Goal: Task Accomplishment & Management: Manage account settings

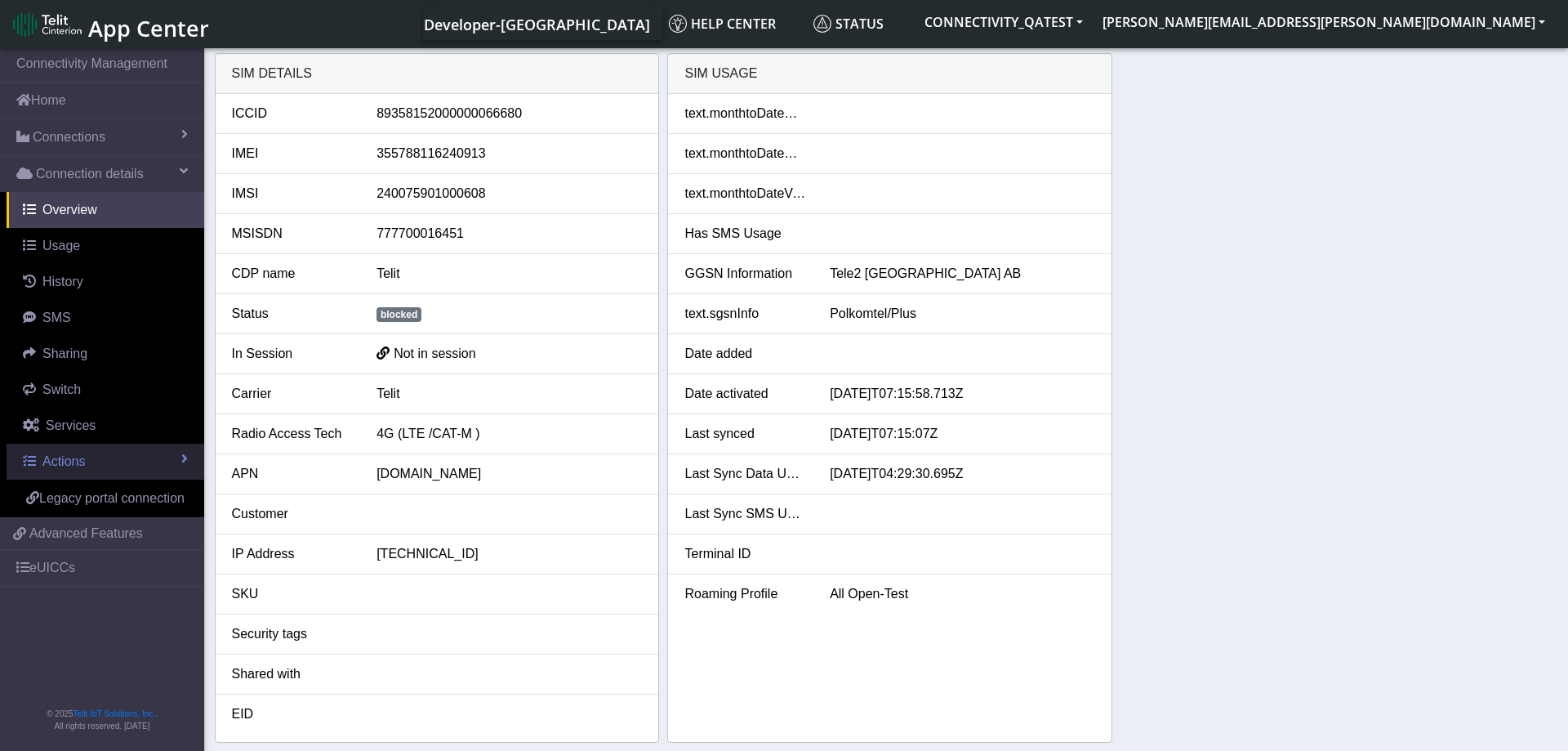
click at [109, 461] on link "Actions" at bounding box center [105, 461] width 198 height 36
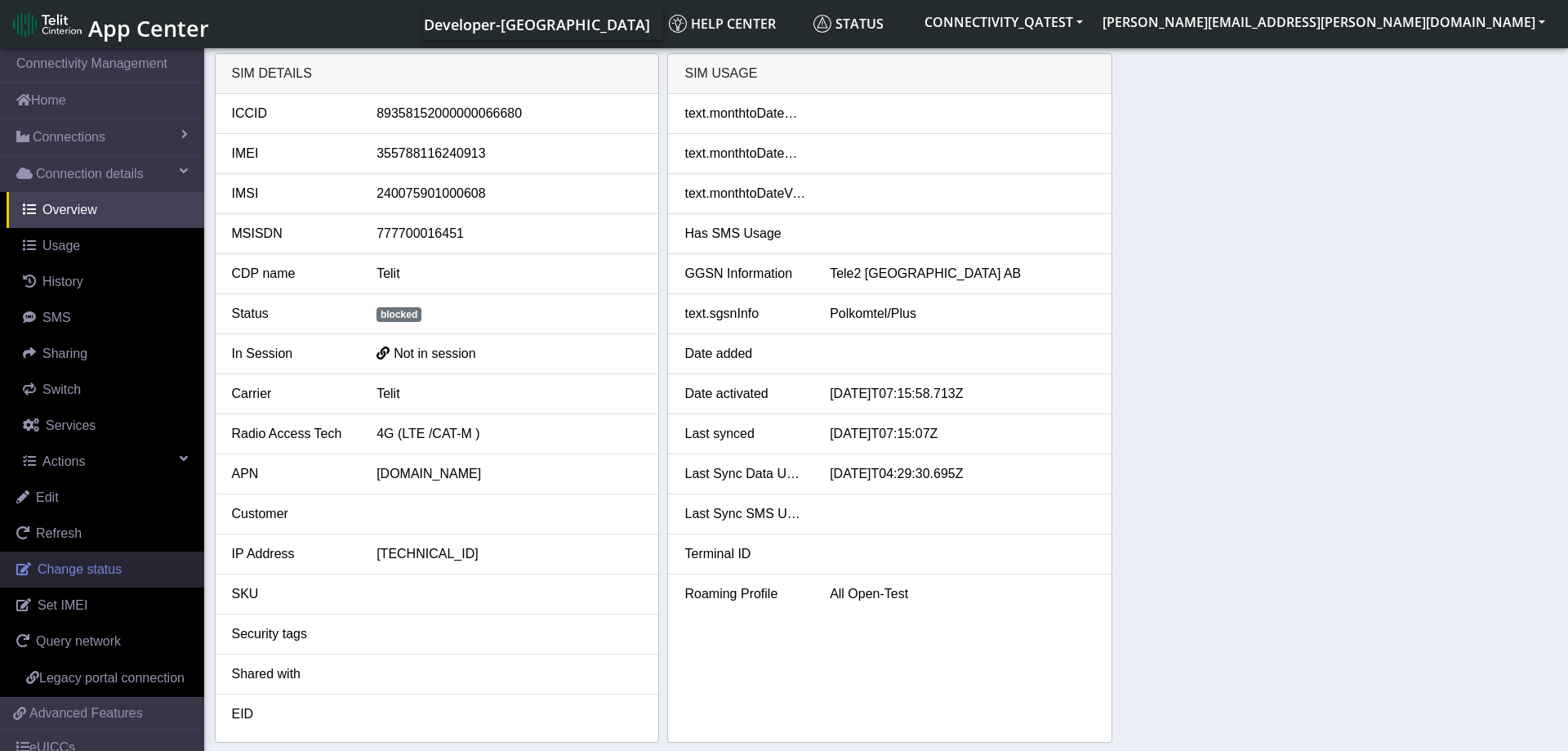
click at [126, 570] on link "Change status" at bounding box center [102, 569] width 204 height 36
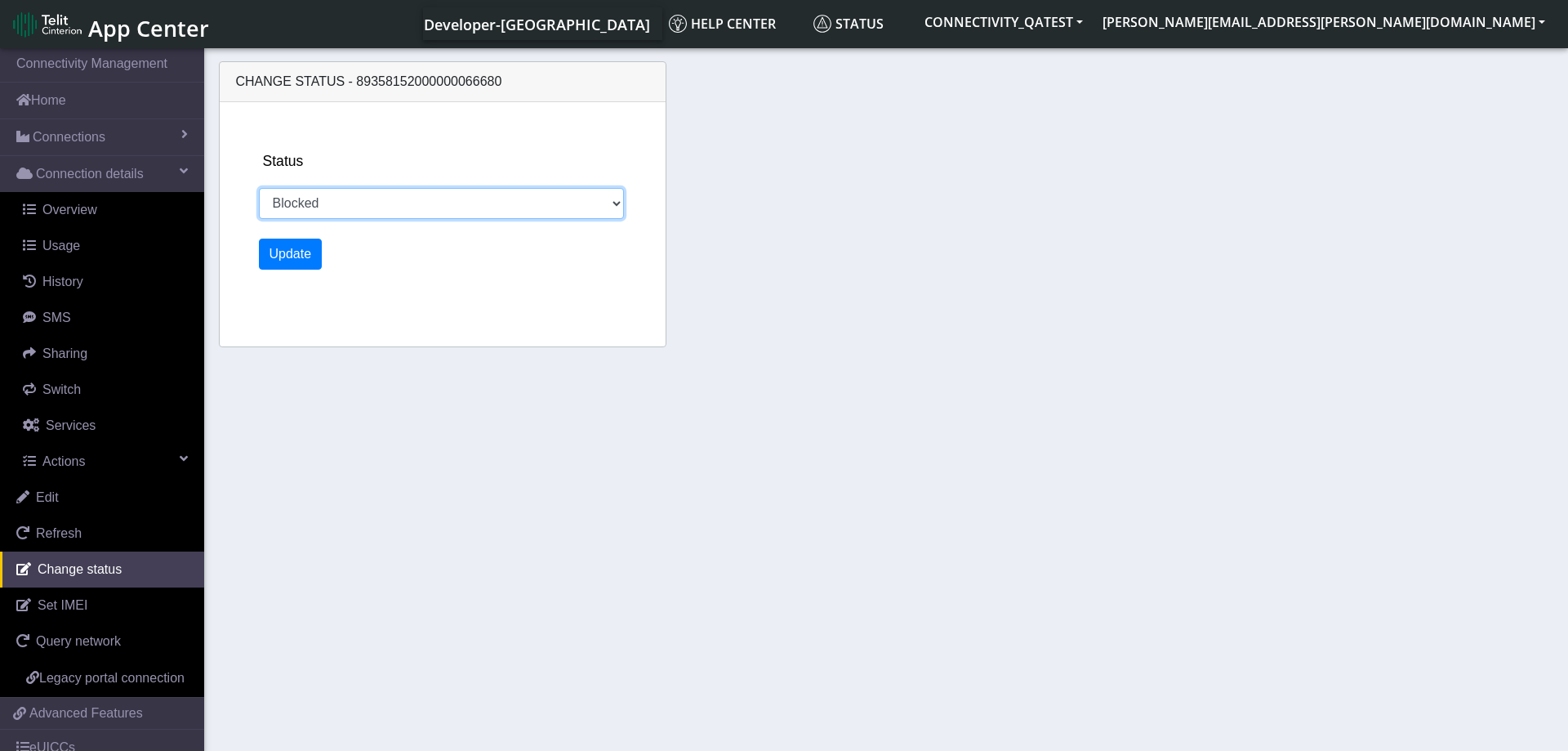
click at [259, 188] on select "Activated Deactivated Blocked" at bounding box center [441, 203] width 366 height 31
select select "activated"
click option "Activated" at bounding box center [0, 0] width 0 height 0
click at [296, 243] on button "Update" at bounding box center [290, 254] width 64 height 31
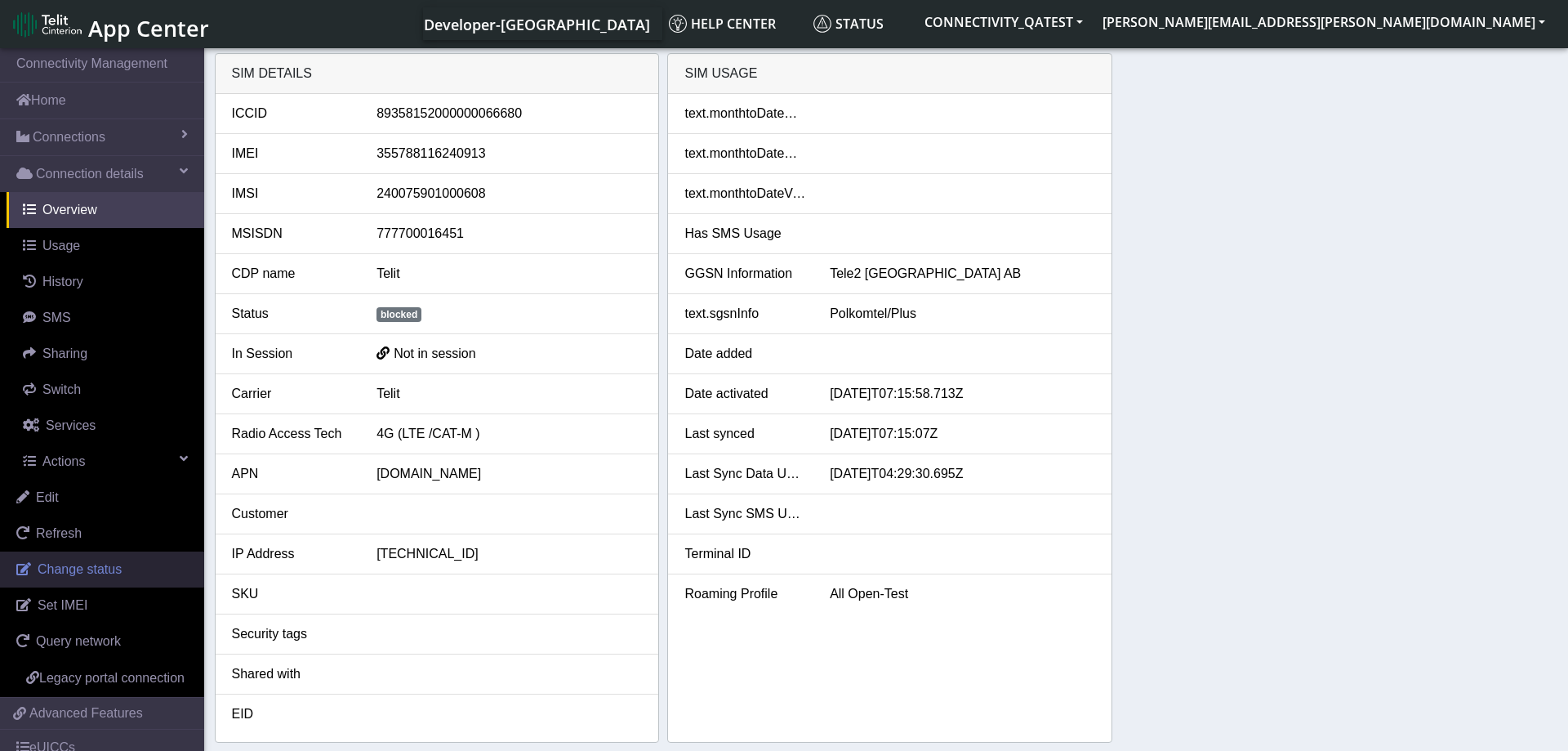
click at [131, 562] on link "Change status" at bounding box center [102, 569] width 204 height 36
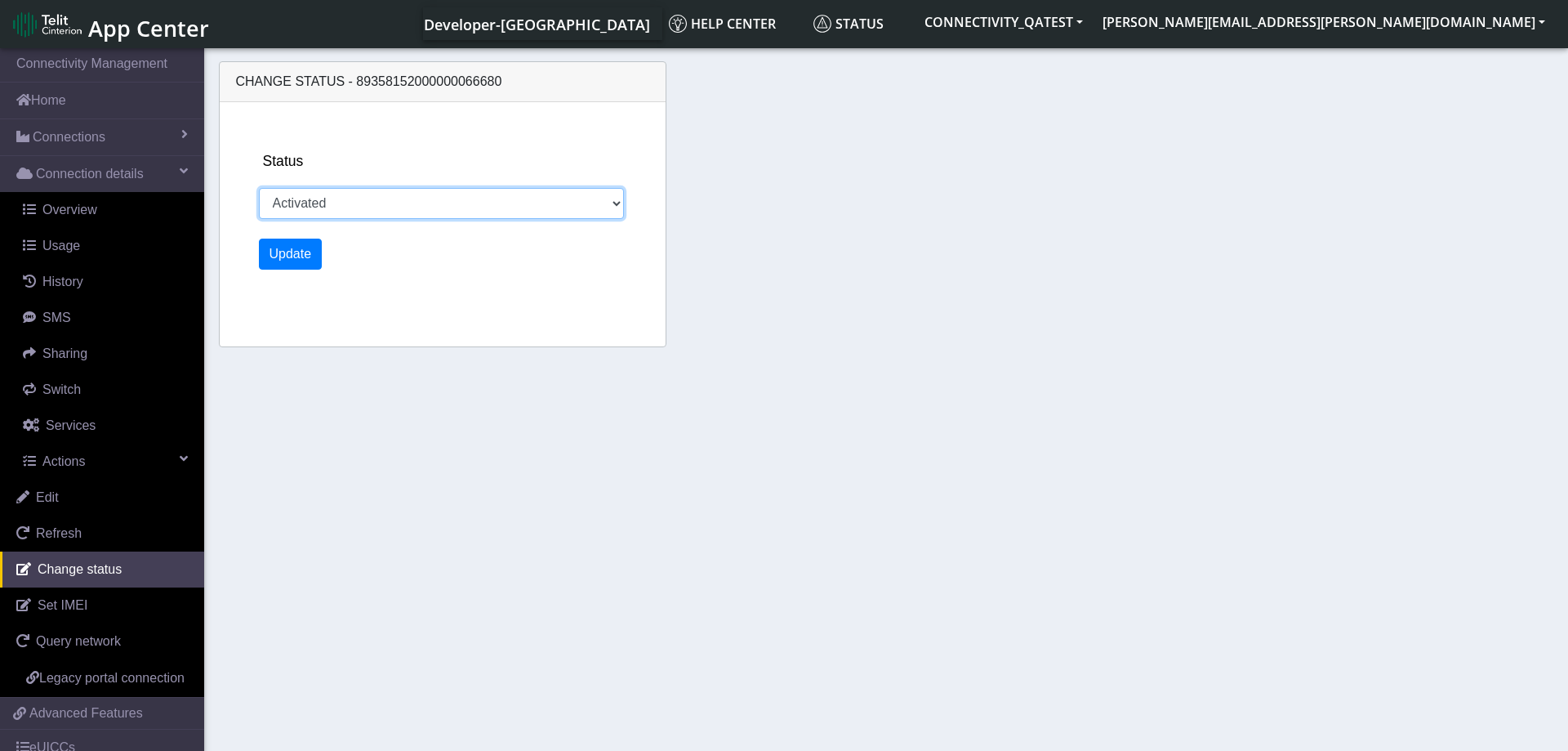
click at [259, 188] on select "Activated Deactivated Blocked" at bounding box center [441, 203] width 366 height 31
select select "blocked"
click option "Blocked" at bounding box center [0, 0] width 0 height 0
click at [306, 251] on button "Update" at bounding box center [290, 254] width 64 height 31
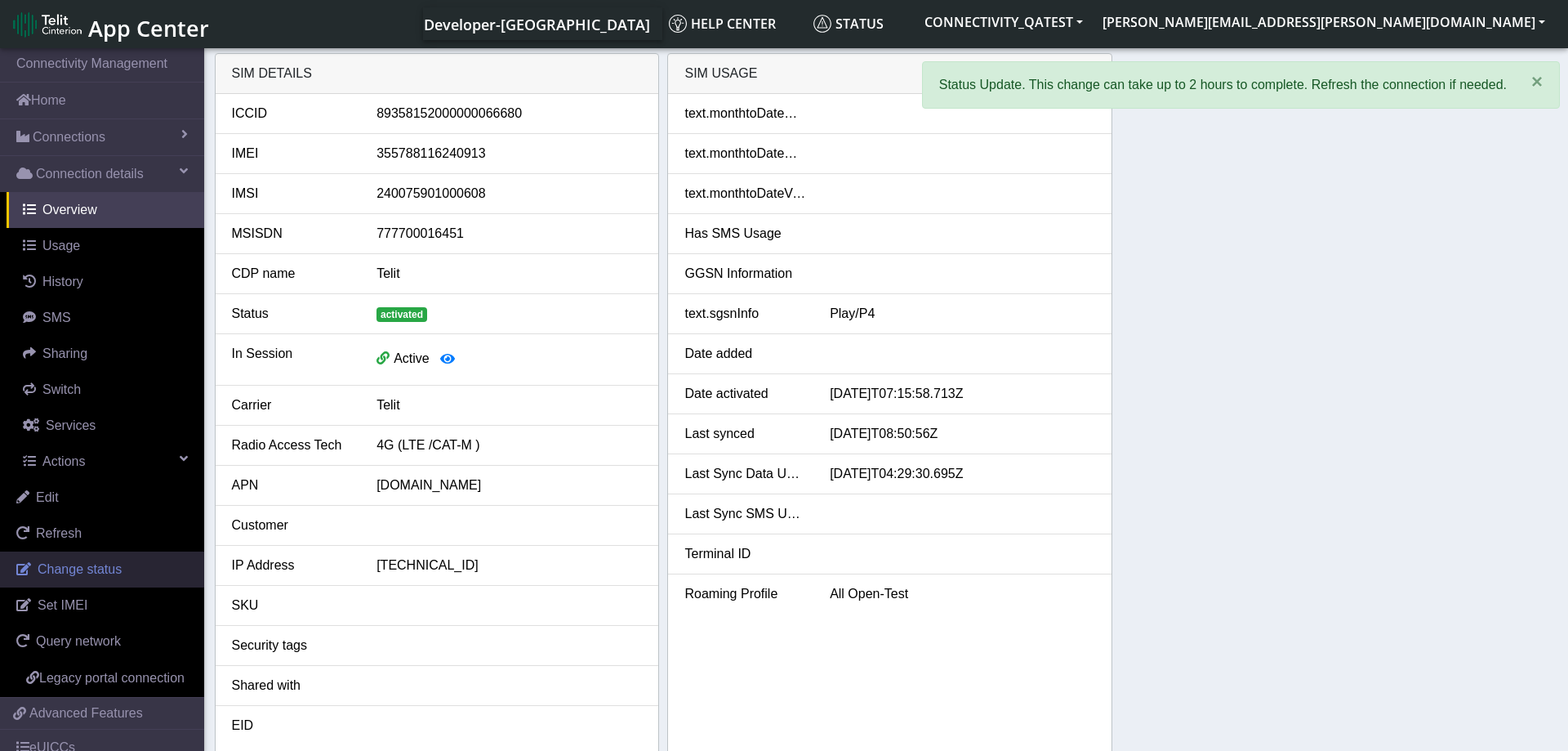
click at [95, 580] on link "Change status" at bounding box center [102, 569] width 204 height 36
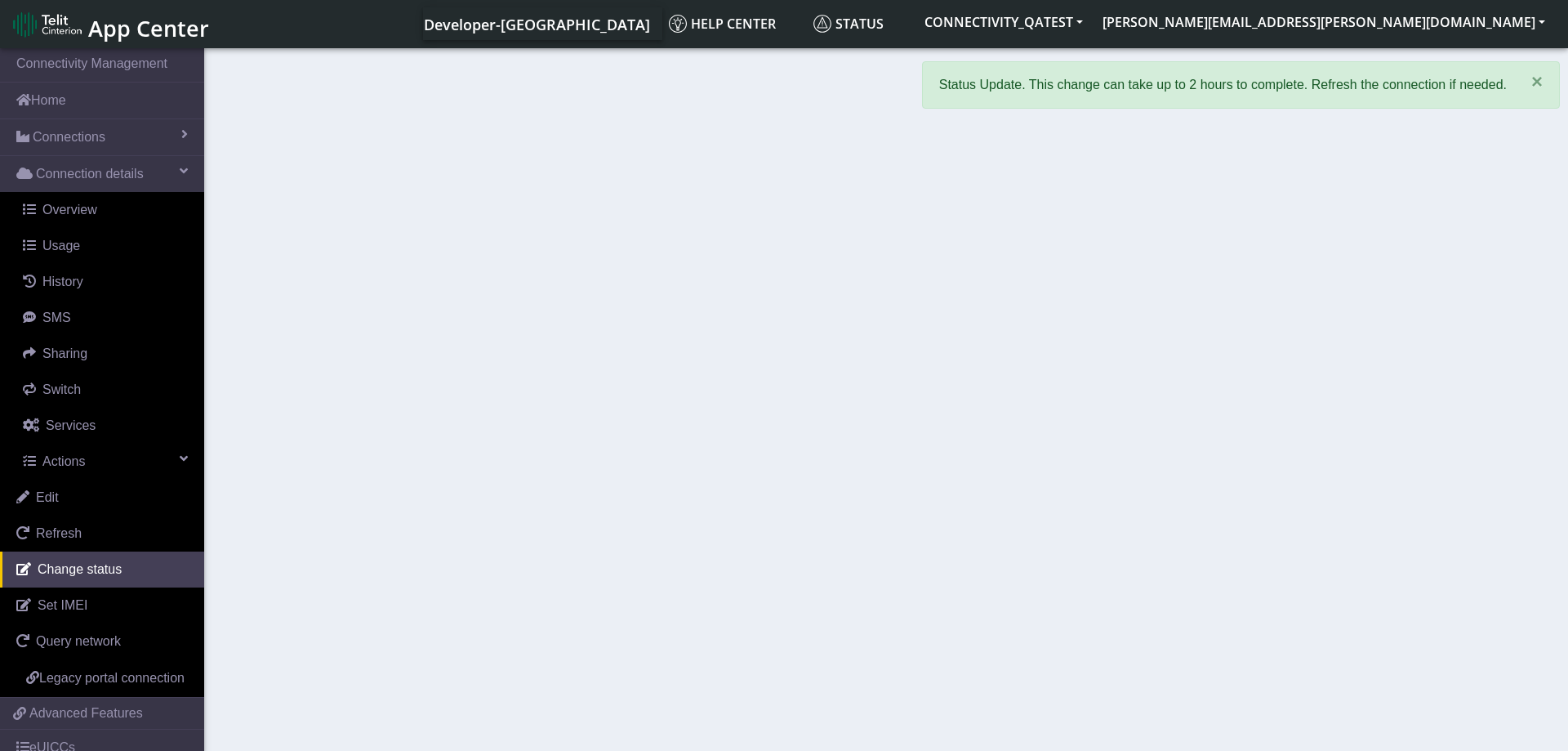
select select "activated"
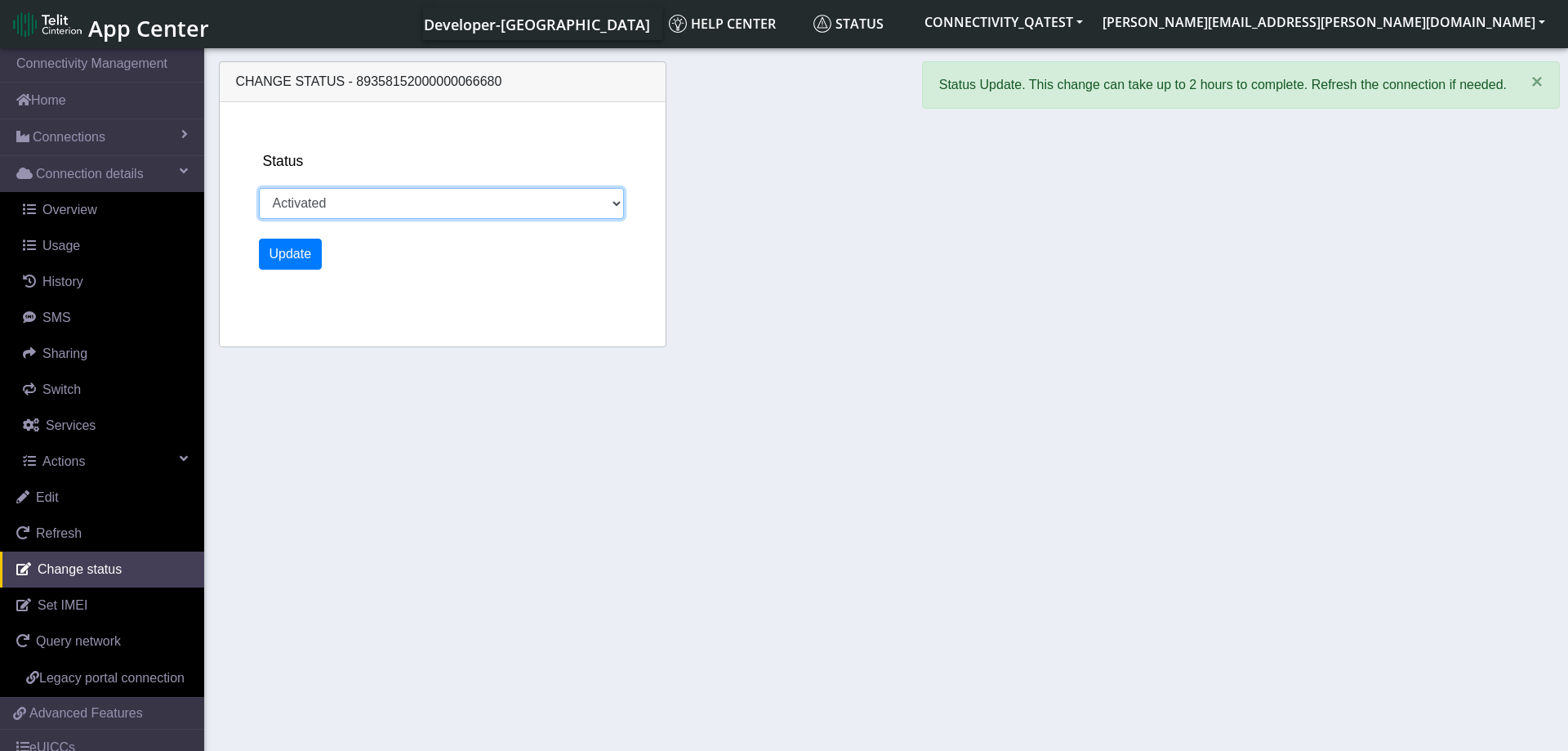
click at [259, 188] on select "Activated Deactivated Blocked" at bounding box center [441, 203] width 366 height 31
click option "Activated" at bounding box center [0, 0] width 0 height 0
drag, startPoint x: 297, startPoint y: 237, endPoint x: 287, endPoint y: 251, distance: 17.2
click at [292, 244] on div "Status Activated Deactivated Blocked Update" at bounding box center [461, 224] width 419 height 244
click at [287, 251] on button "Update" at bounding box center [290, 254] width 64 height 31
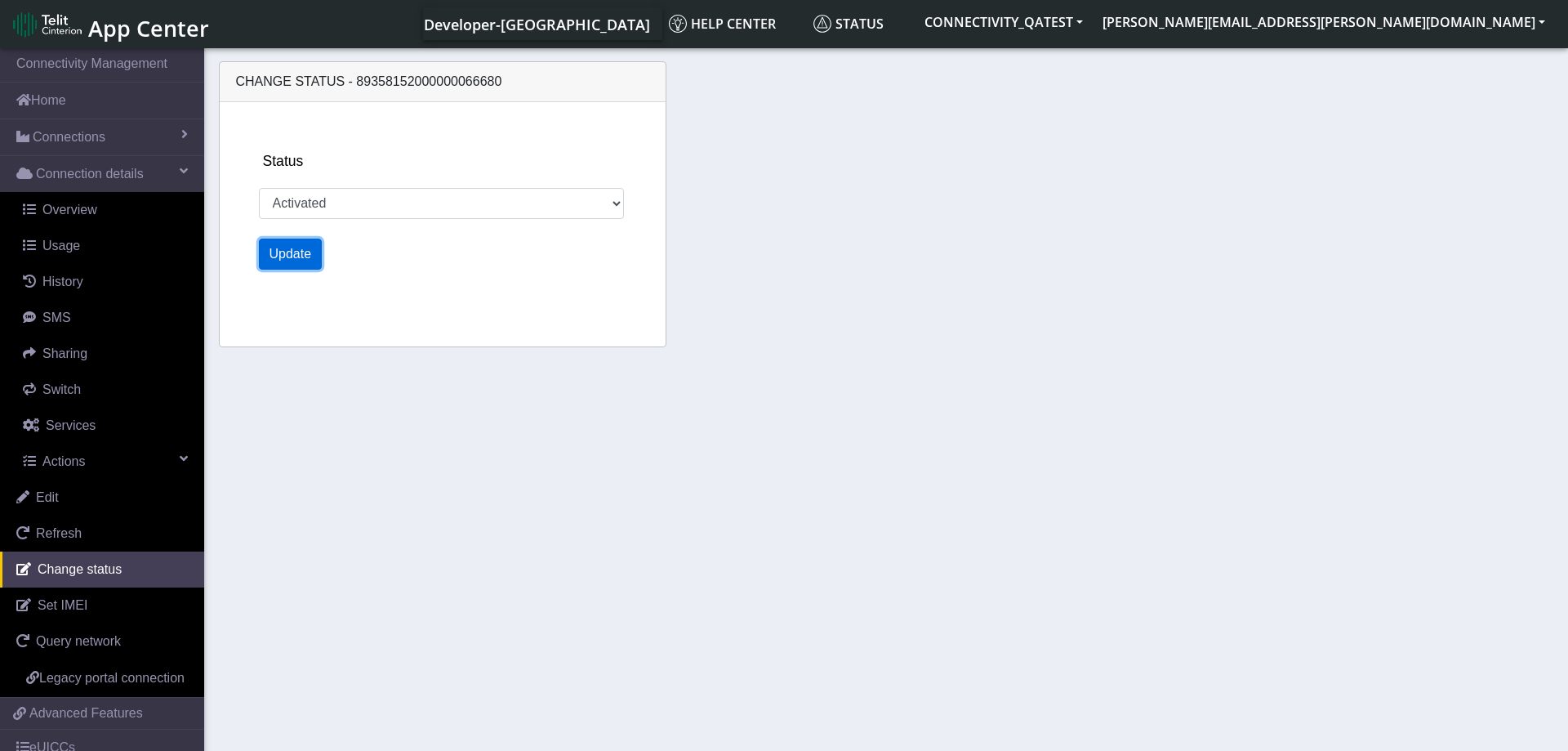
click at [286, 252] on button "Update" at bounding box center [290, 254] width 64 height 31
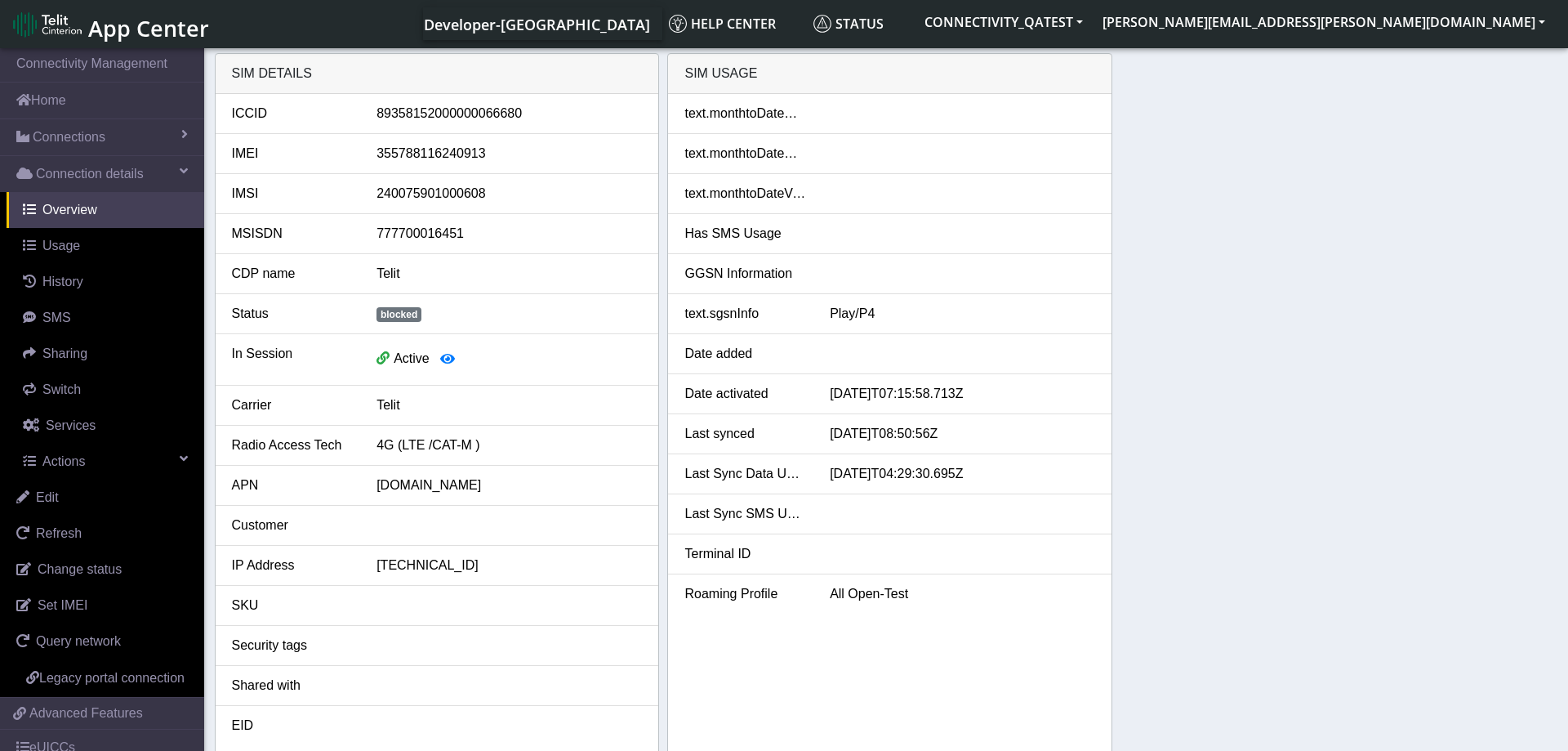
click at [1292, 399] on div "SIM details ICCID 89358152000000066680 IMEI 355788116240913 IMSI 24007590100060…" at bounding box center [887, 403] width 1344 height 701
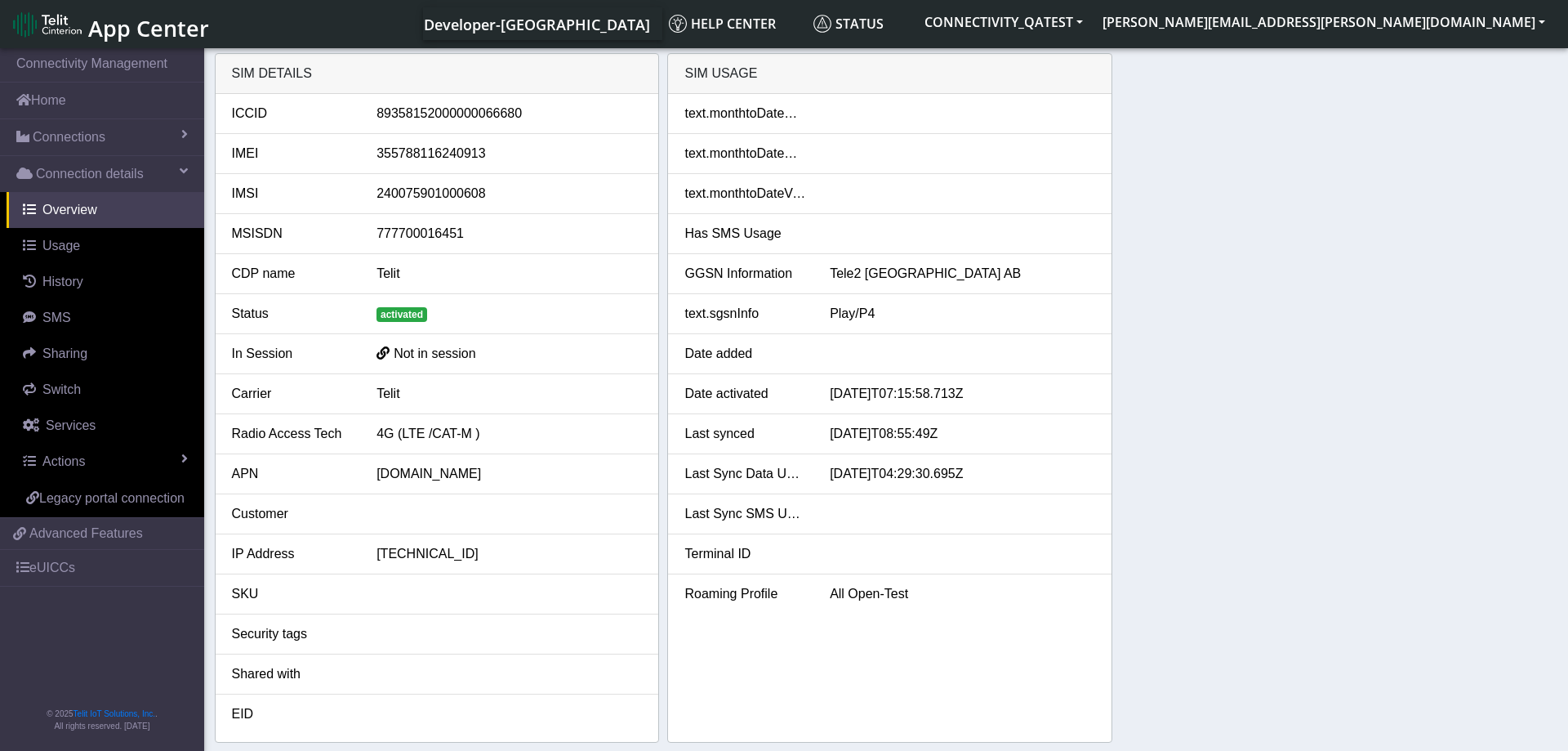
click at [1173, 383] on div "SIM details ICCID 89358152000000066680 IMEI 355788116240913 IMSI 24007590100060…" at bounding box center [887, 397] width 1344 height 689
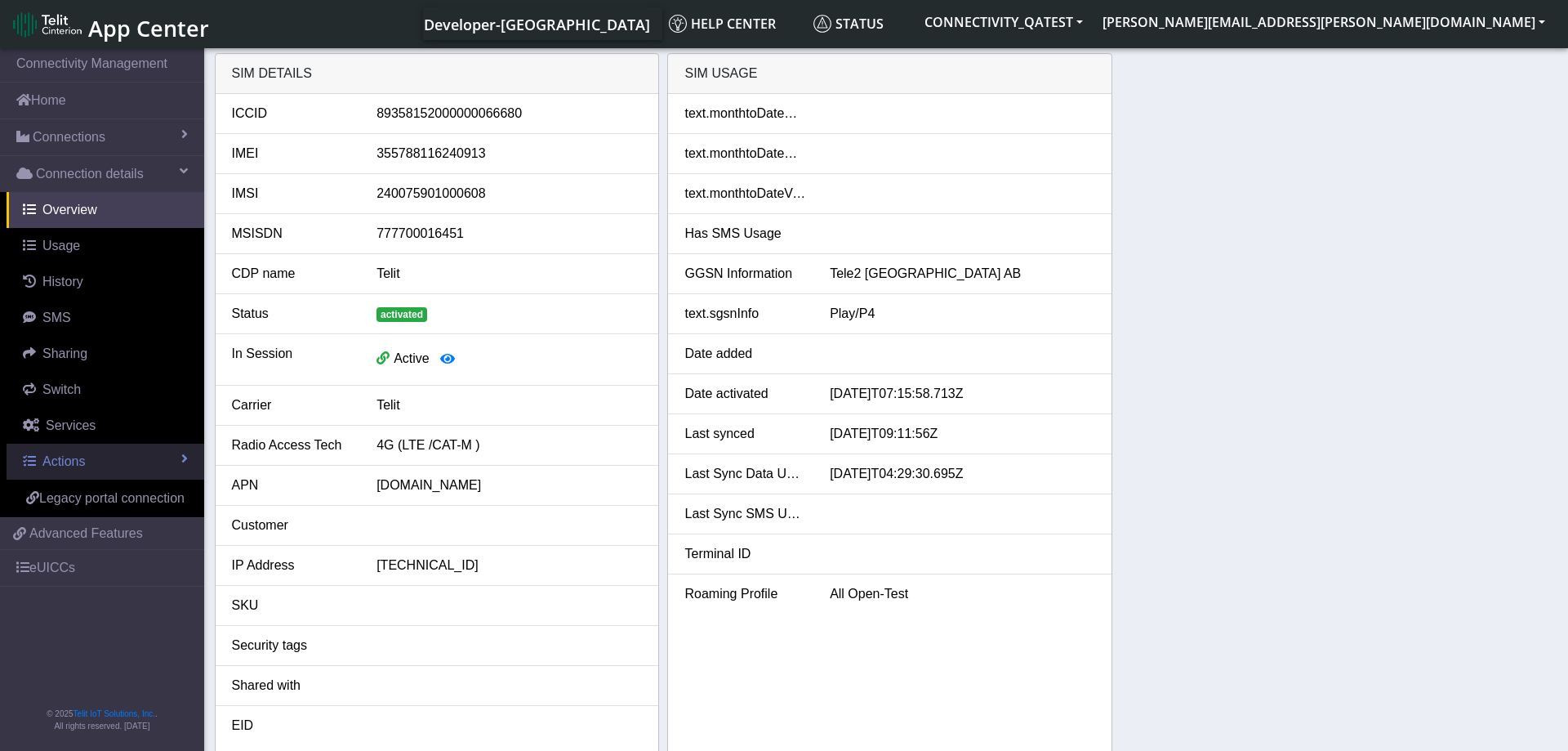
click at [87, 459] on link "Actions" at bounding box center [105, 461] width 198 height 36
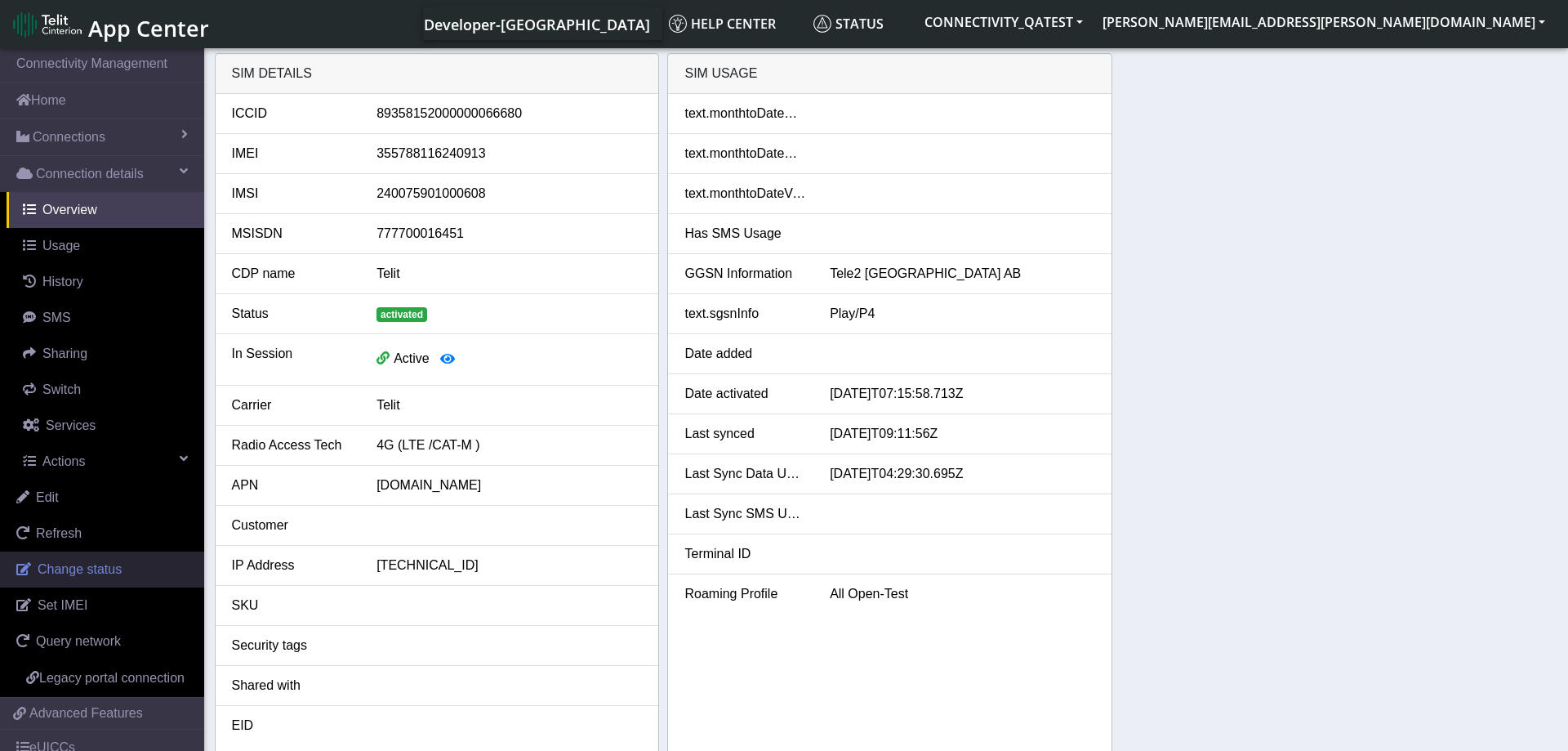
click at [105, 572] on span "Change status" at bounding box center [80, 568] width 84 height 14
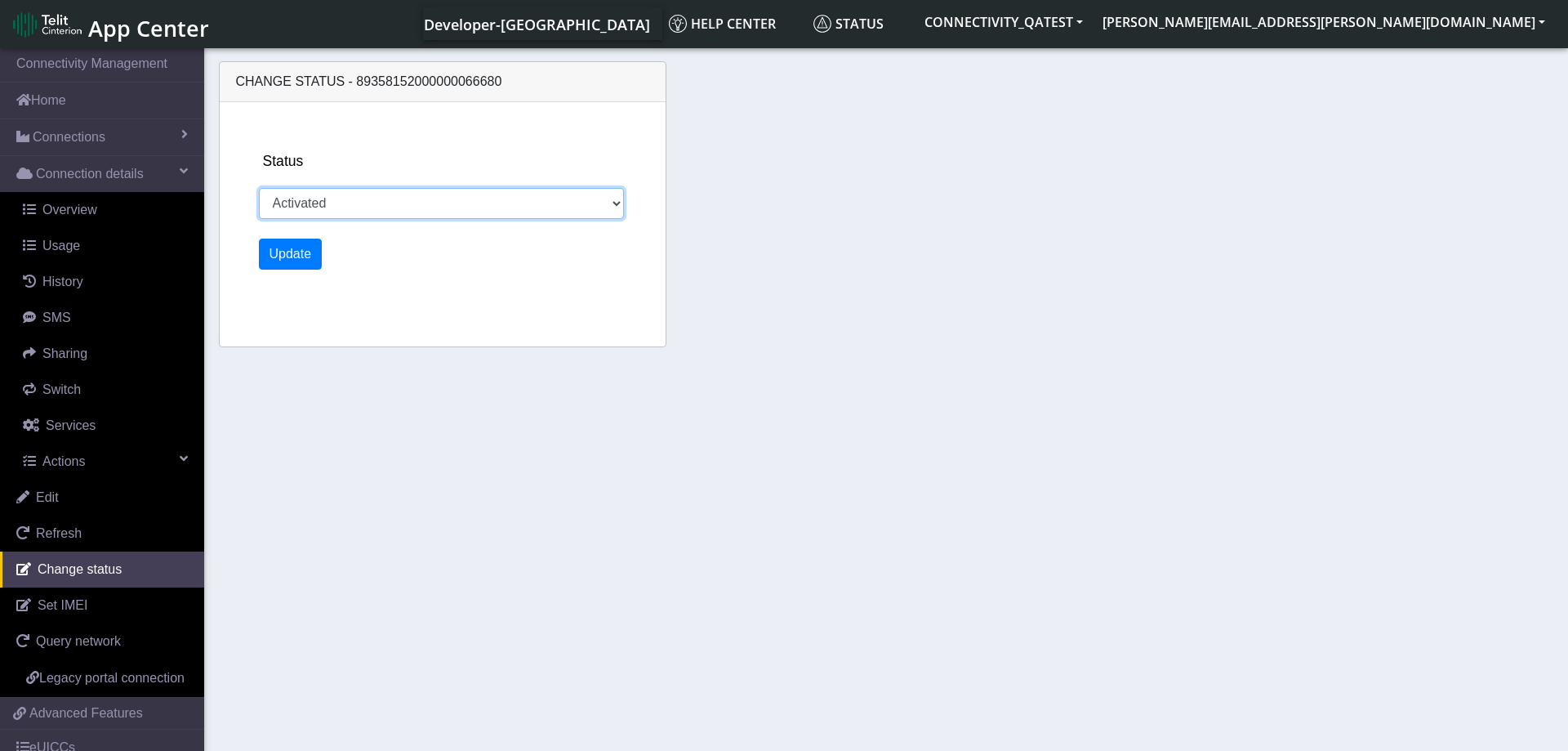
click at [259, 188] on select "Activated Deactivated Blocked" at bounding box center [441, 203] width 366 height 31
select select "blocked"
click option "Blocked" at bounding box center [0, 0] width 0 height 0
click at [287, 250] on button "Update" at bounding box center [290, 254] width 64 height 31
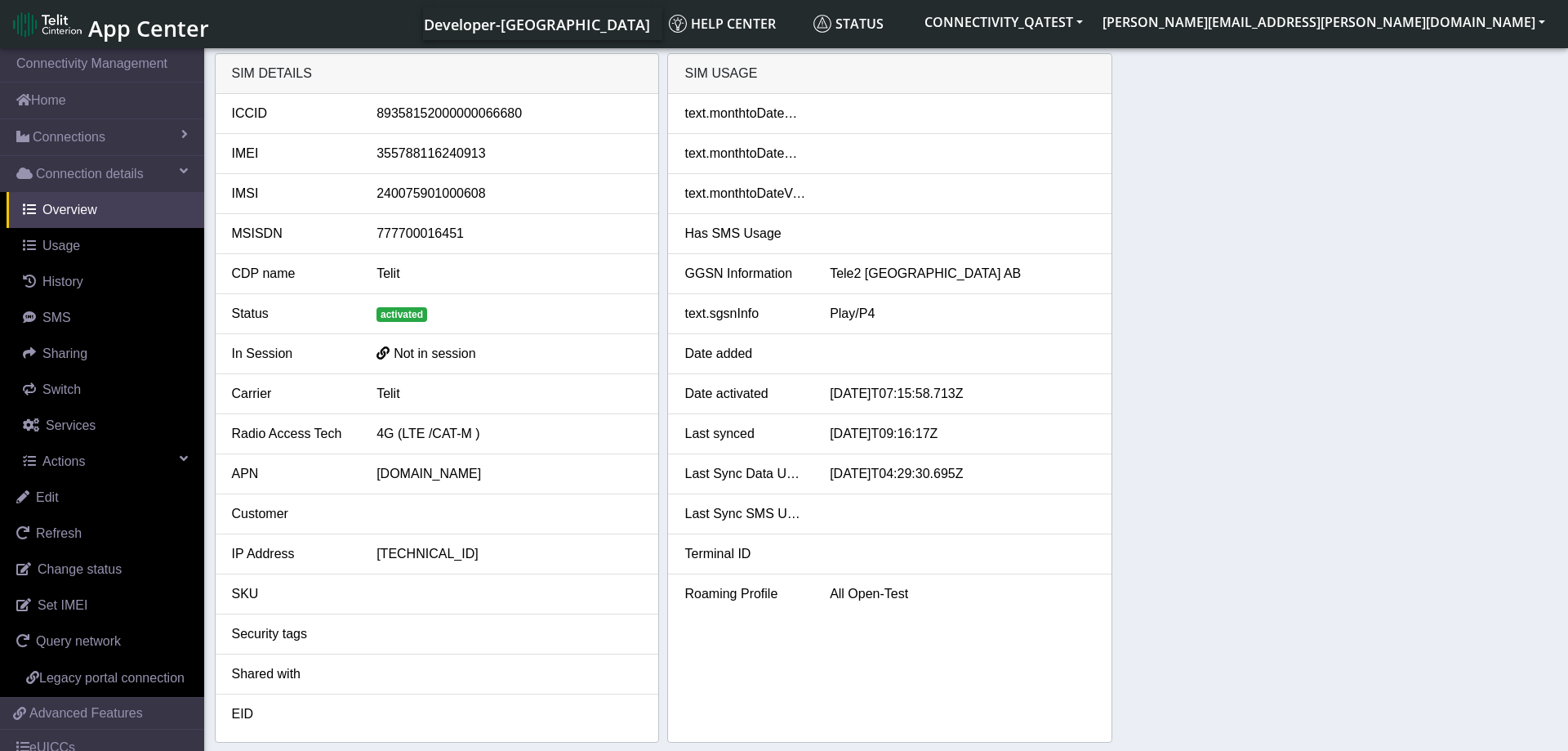
click at [1260, 337] on div "SIM details ICCID 89358152000000066680 IMEI 355788116240913 IMSI 24007590100060…" at bounding box center [887, 397] width 1344 height 689
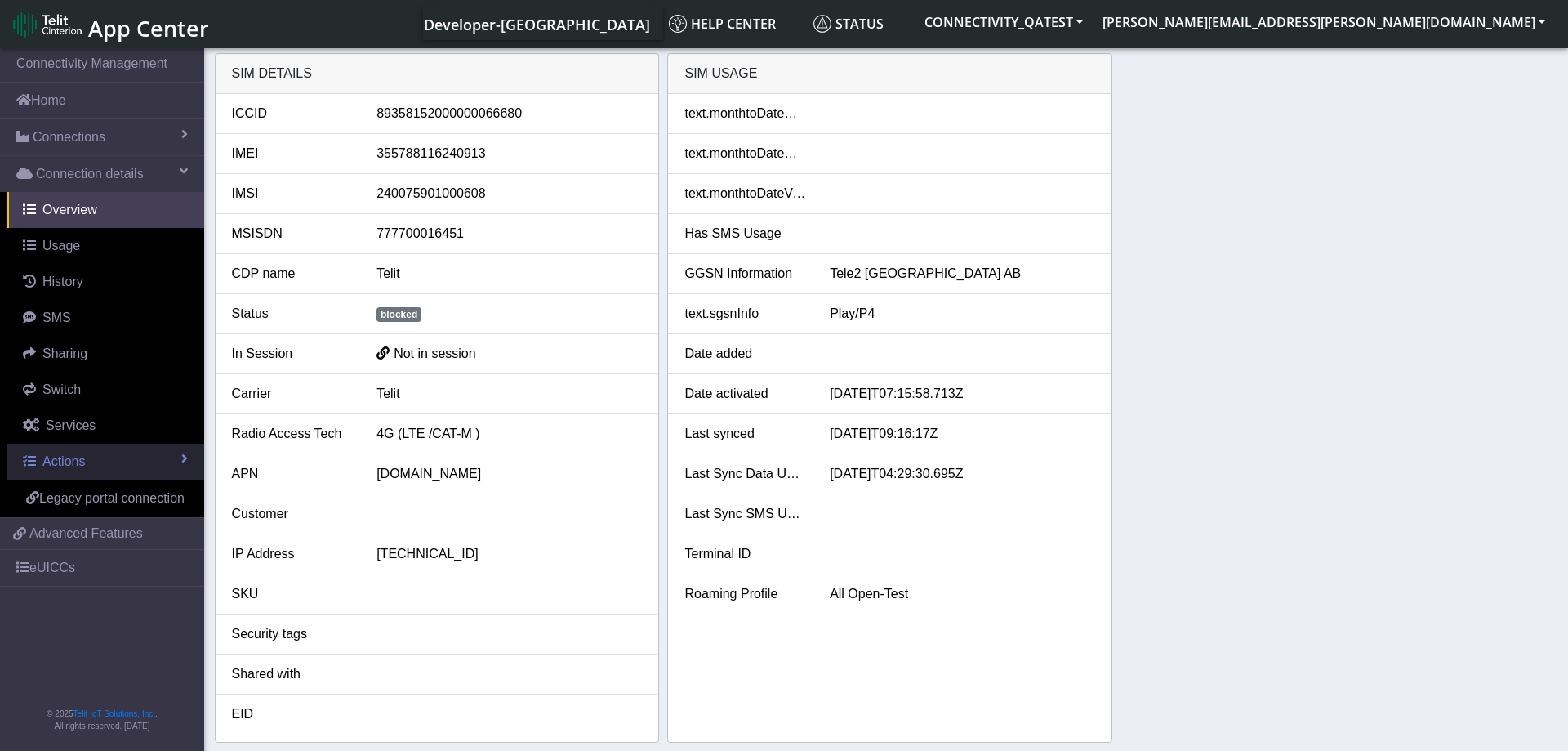
click at [102, 455] on link "Actions" at bounding box center [105, 461] width 198 height 36
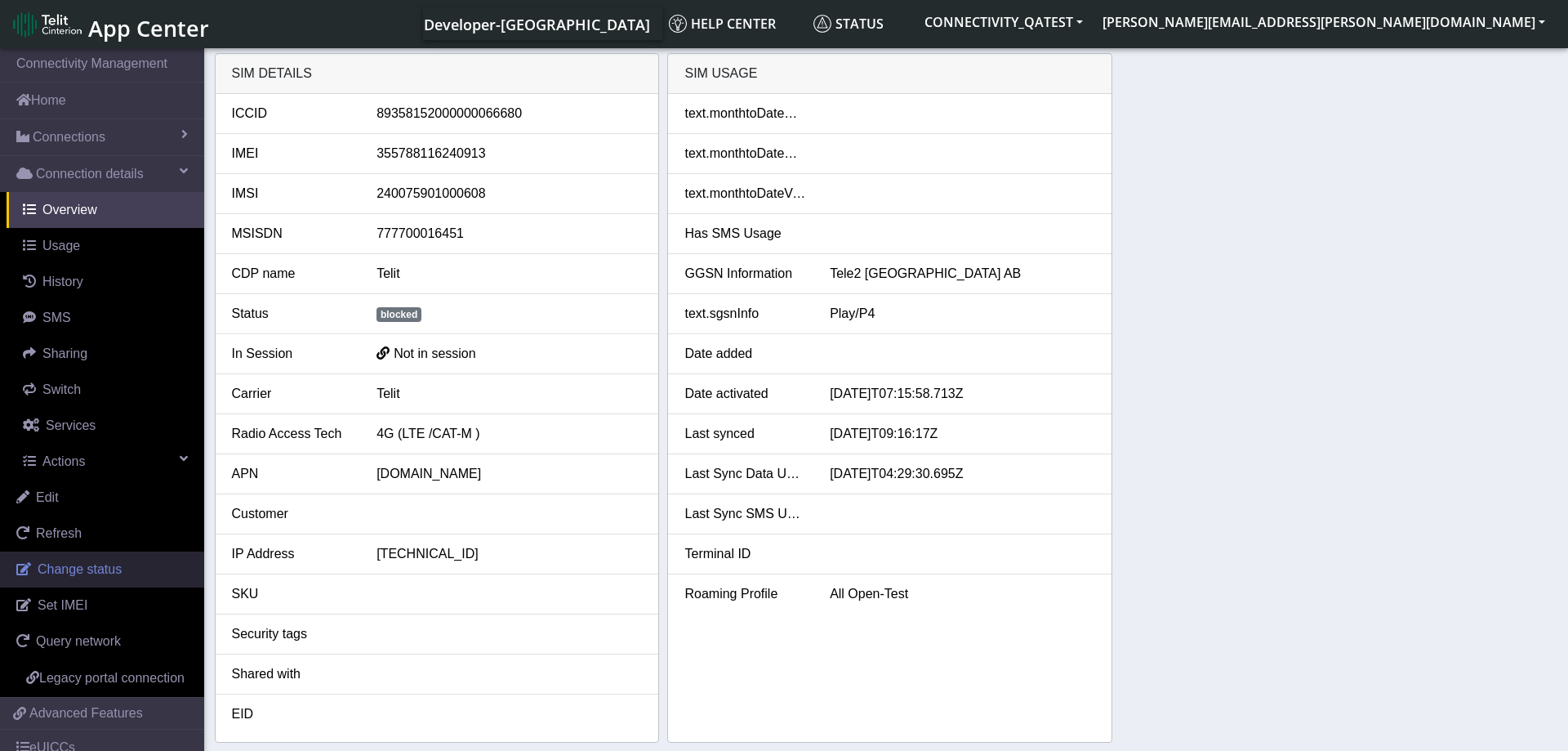
click at [111, 562] on span "Change status" at bounding box center [80, 568] width 84 height 14
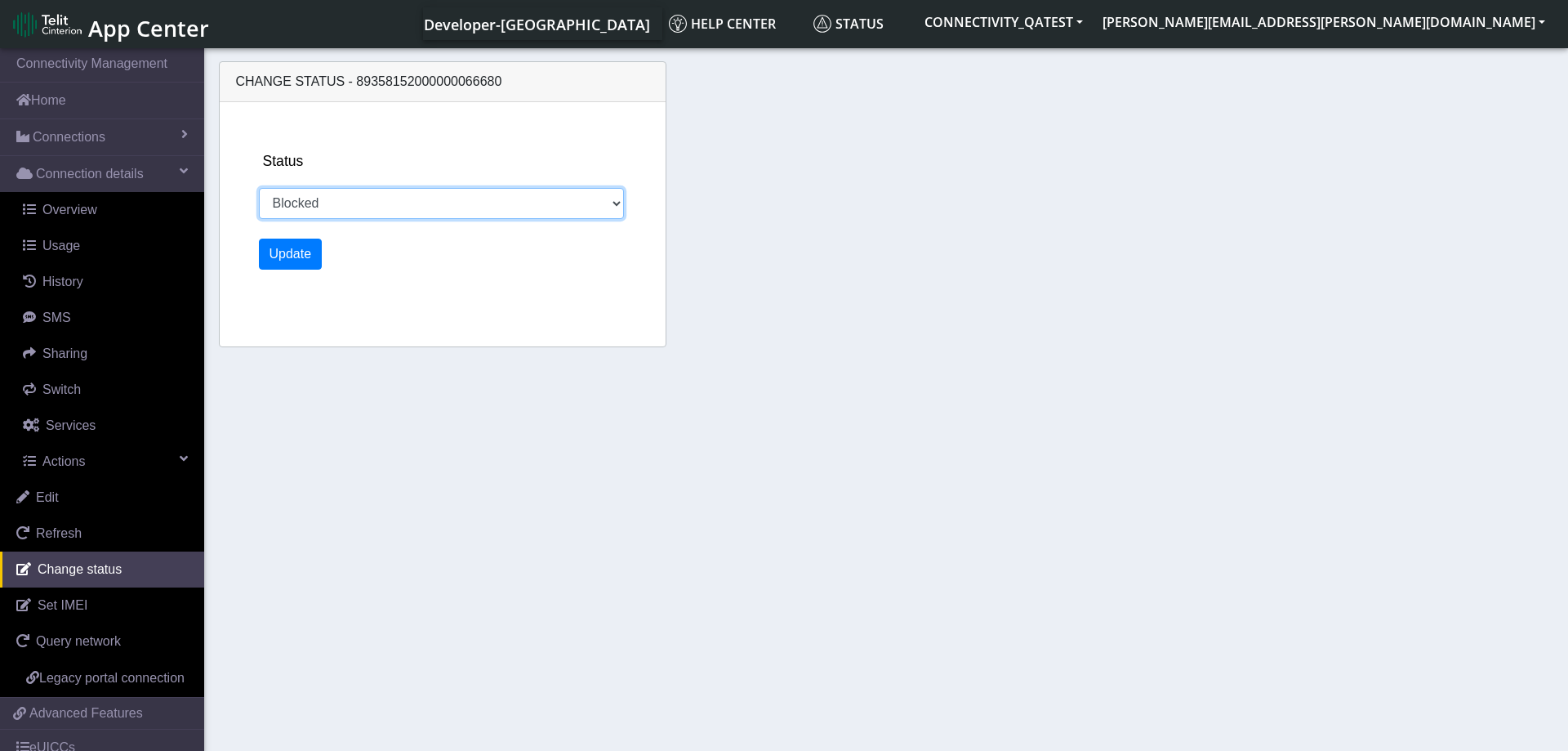
click at [259, 188] on select "Activated Deactivated Blocked" at bounding box center [441, 203] width 366 height 31
select select "activated"
click option "Activated" at bounding box center [0, 0] width 0 height 0
click at [293, 258] on button "Update" at bounding box center [290, 254] width 64 height 31
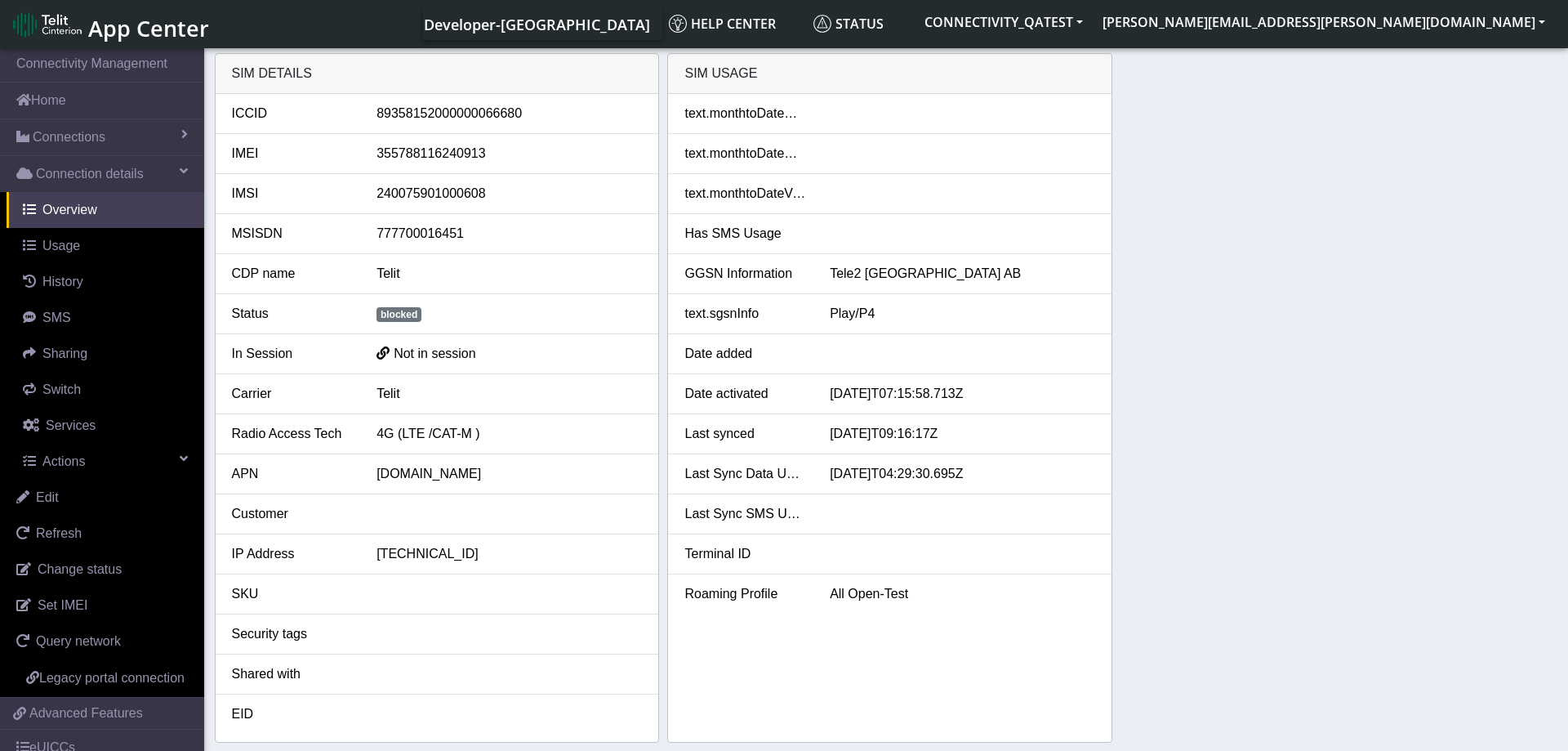
click at [1221, 214] on div "SIM details ICCID 89358152000000066680 IMEI 355788116240913 IMSI 24007590100060…" at bounding box center [887, 397] width 1344 height 689
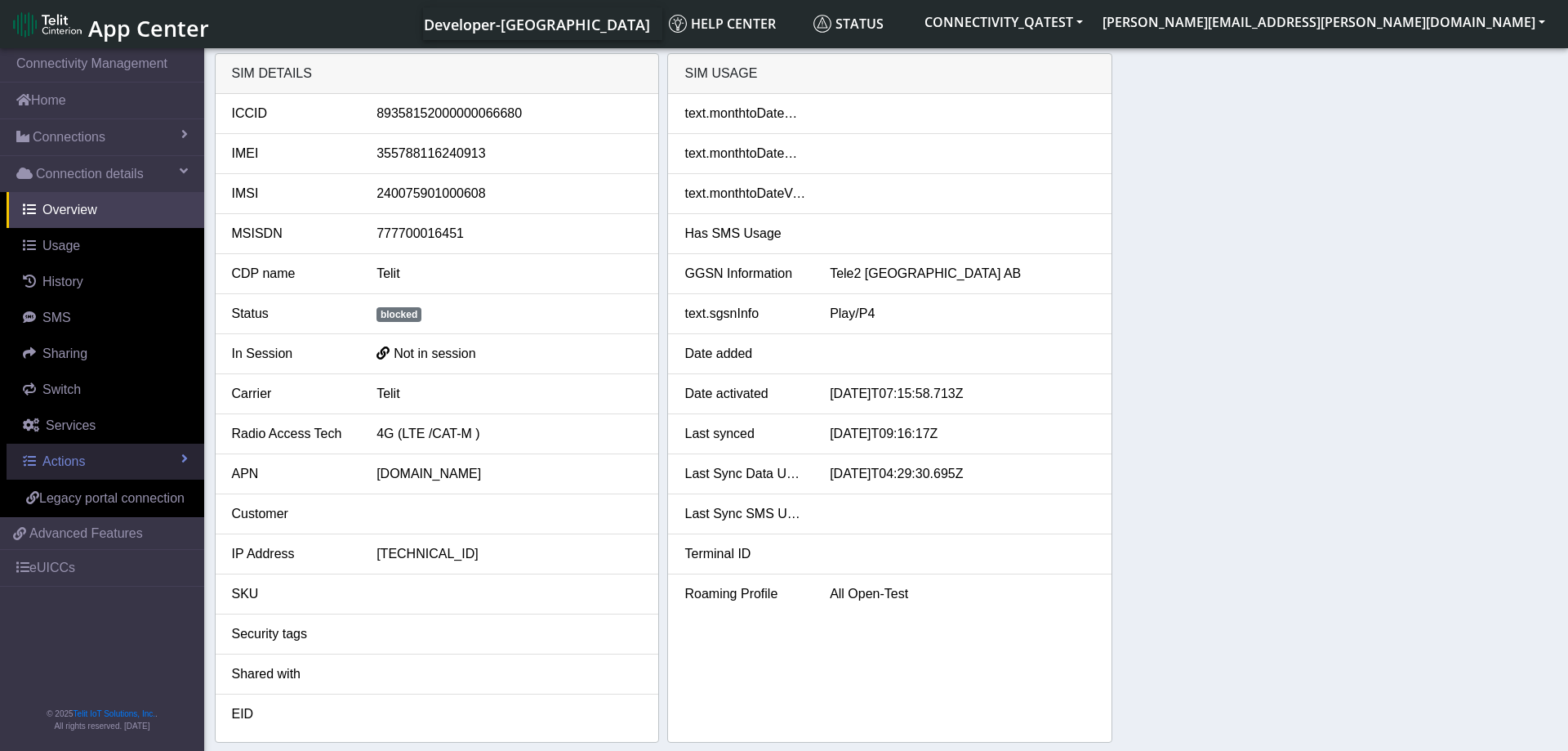
click at [161, 453] on link "Actions" at bounding box center [105, 461] width 198 height 36
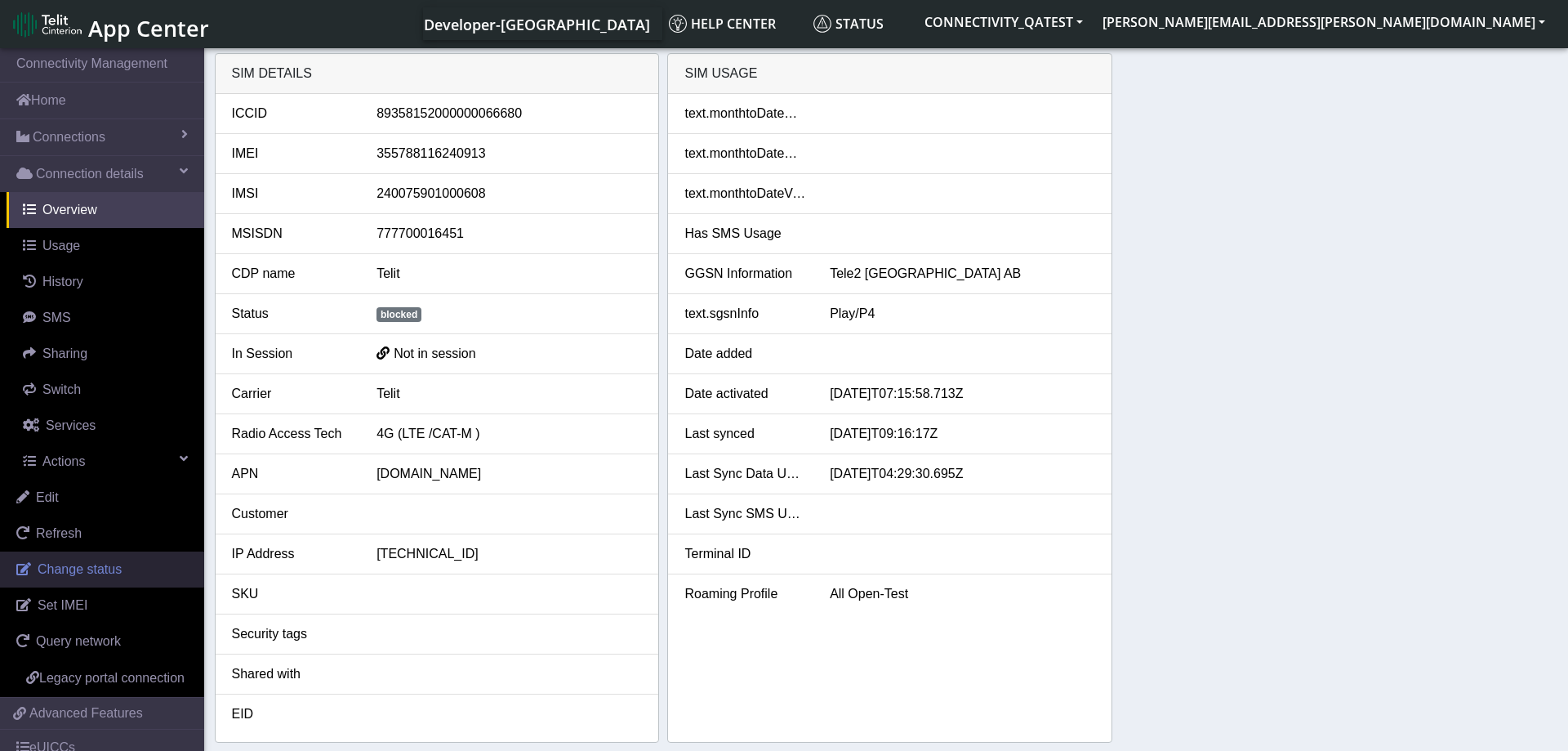
click at [131, 568] on link "Change status" at bounding box center [102, 569] width 204 height 36
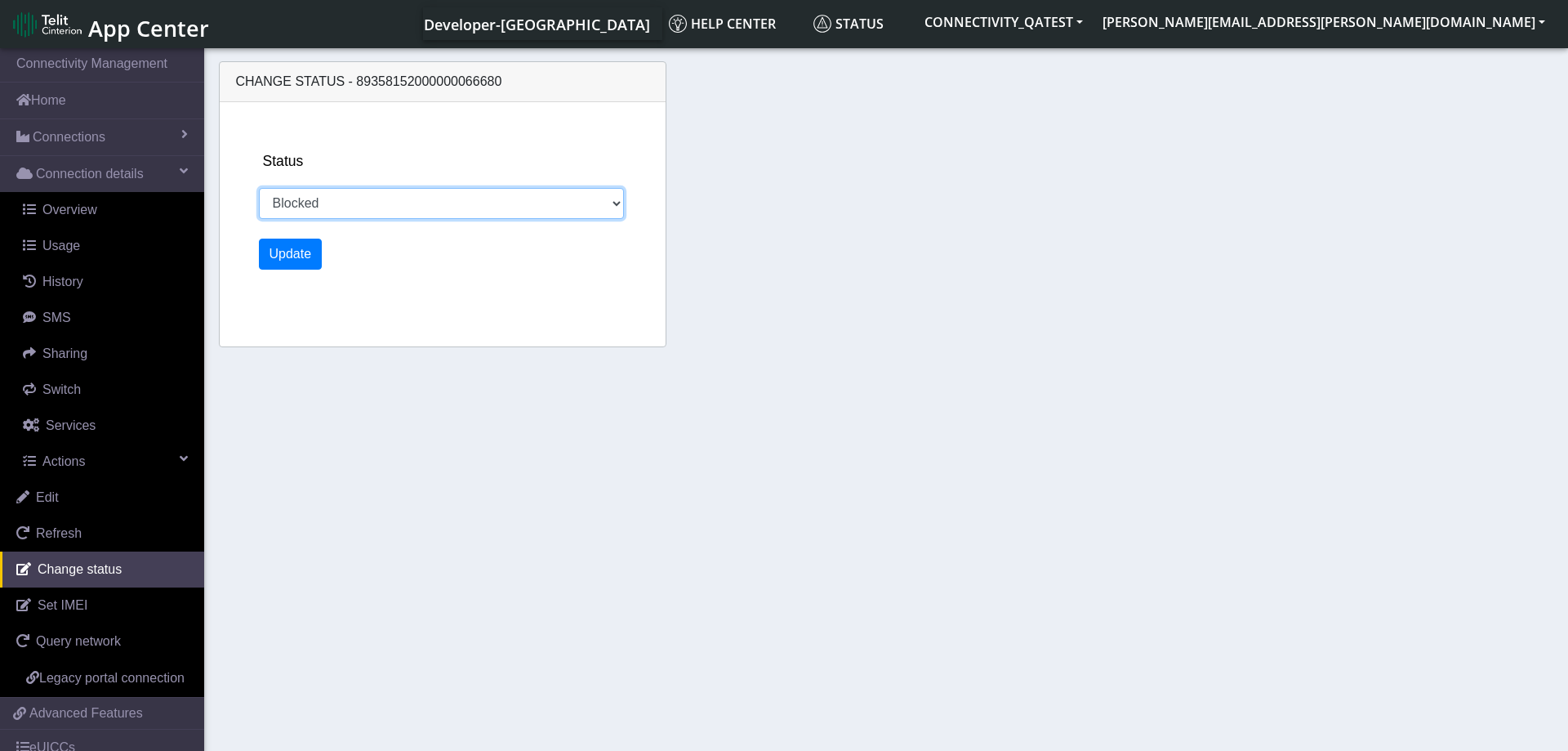
click at [259, 188] on select "Activated Deactivated Blocked" at bounding box center [441, 203] width 366 height 31
select select "activated"
click option "Activated" at bounding box center [0, 0] width 0 height 0
click at [296, 251] on button "Update" at bounding box center [290, 254] width 64 height 31
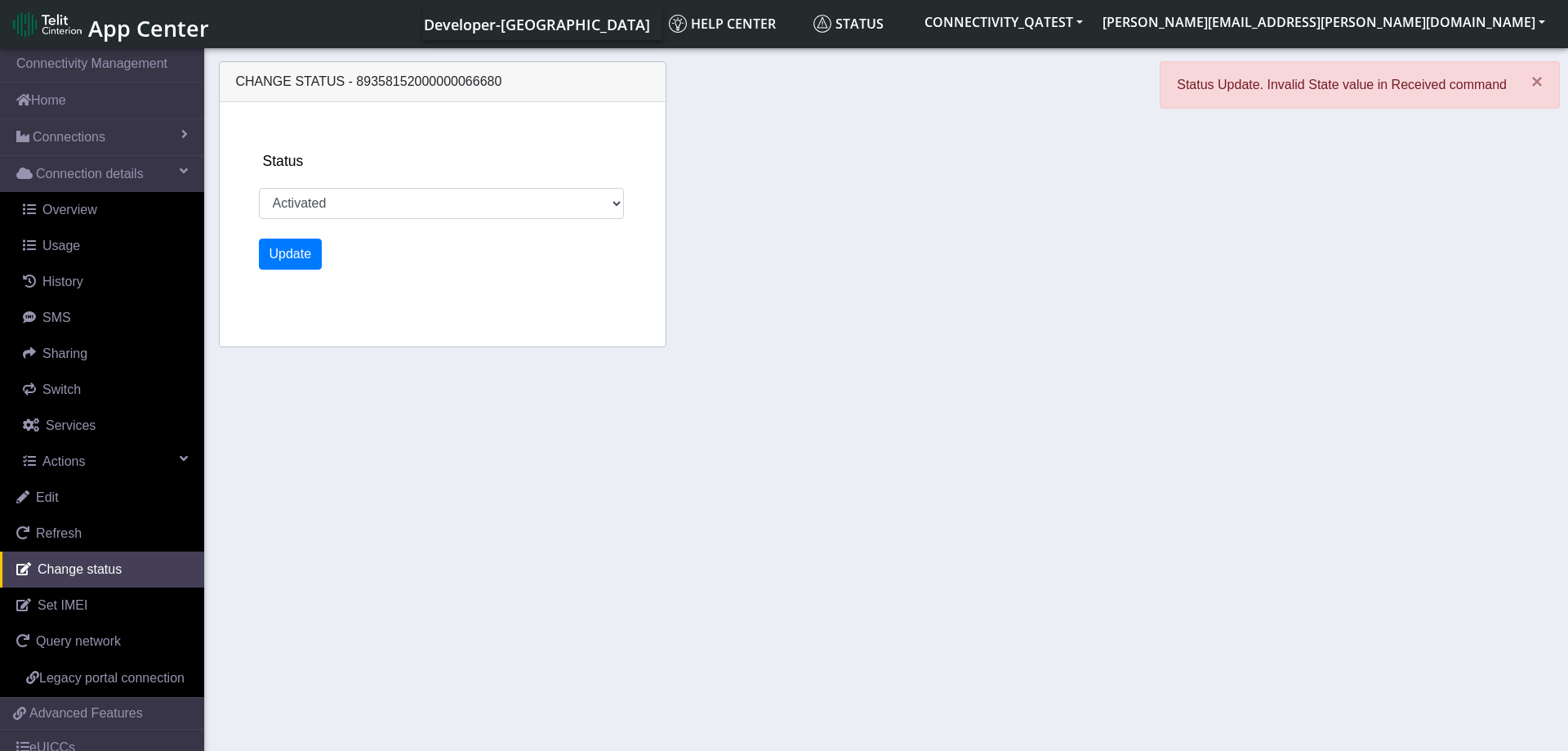
click at [617, 454] on section "Connectivity Management Home Connections List Map Connection details Overview U…" at bounding box center [784, 401] width 1568 height 712
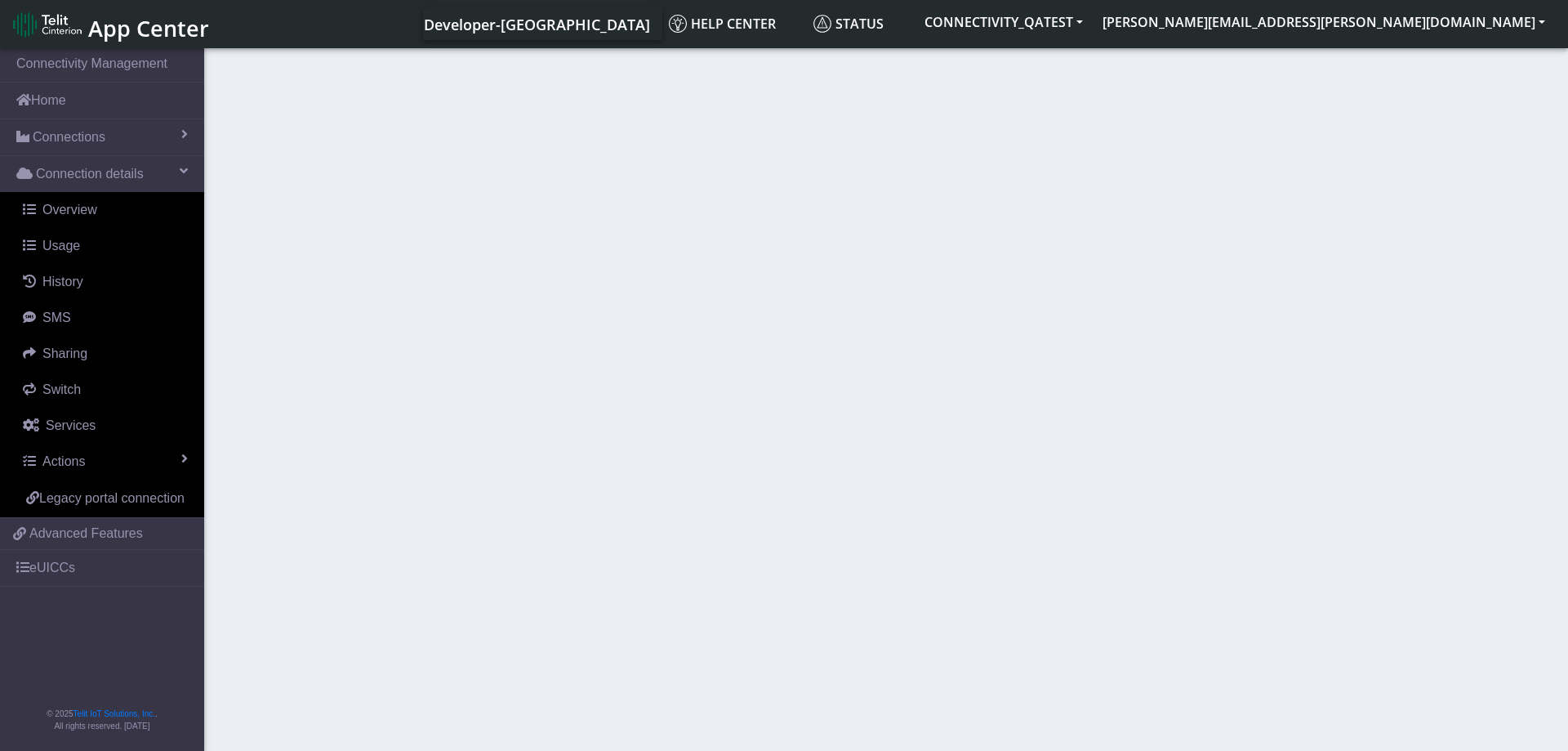
select select "blocked"
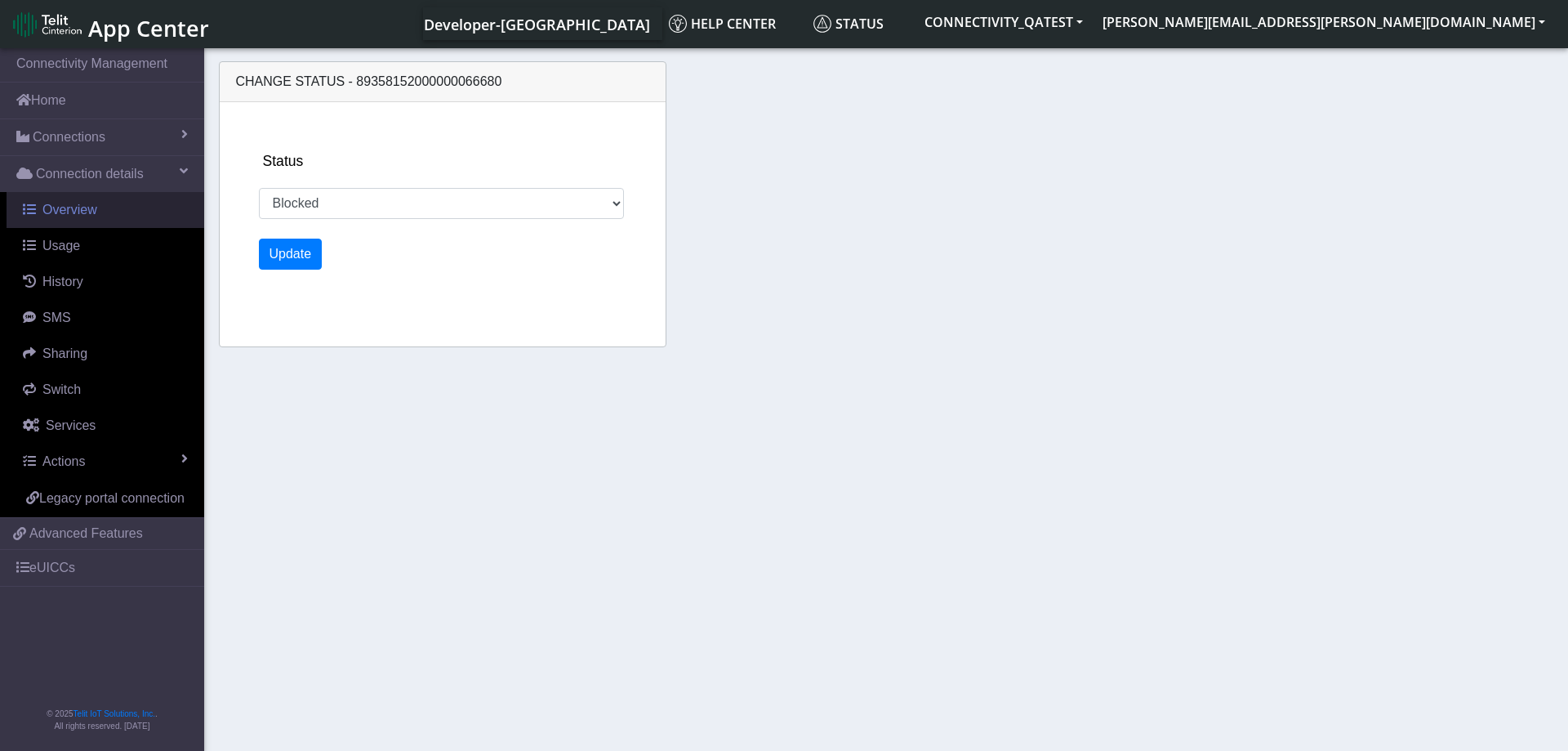
click at [84, 210] on span "Overview" at bounding box center [69, 209] width 54 height 14
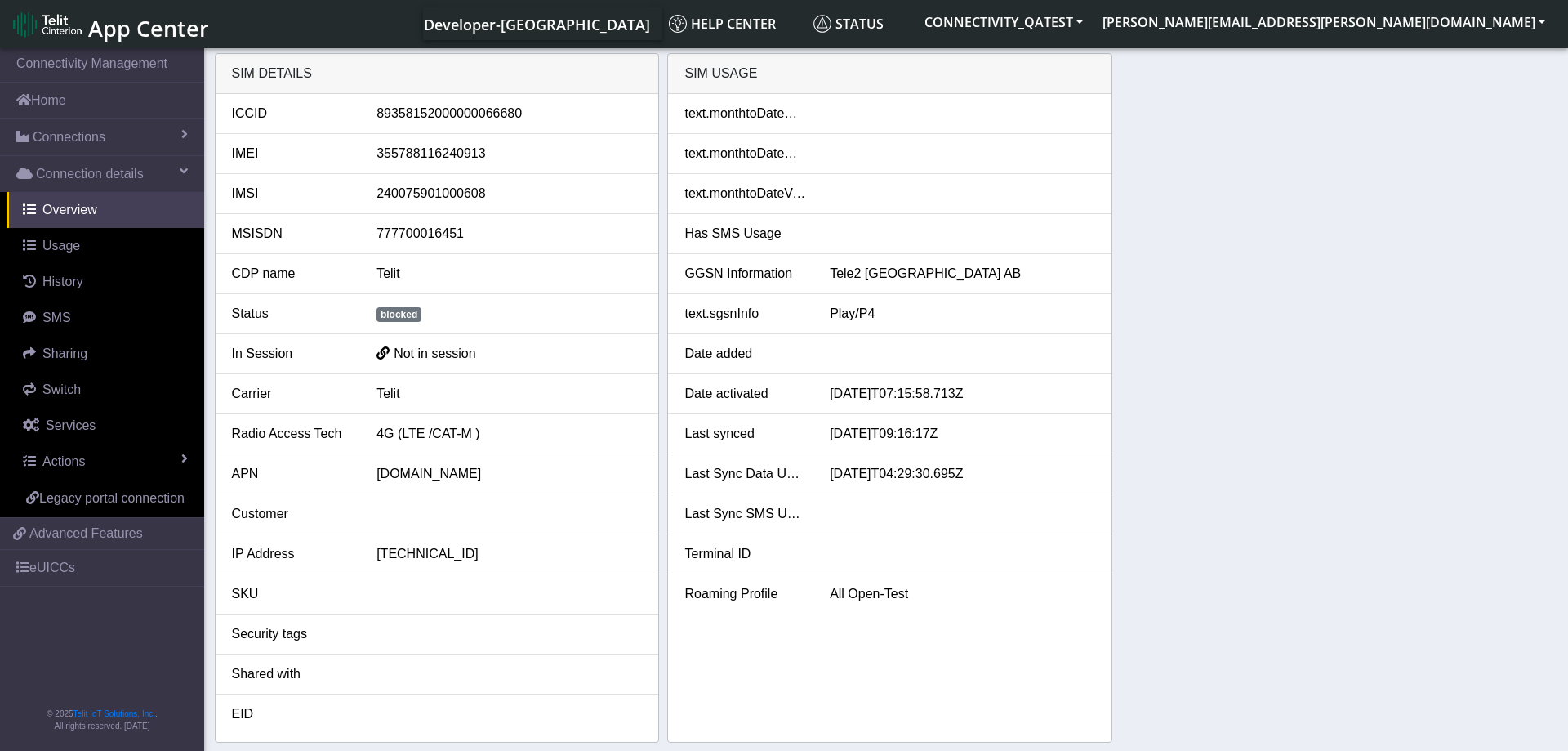
click at [1210, 351] on div "SIM details ICCID 89358152000000066680 IMEI 355788116240913 IMSI 24007590100060…" at bounding box center [887, 397] width 1344 height 689
click at [1349, 460] on div "SIM details ICCID 89358152000000066680 IMEI 355788116240913 IMSI 24007590100060…" at bounding box center [887, 397] width 1344 height 689
click at [148, 465] on link "Actions" at bounding box center [105, 461] width 198 height 36
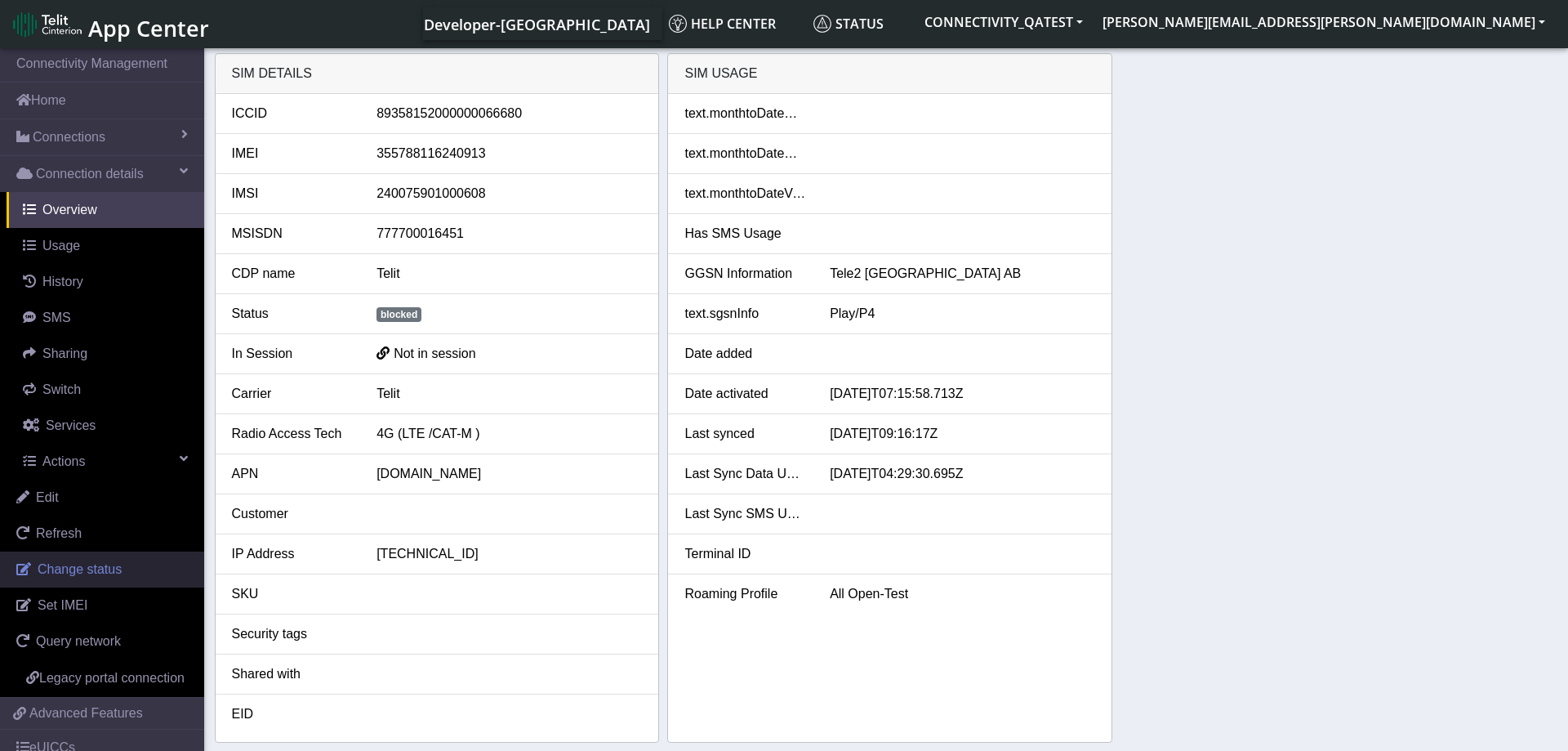
click at [107, 580] on link "Change status" at bounding box center [102, 569] width 204 height 36
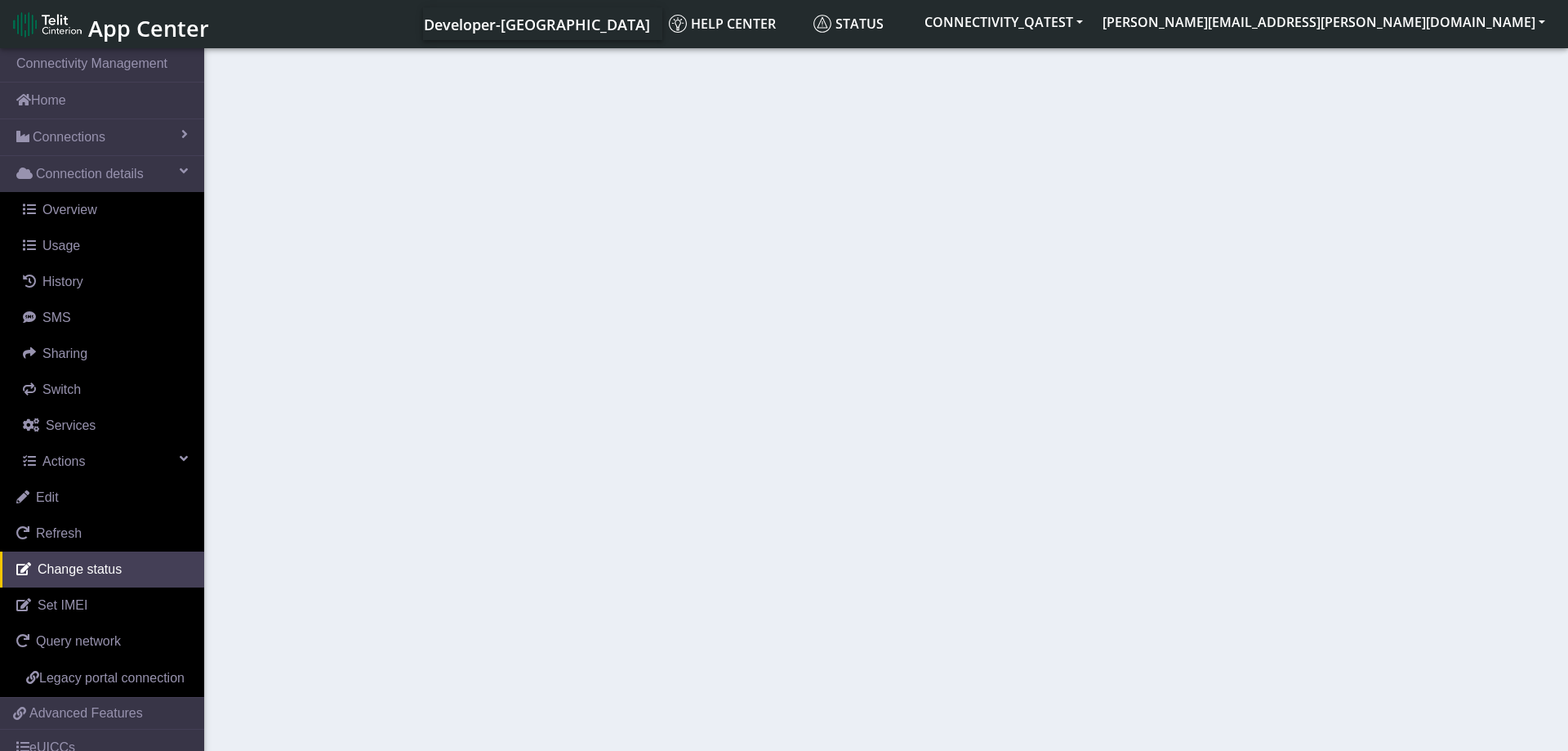
select select "blocked"
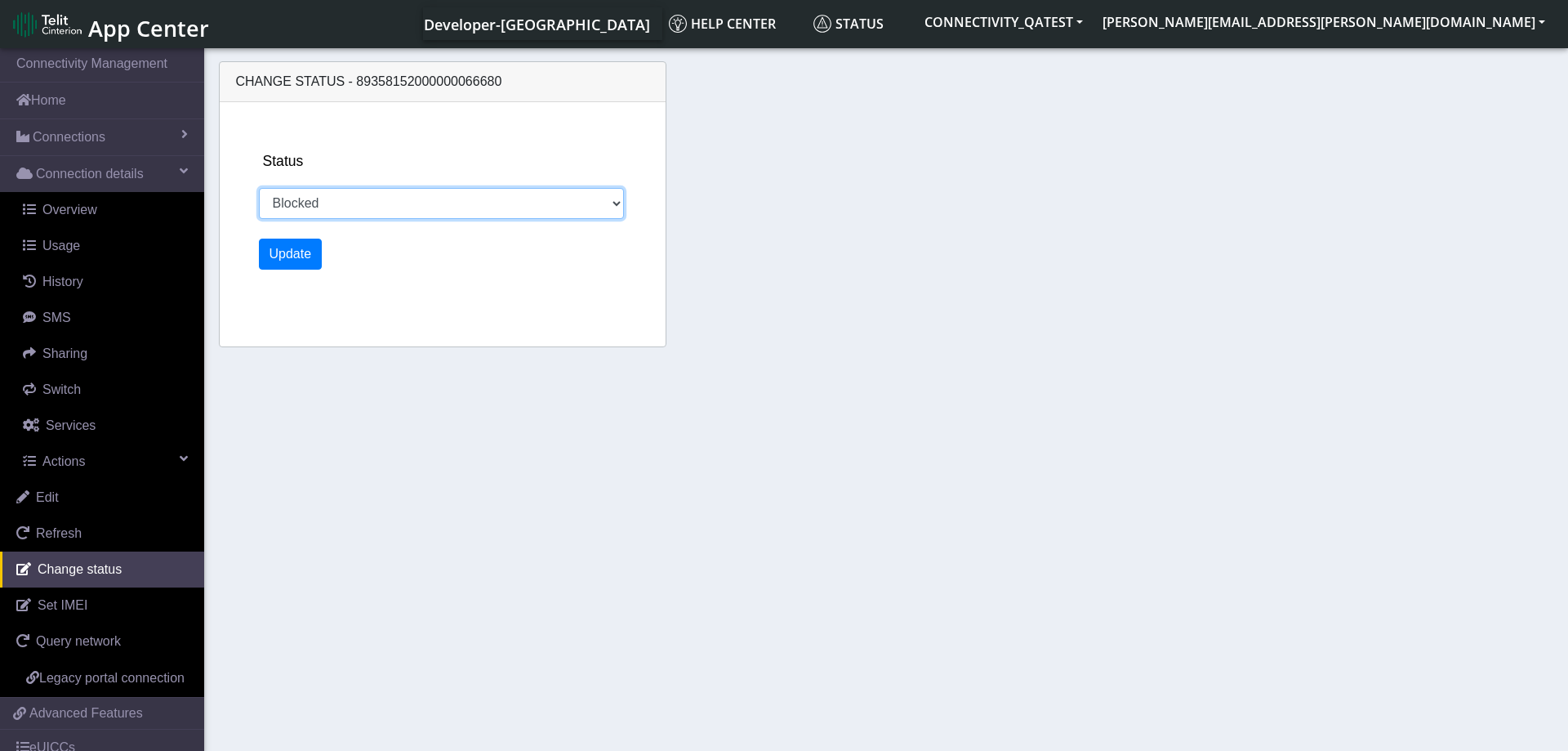
click at [259, 188] on select "Activated Deactivated Blocked" at bounding box center [441, 203] width 366 height 31
click option "Blocked" at bounding box center [0, 0] width 0 height 0
click at [293, 267] on button "Update" at bounding box center [290, 254] width 64 height 31
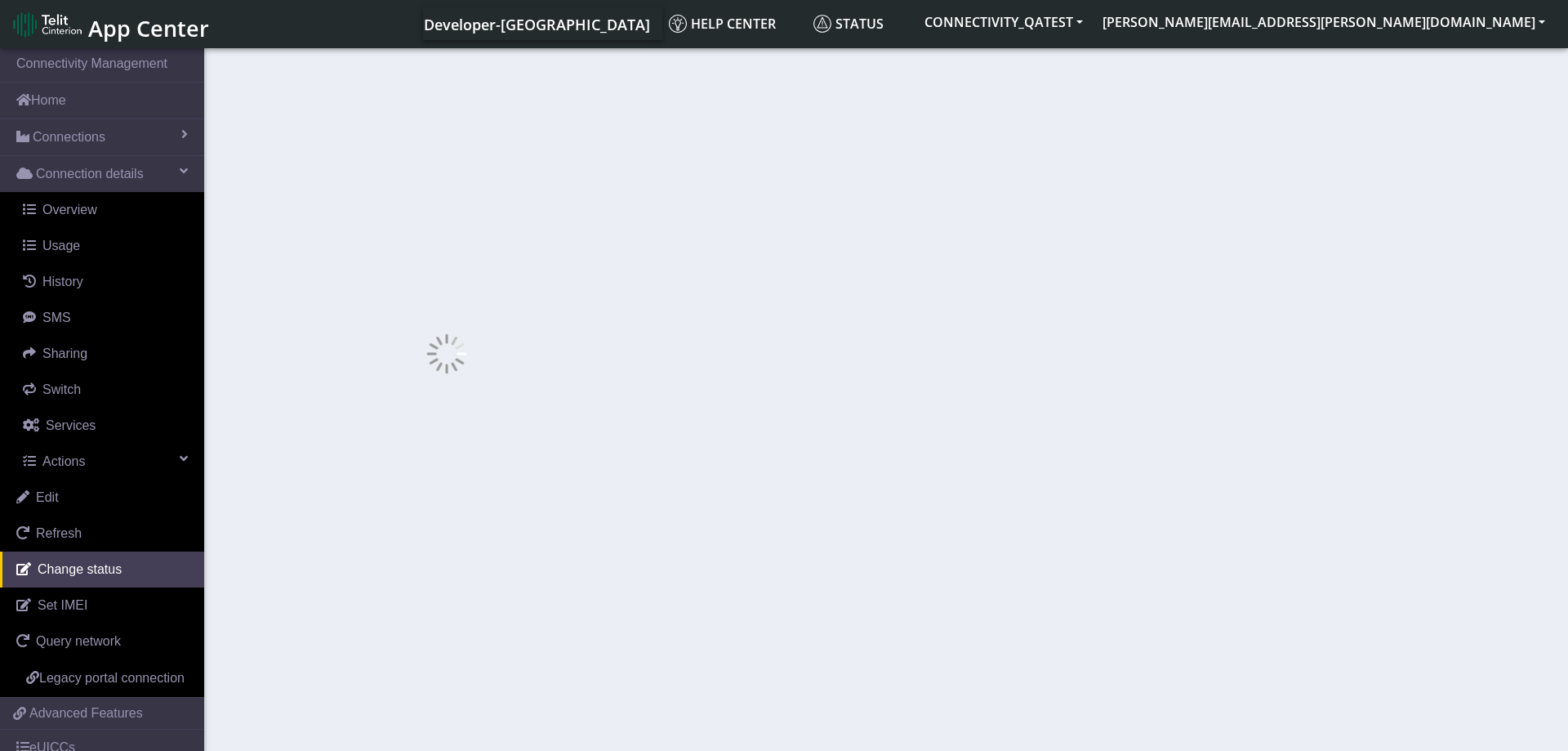
click at [293, 267] on div at bounding box center [446, 352] width 440 height 600
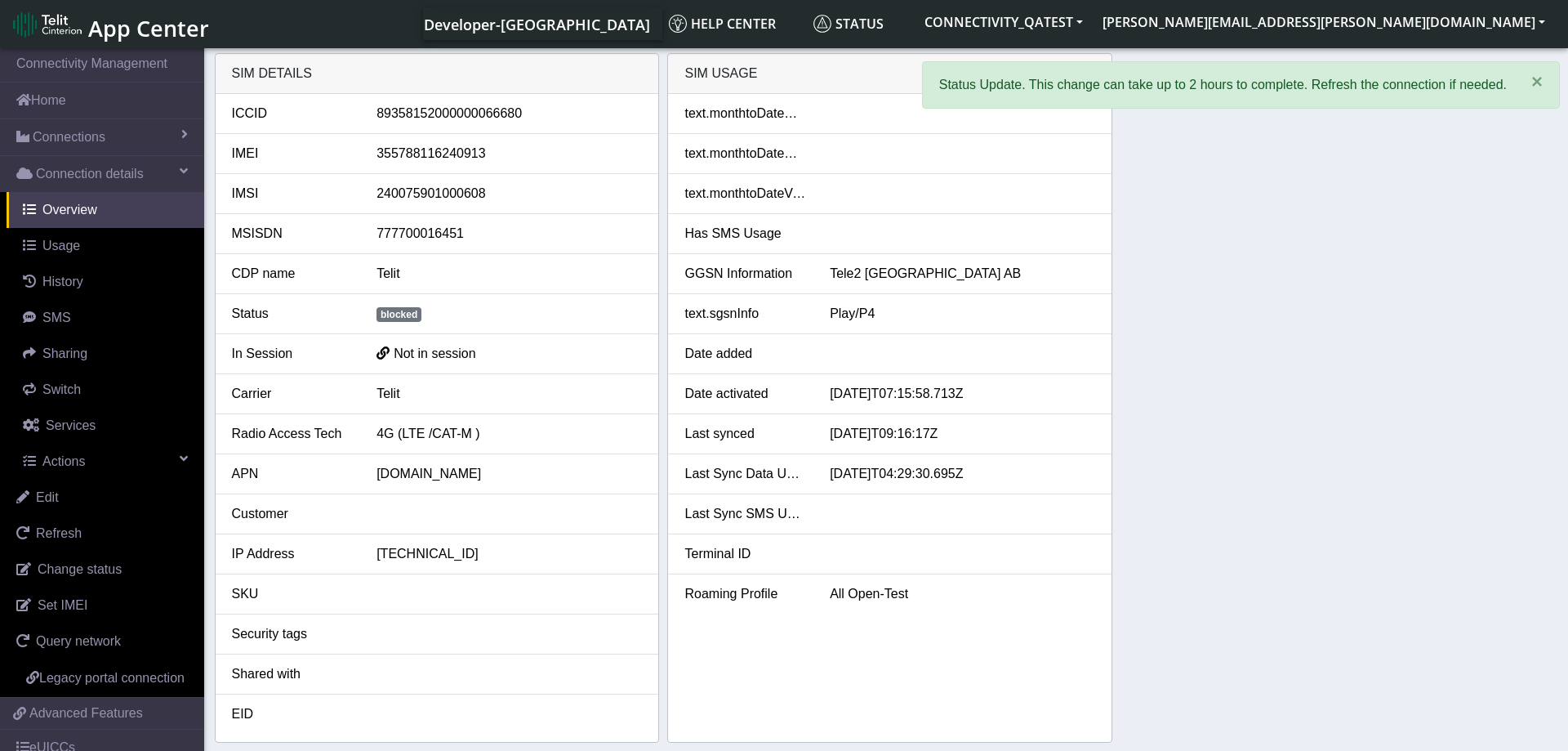
click at [1187, 365] on div "SIM details ICCID [TECHNICAL_ID] IMEI [TECHNICAL_ID] IMSI [TECHNICAL_ID] MSISDN…" at bounding box center [887, 397] width 1344 height 689
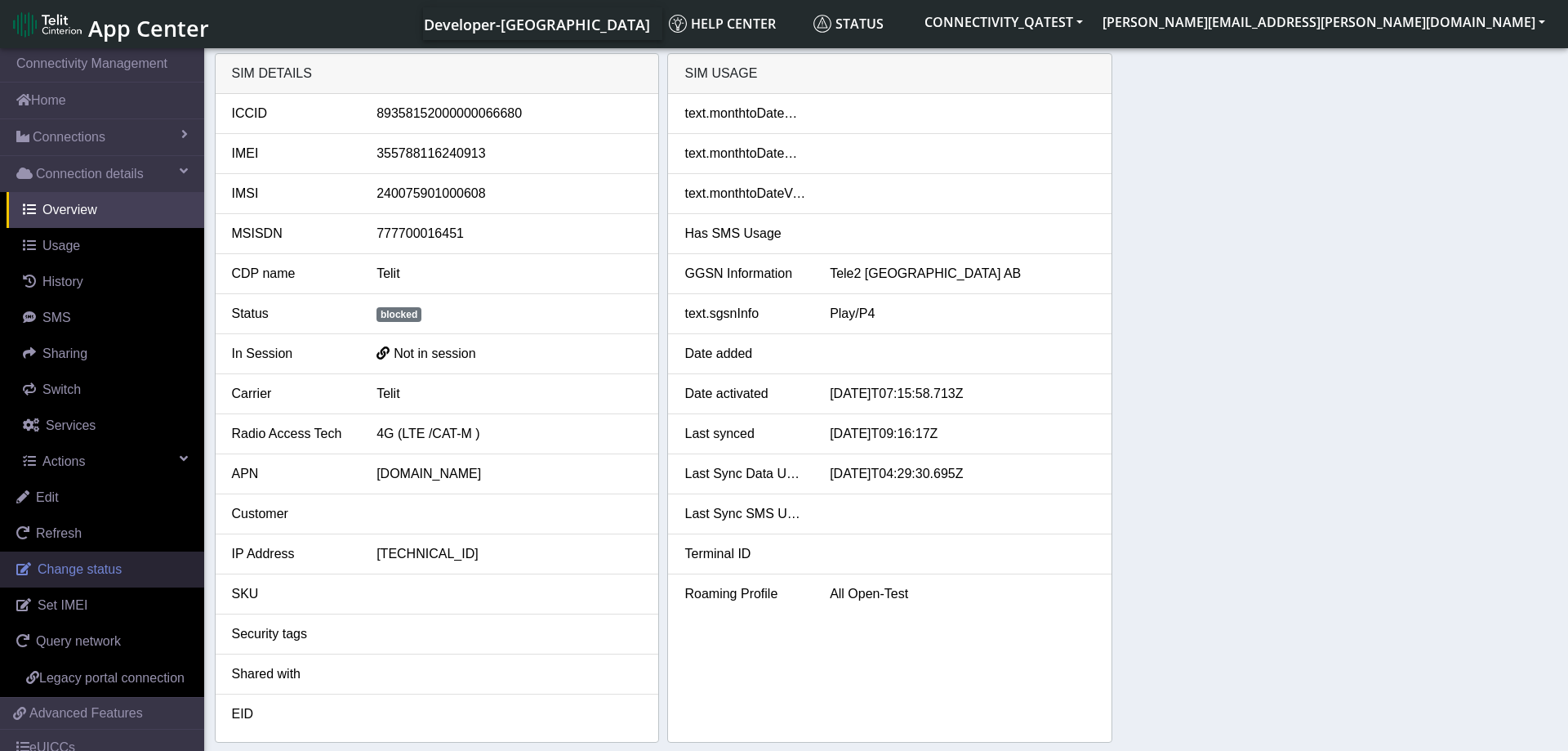
click at [90, 568] on span "Change status" at bounding box center [80, 568] width 84 height 14
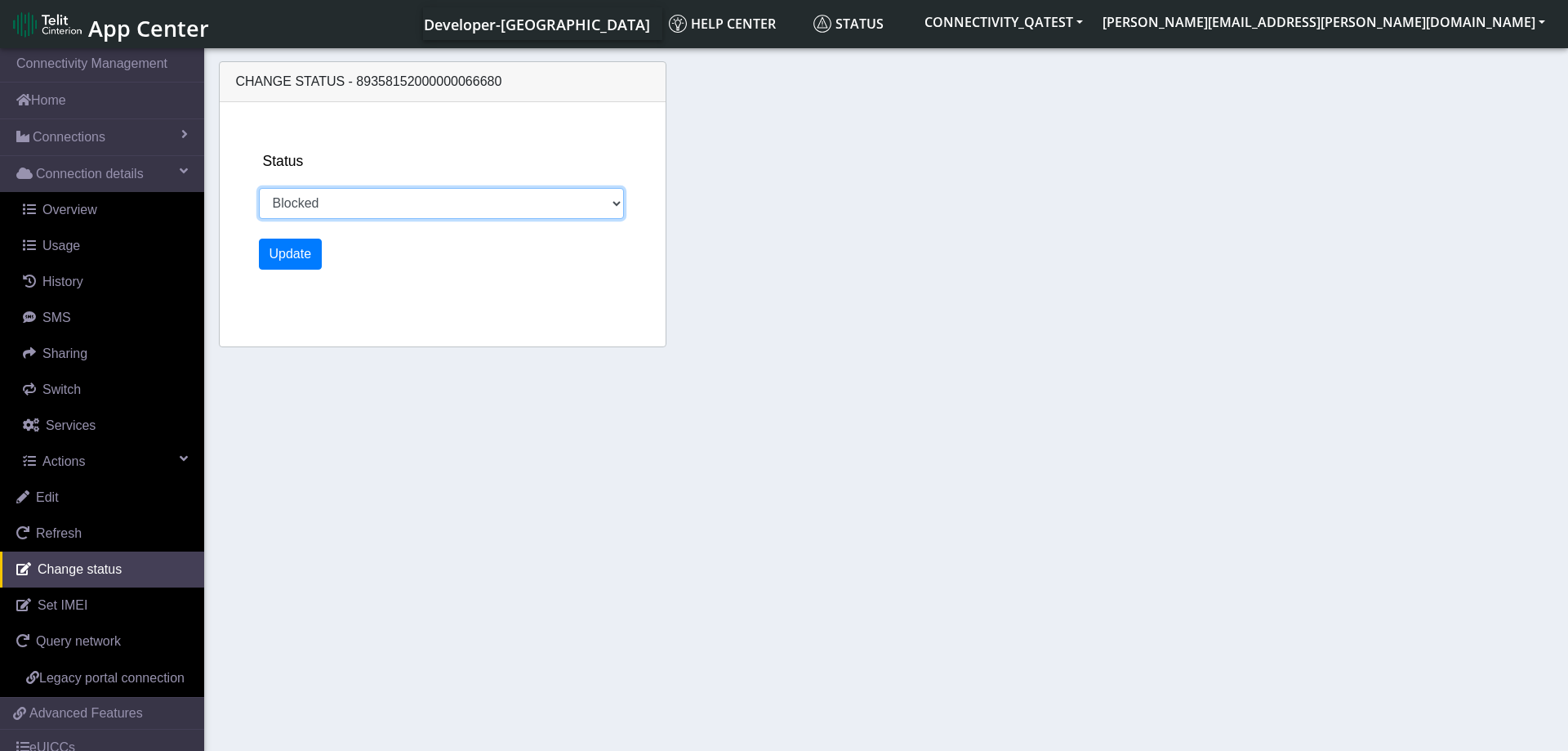
click at [259, 188] on select "Activated Deactivated Blocked" at bounding box center [441, 203] width 366 height 31
select select "deactivated"
click option "Deactivated" at bounding box center [0, 0] width 0 height 0
click at [282, 255] on button "Update" at bounding box center [290, 254] width 64 height 31
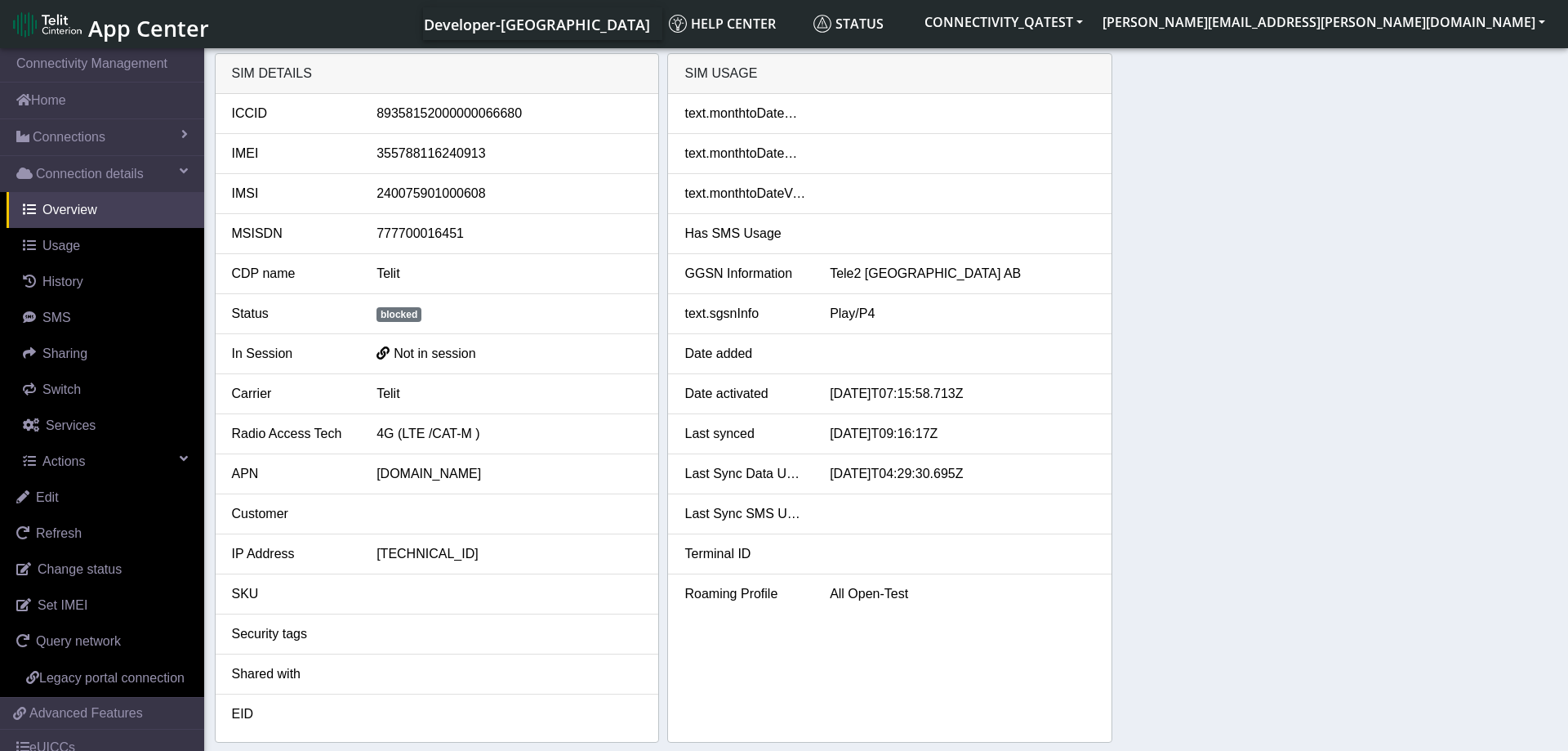
click at [1425, 423] on div "SIM details ICCID 89358152000000066680 IMEI 355788116240913 IMSI 24007590100060…" at bounding box center [887, 397] width 1344 height 689
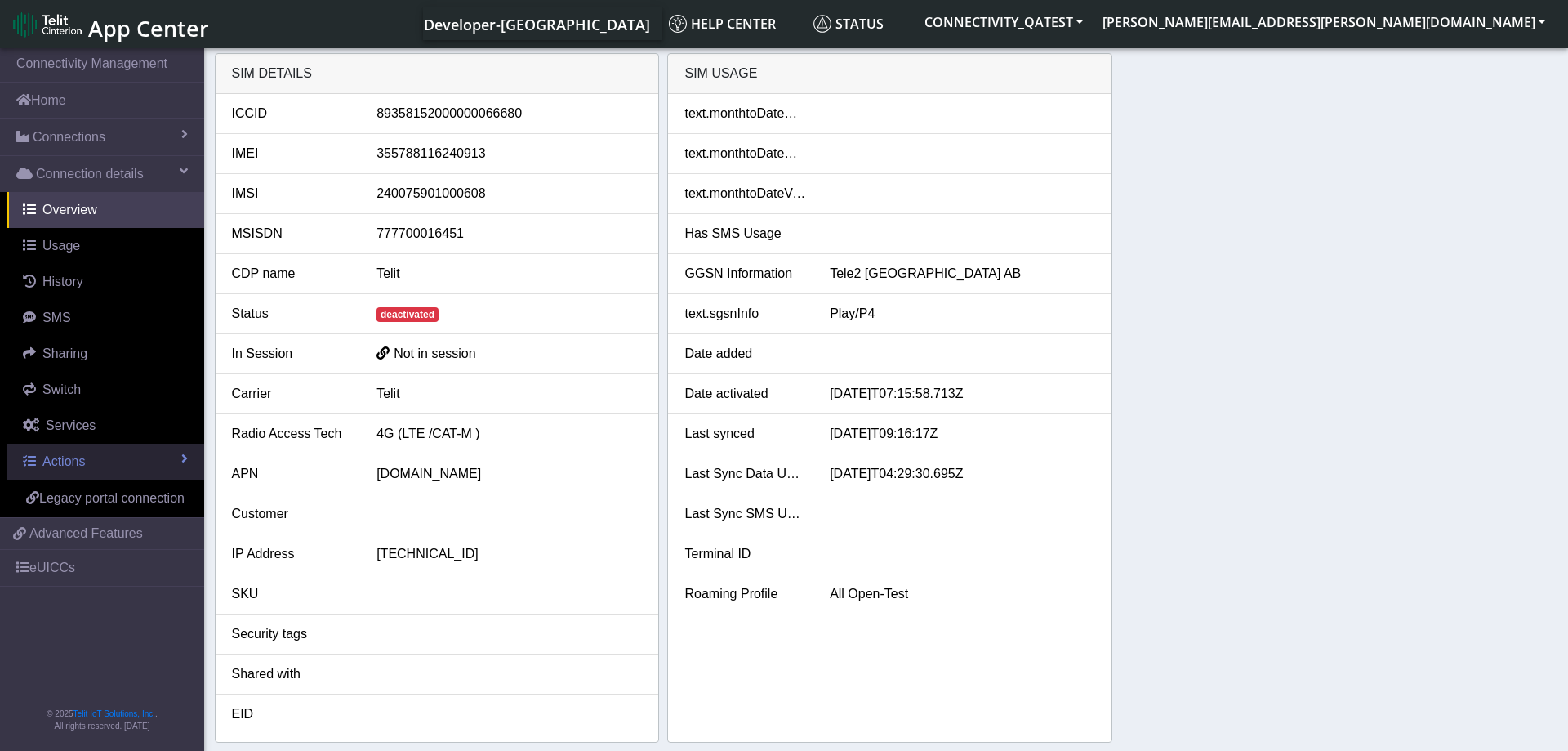
click at [105, 465] on link "Actions" at bounding box center [105, 461] width 198 height 36
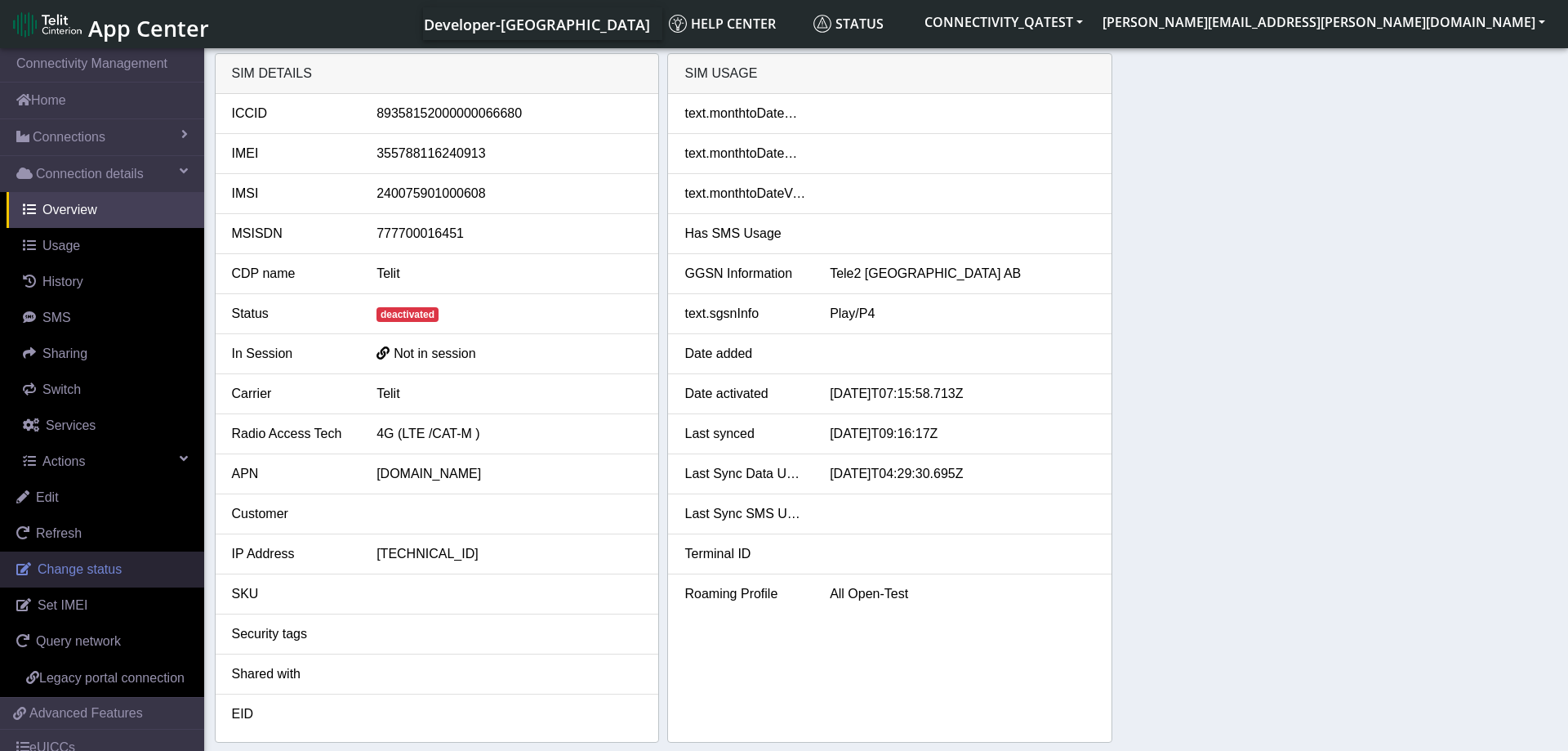
click at [108, 565] on span "Change status" at bounding box center [80, 568] width 84 height 14
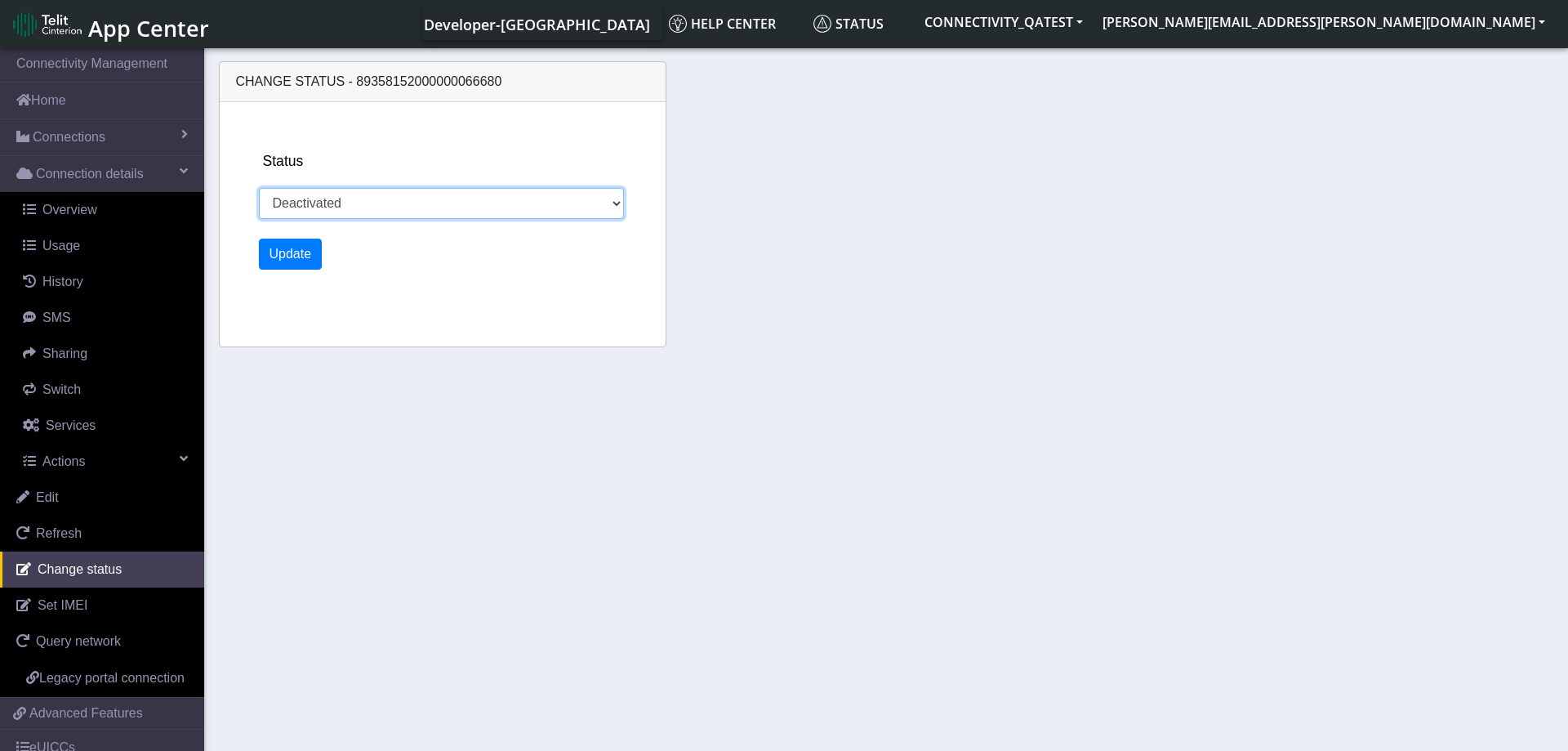
click at [259, 188] on select "Activated Deactivated Blocked" at bounding box center [441, 203] width 366 height 31
select select "activated"
click option "Activated" at bounding box center [0, 0] width 0 height 0
click at [294, 246] on button "Update" at bounding box center [290, 254] width 64 height 31
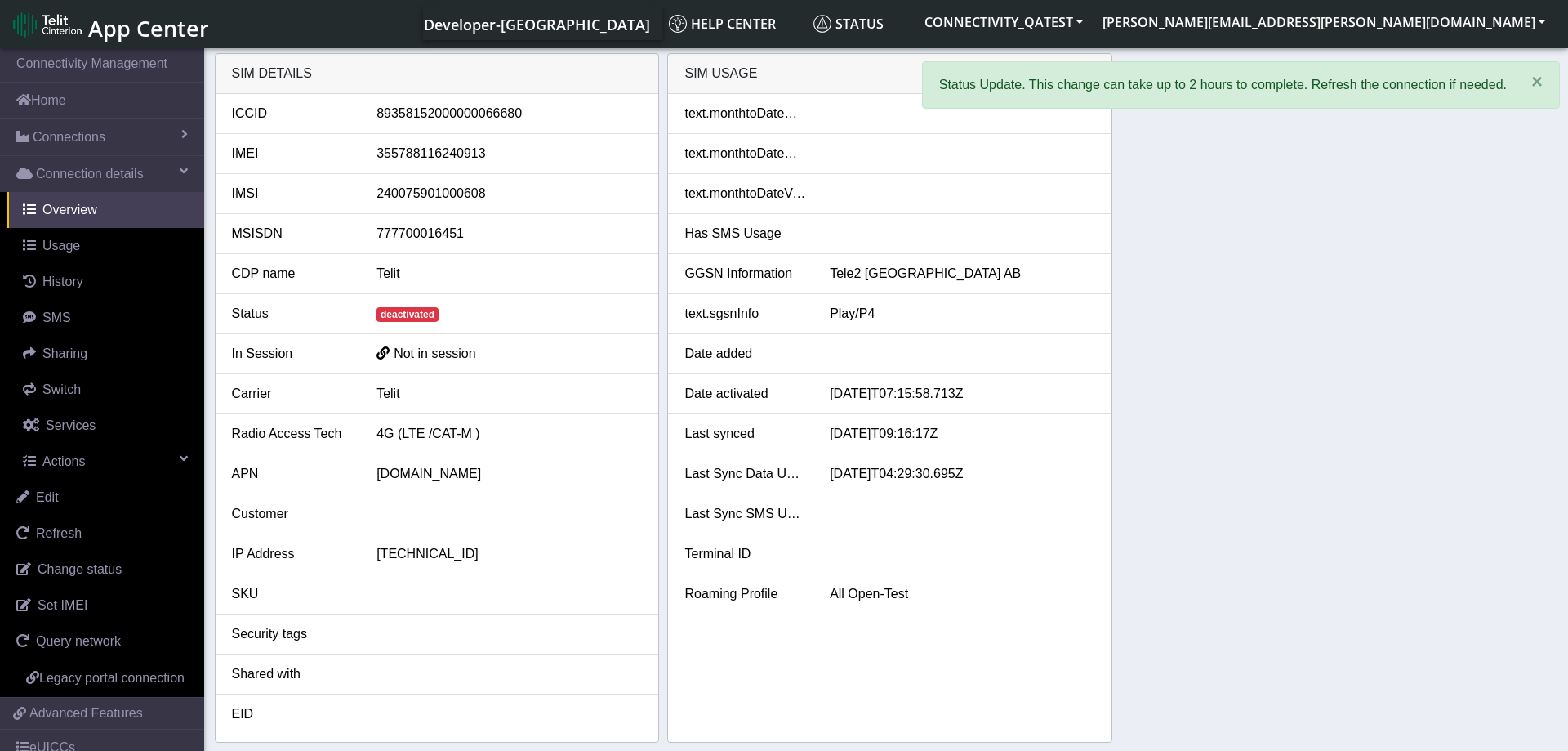
click at [1288, 399] on div "SIM details ICCID 89358152000000066680 IMEI 355788116240913 IMSI 24007590100060…" at bounding box center [887, 397] width 1344 height 689
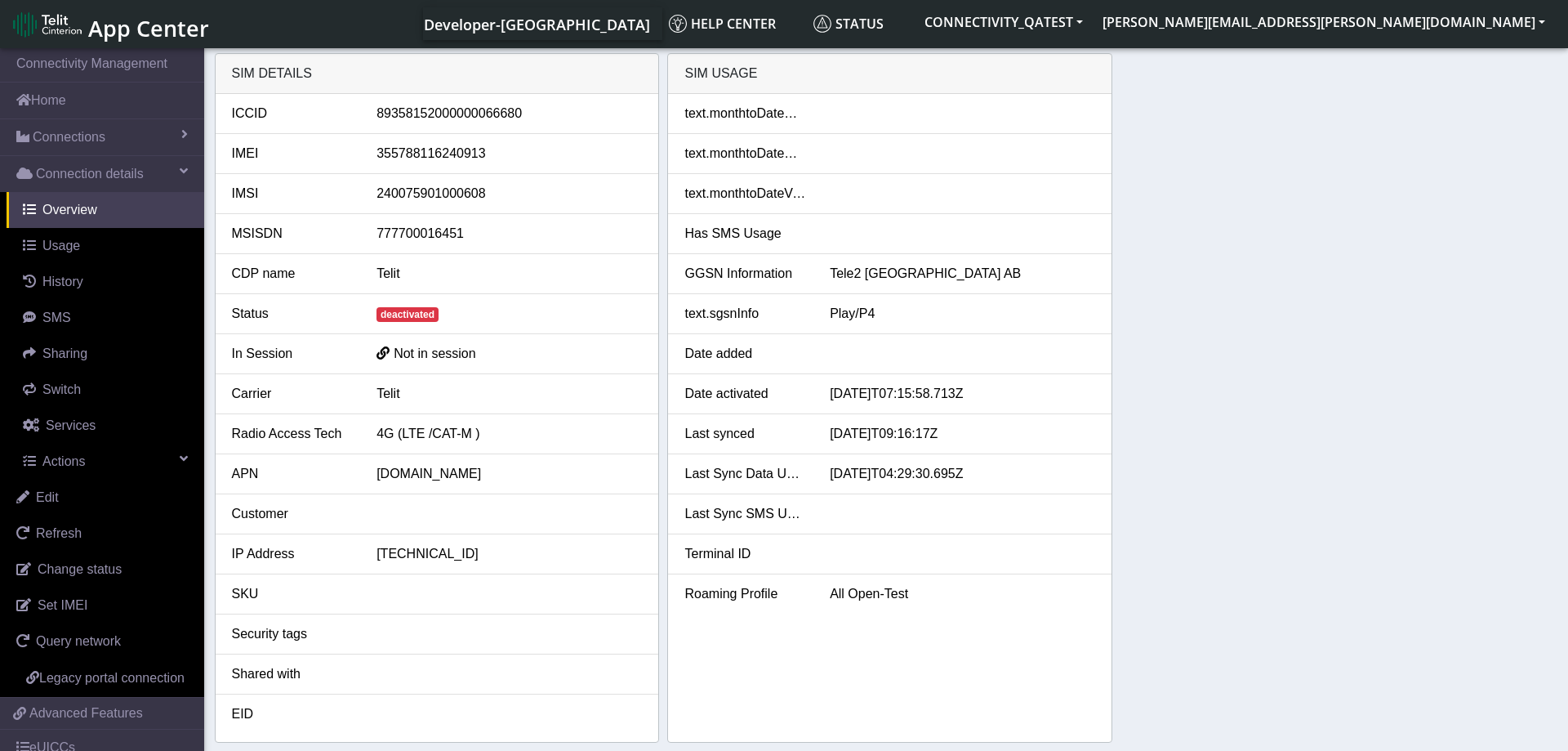
click at [1304, 354] on div "SIM details ICCID 89358152000000066680 IMEI 355788116240913 IMSI 24007590100060…" at bounding box center [887, 397] width 1344 height 689
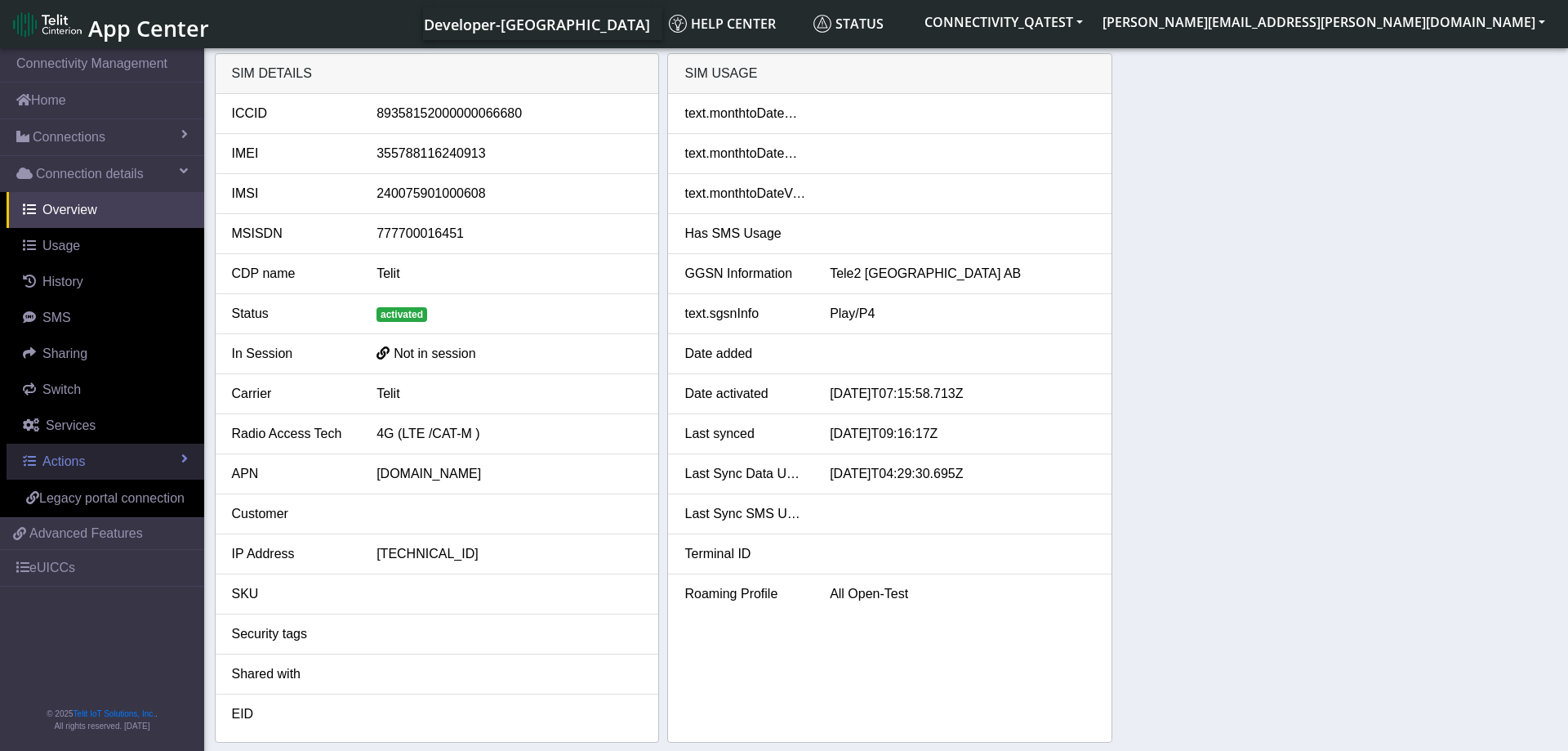
click at [64, 467] on span "Actions" at bounding box center [64, 460] width 43 height 14
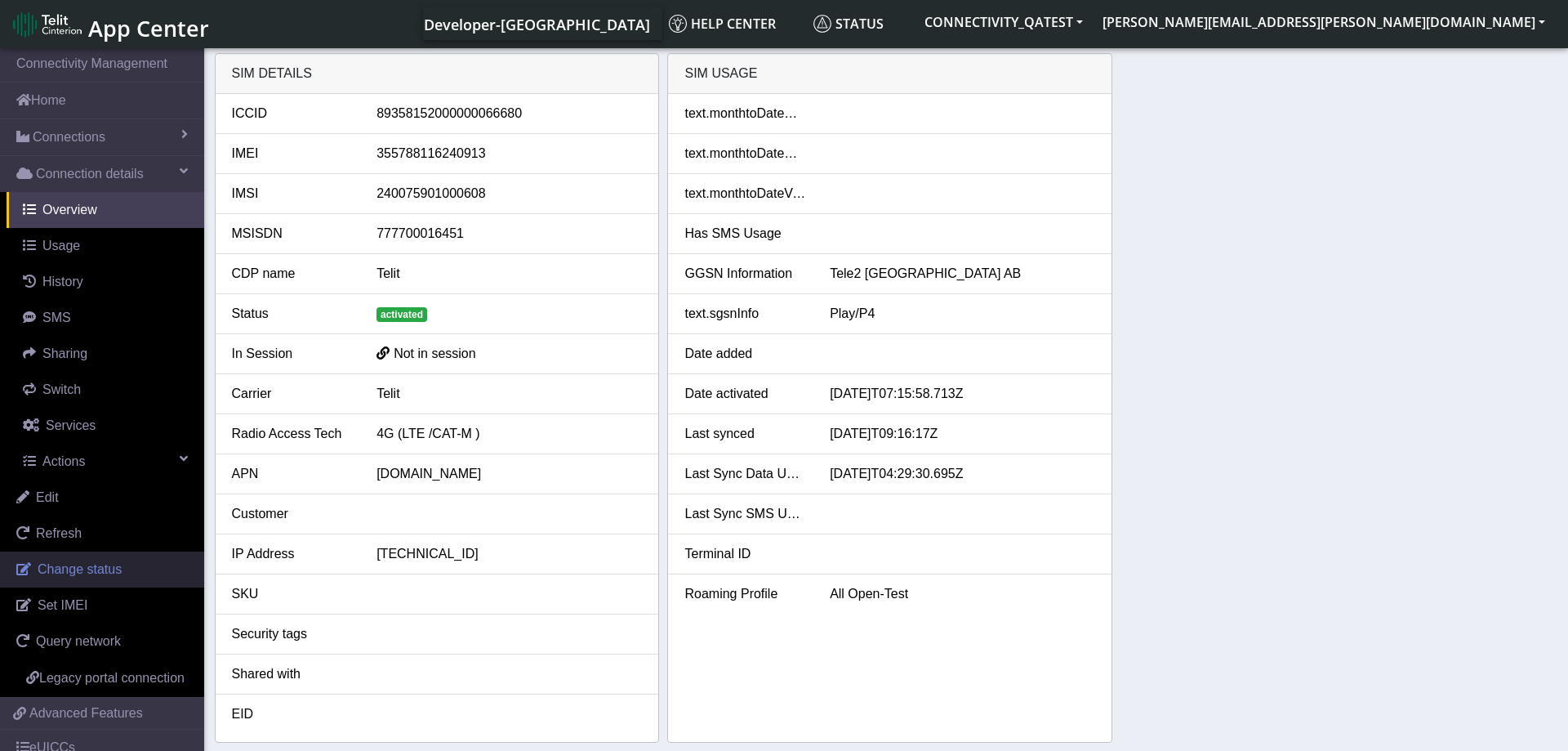
click at [88, 576] on span "Change status" at bounding box center [80, 568] width 84 height 14
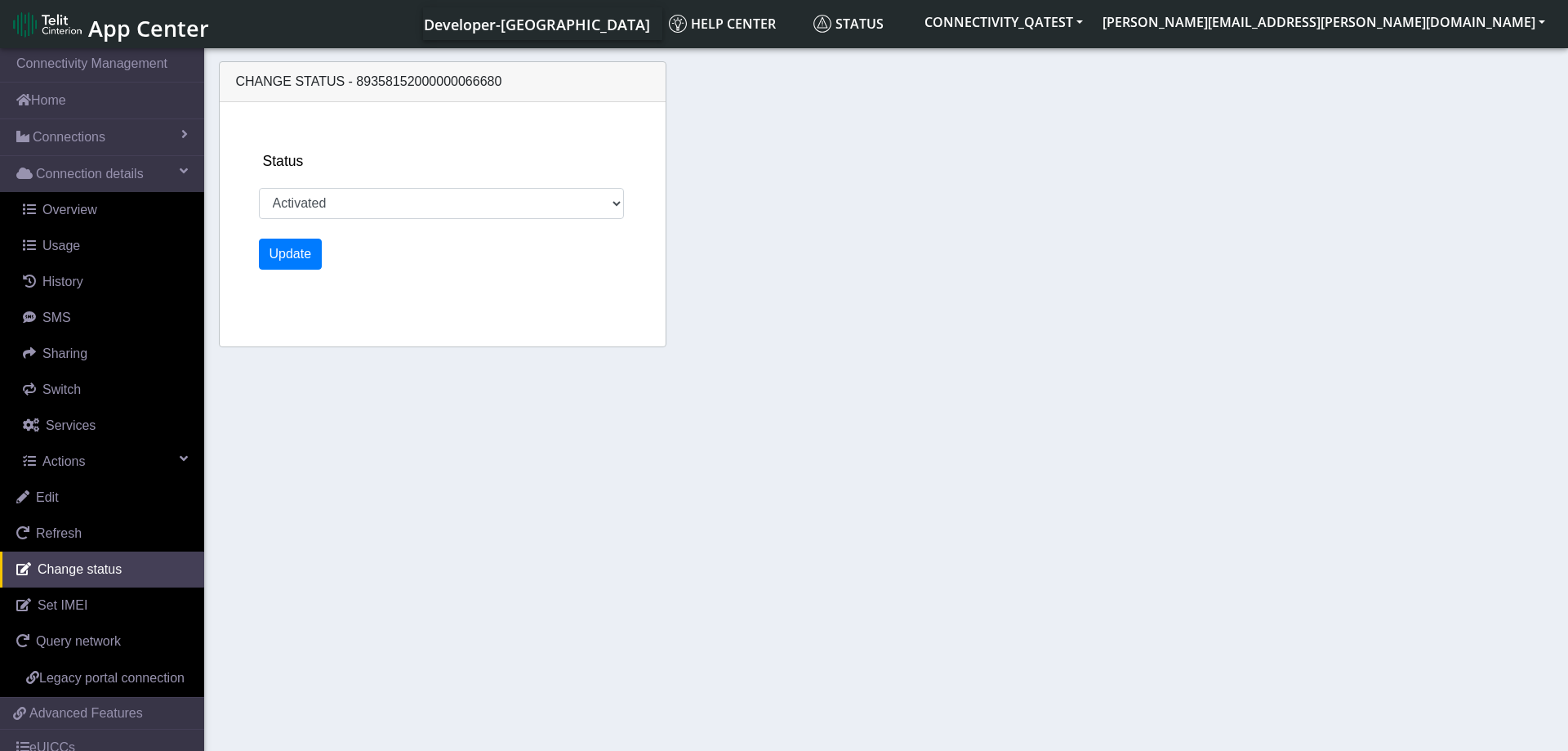
click at [307, 186] on div "Status Activated Deactivated Blocked" at bounding box center [462, 185] width 407 height 69
click at [259, 188] on select "Activated Deactivated Blocked" at bounding box center [441, 203] width 366 height 31
select select "blocked"
click option "Blocked" at bounding box center [0, 0] width 0 height 0
click at [290, 253] on button "Update" at bounding box center [290, 254] width 64 height 31
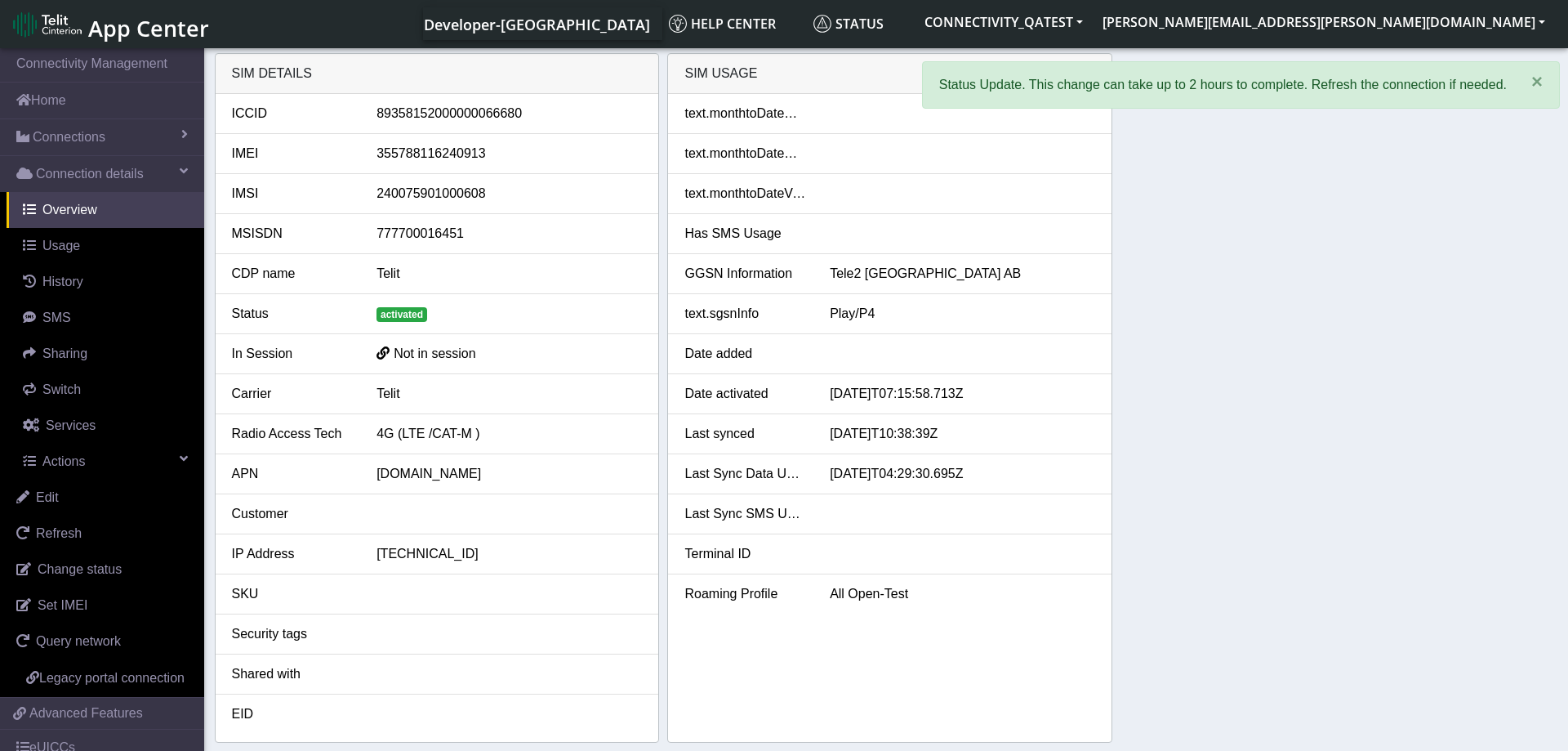
click at [1306, 309] on div "SIM details ICCID 89358152000000066680 IMEI 355788116240913 IMSI 24007590100060…" at bounding box center [887, 397] width 1344 height 689
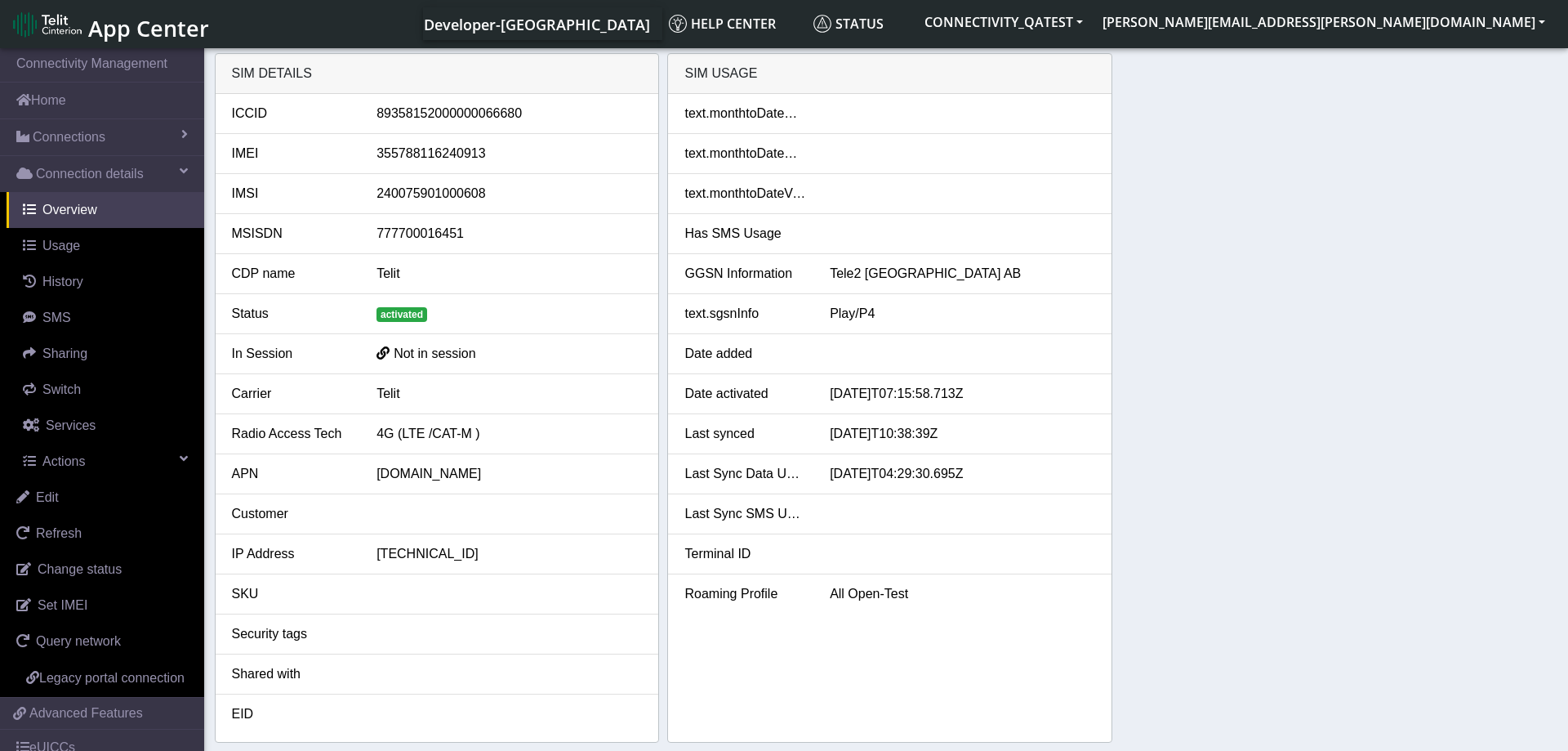
click at [1273, 429] on div "SIM details ICCID 89358152000000066680 IMEI 355788116240913 IMSI 24007590100060…" at bounding box center [887, 397] width 1344 height 689
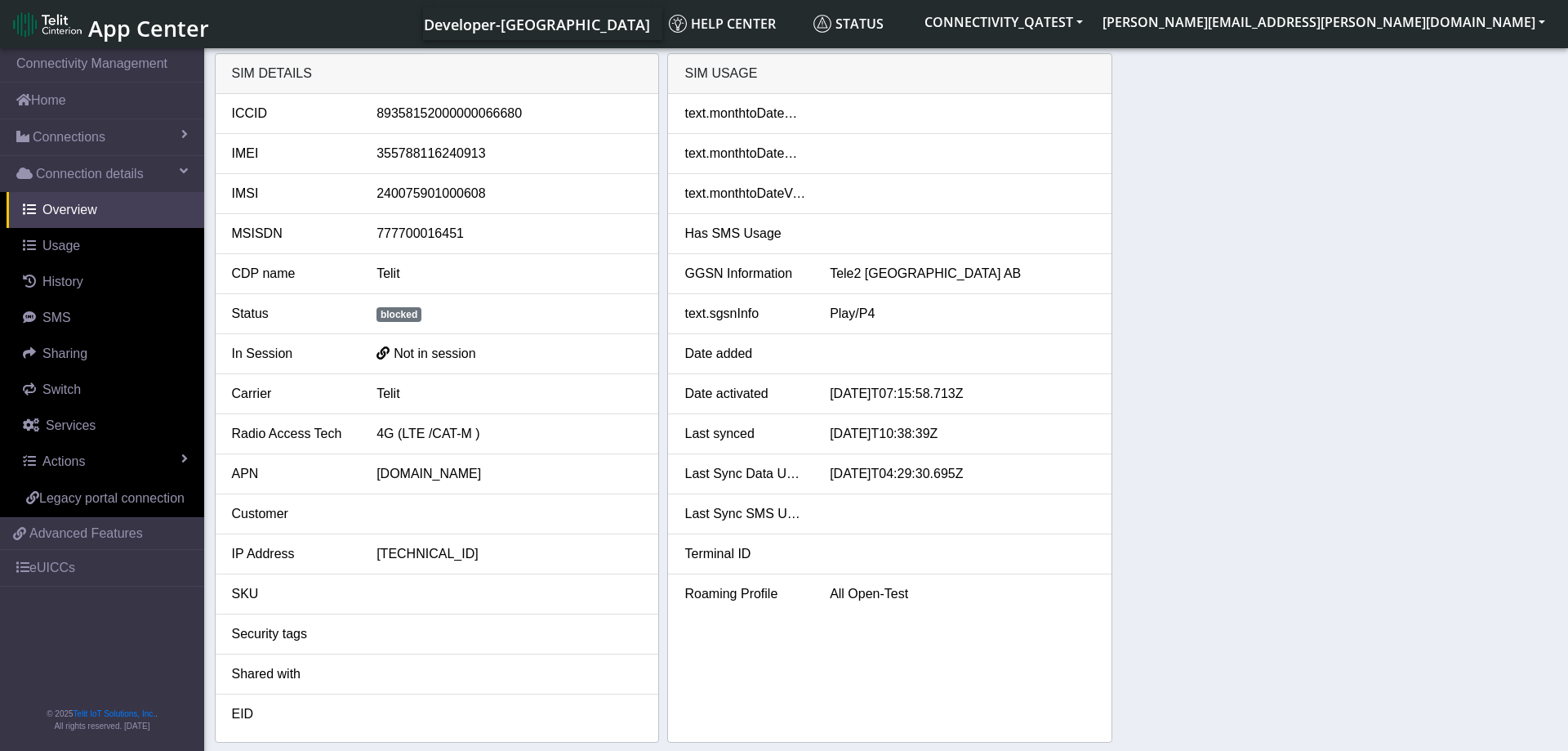
click at [1318, 466] on div "SIM details ICCID 89358152000000066680 IMEI 355788116240913 IMSI 24007590100060…" at bounding box center [887, 397] width 1344 height 689
click at [141, 458] on link "Actions" at bounding box center [105, 461] width 198 height 36
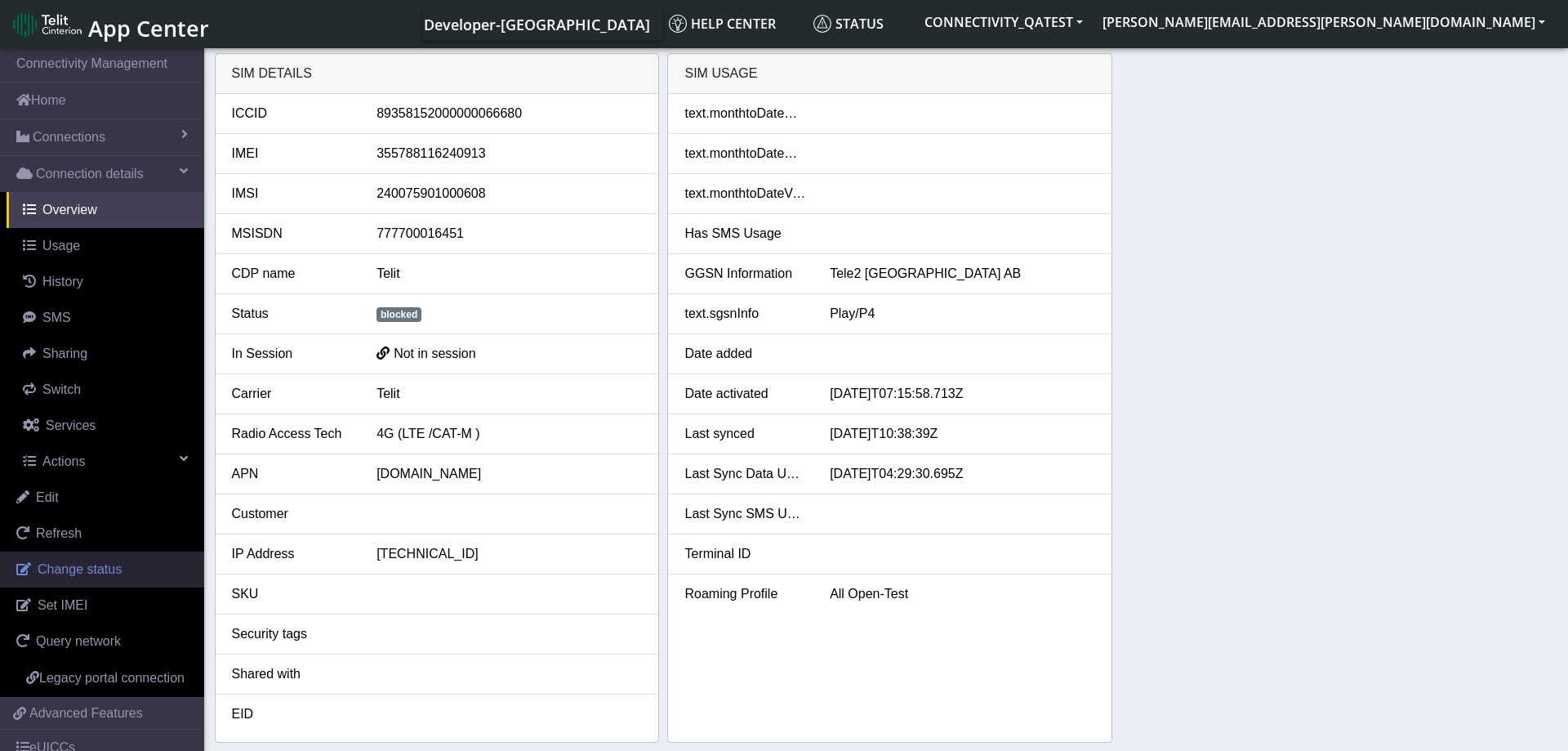
click at [83, 567] on span "Change status" at bounding box center [80, 568] width 84 height 14
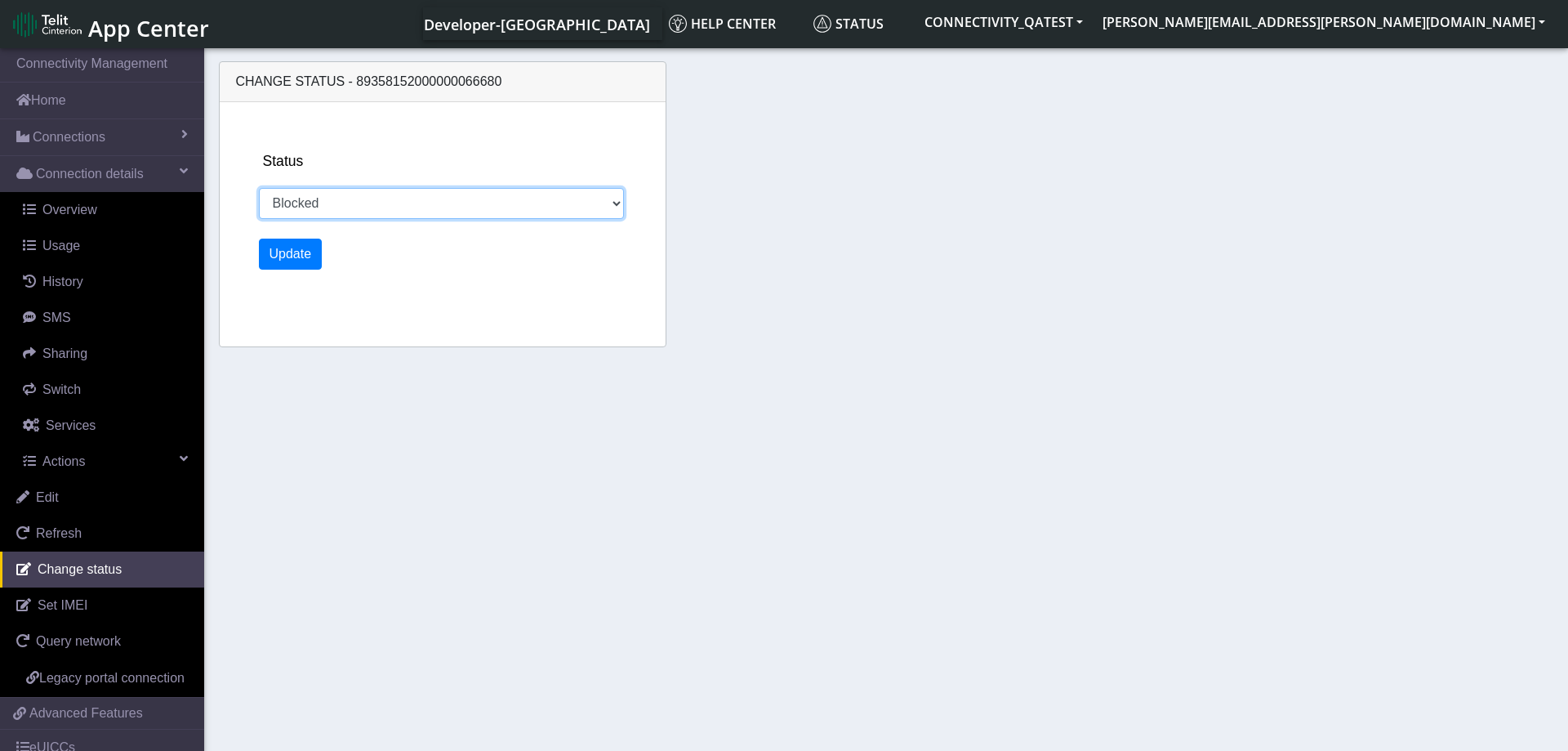
click at [259, 188] on select "Activated Deactivated Blocked" at bounding box center [441, 203] width 366 height 31
select select "activated"
click option "Activated" at bounding box center [0, 0] width 0 height 0
click at [301, 246] on button "Update" at bounding box center [290, 254] width 64 height 31
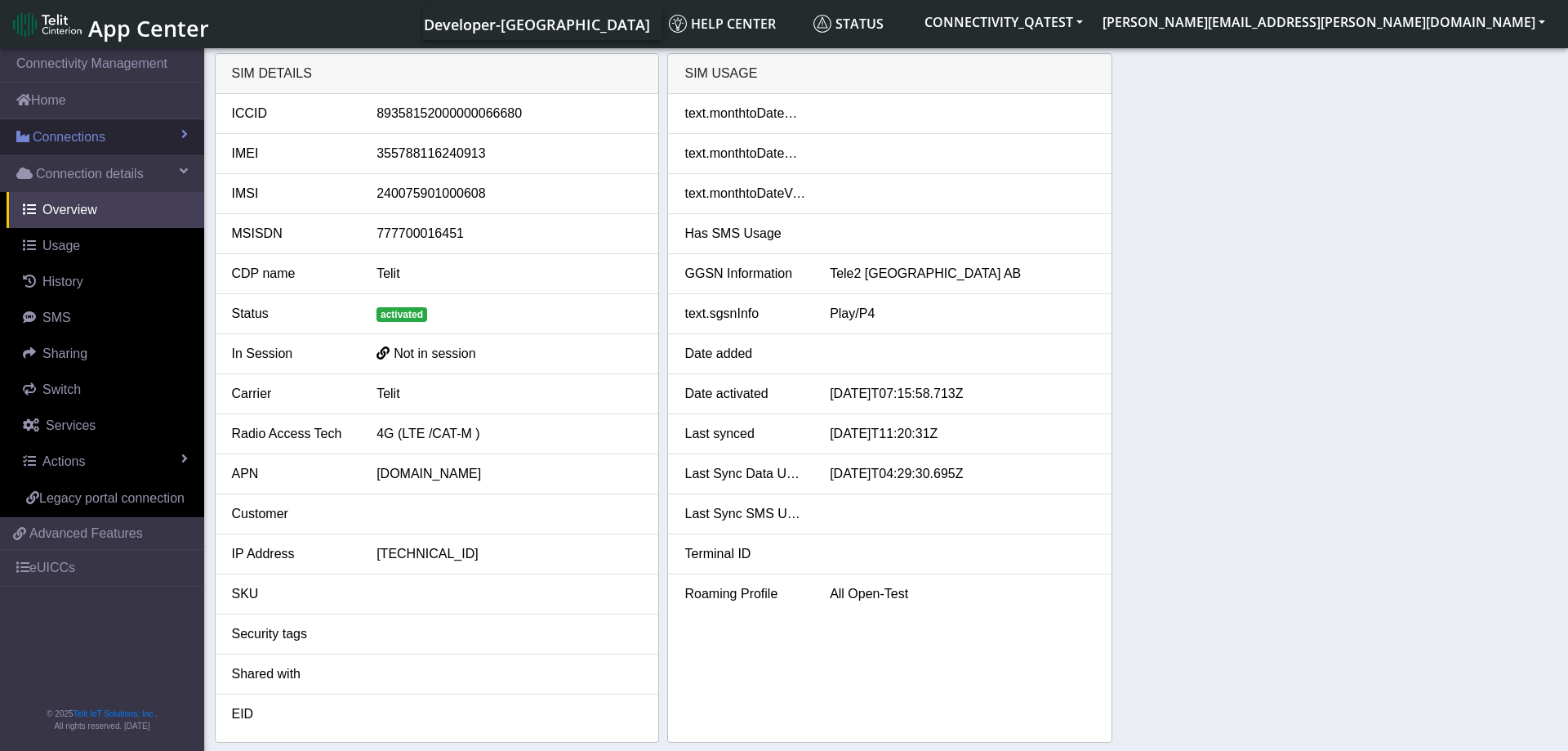
click at [116, 140] on link "Connections" at bounding box center [102, 136] width 204 height 36
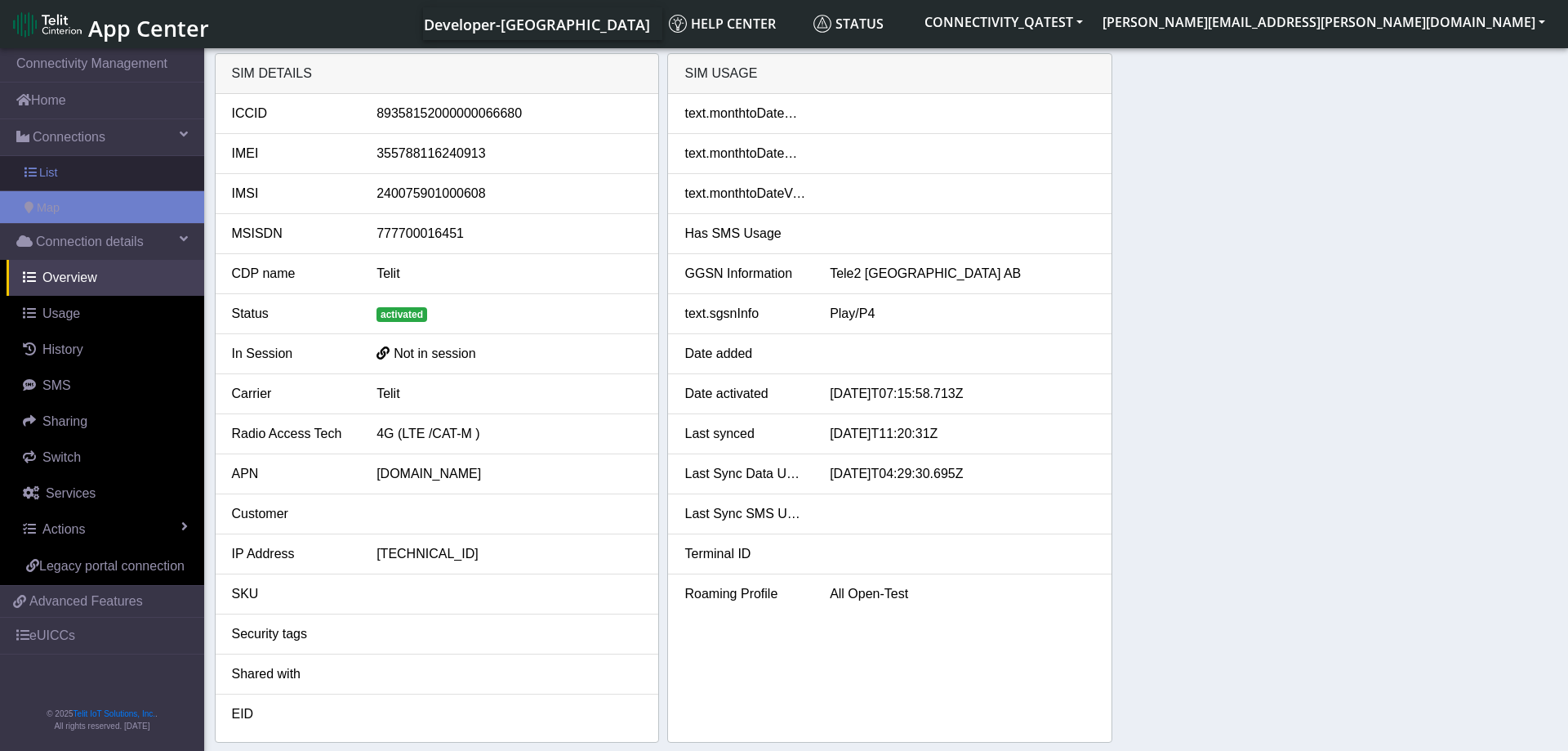
click at [92, 168] on link "List" at bounding box center [102, 172] width 204 height 34
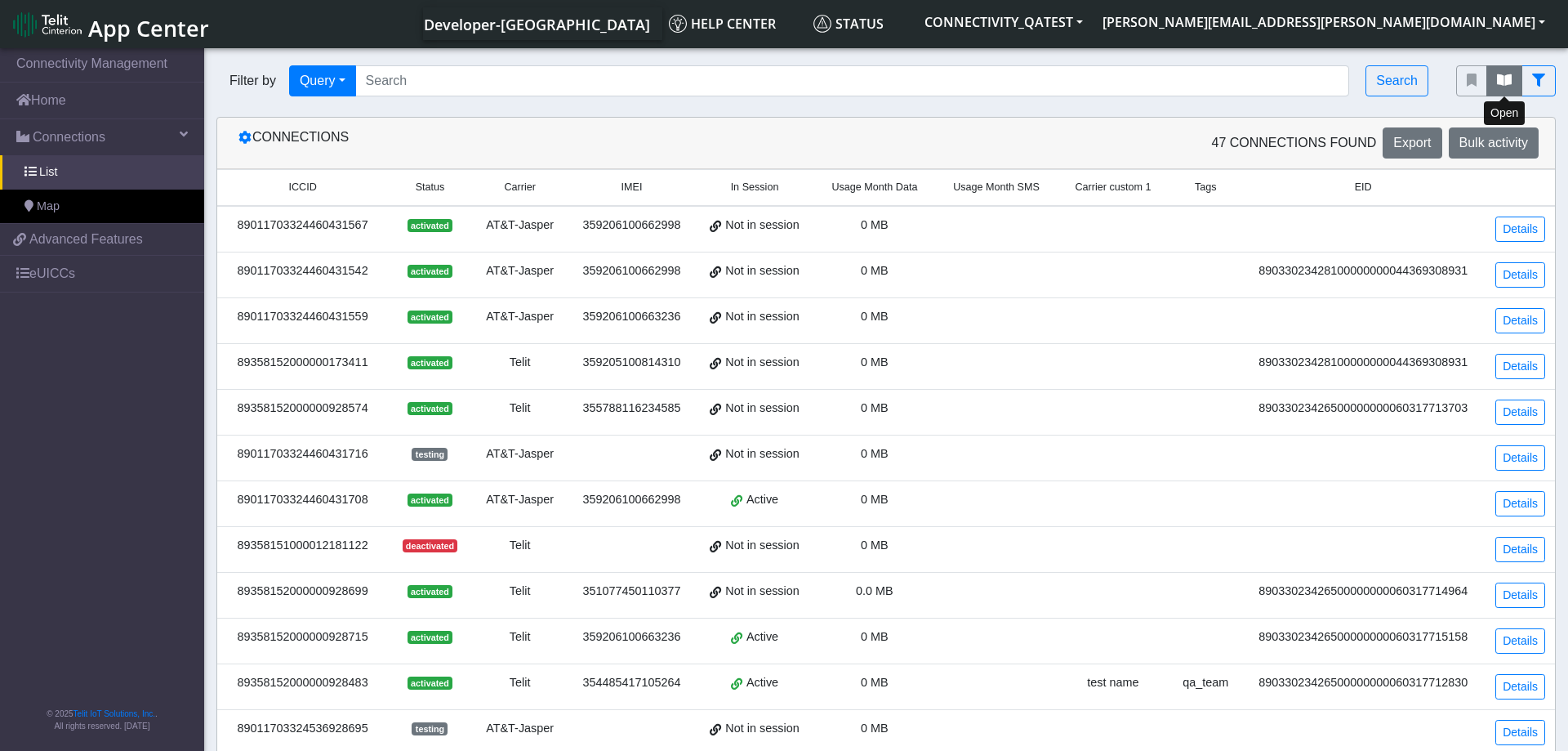
click at [1489, 85] on button "fitlers menu" at bounding box center [1504, 80] width 36 height 31
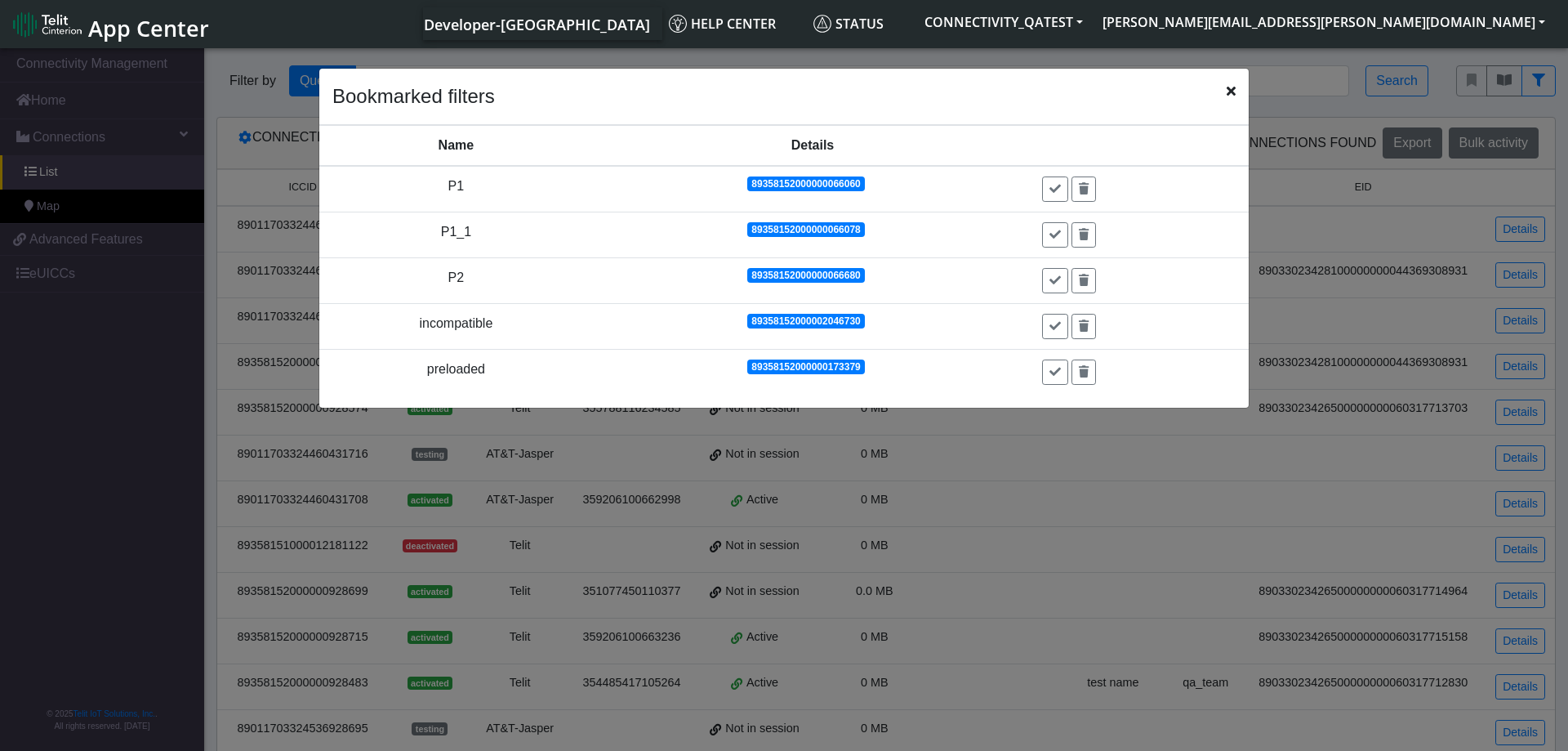
click at [1228, 87] on icon "Close" at bounding box center [1231, 90] width 9 height 13
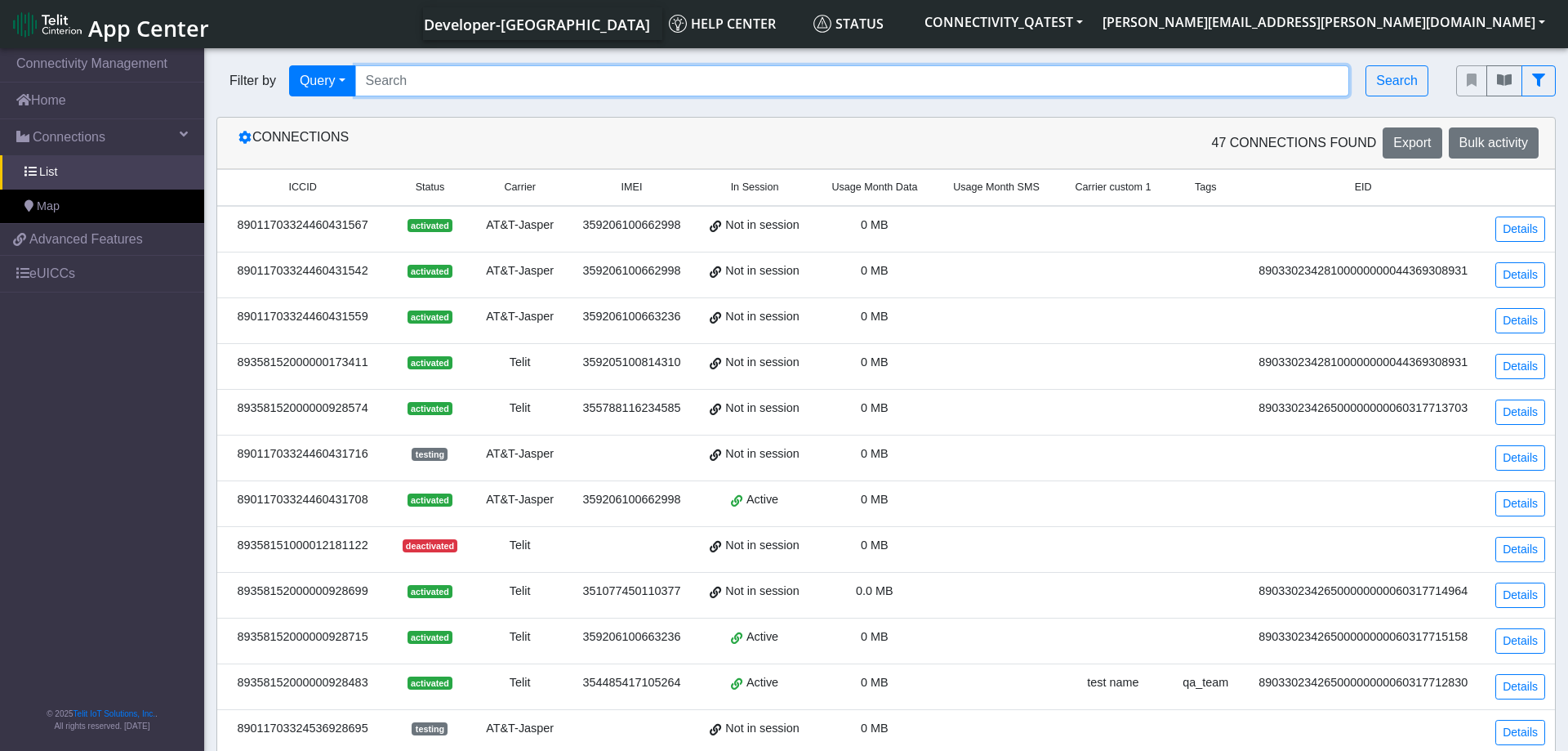
click at [806, 76] on input "Search..." at bounding box center [852, 80] width 995 height 31
paste input "89358152000002046276"
type input "89358152000002046276"
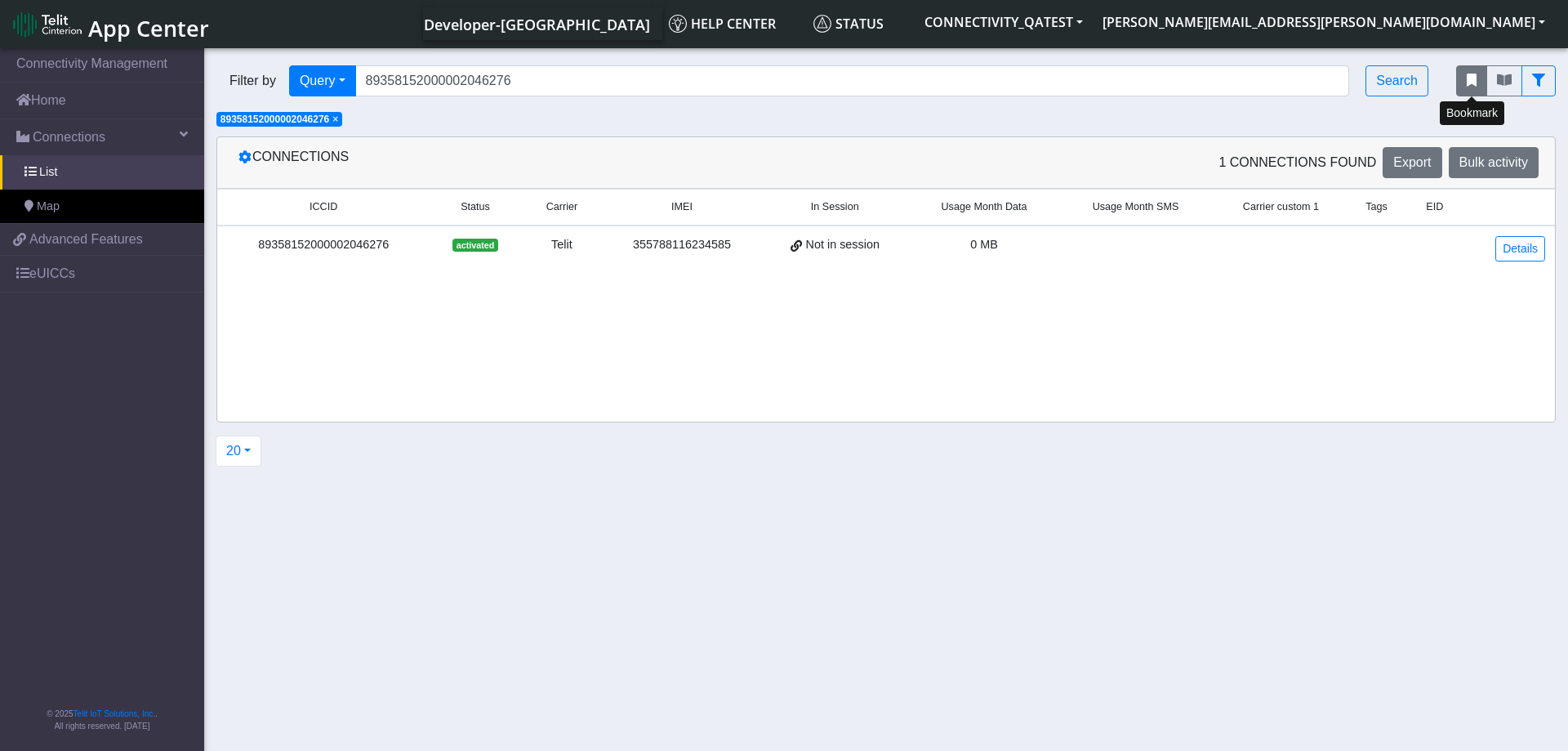
click at [1481, 84] on button "fitlers menu" at bounding box center [1472, 80] width 31 height 31
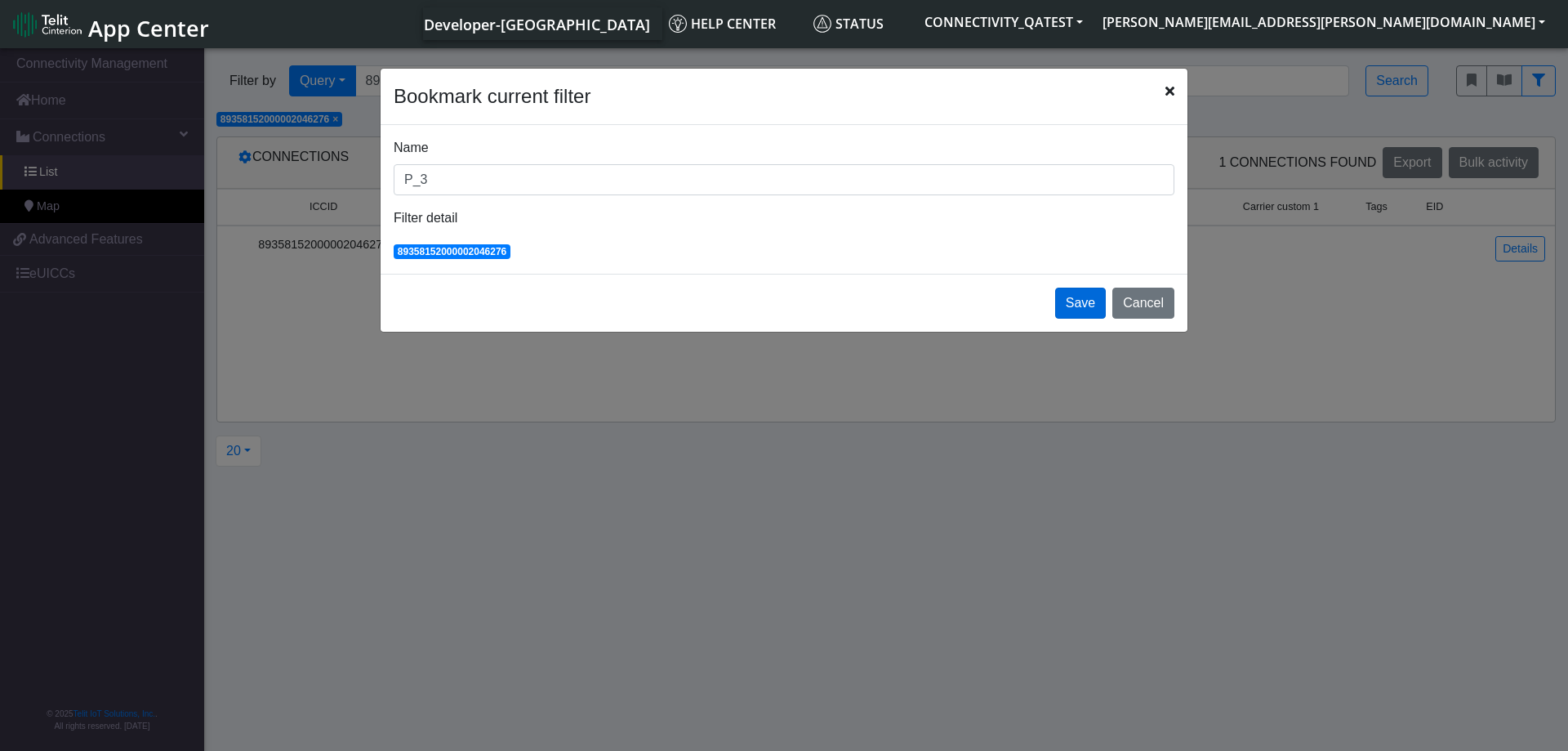
type input "P_3"
click at [1087, 303] on button "Save" at bounding box center [1080, 302] width 50 height 31
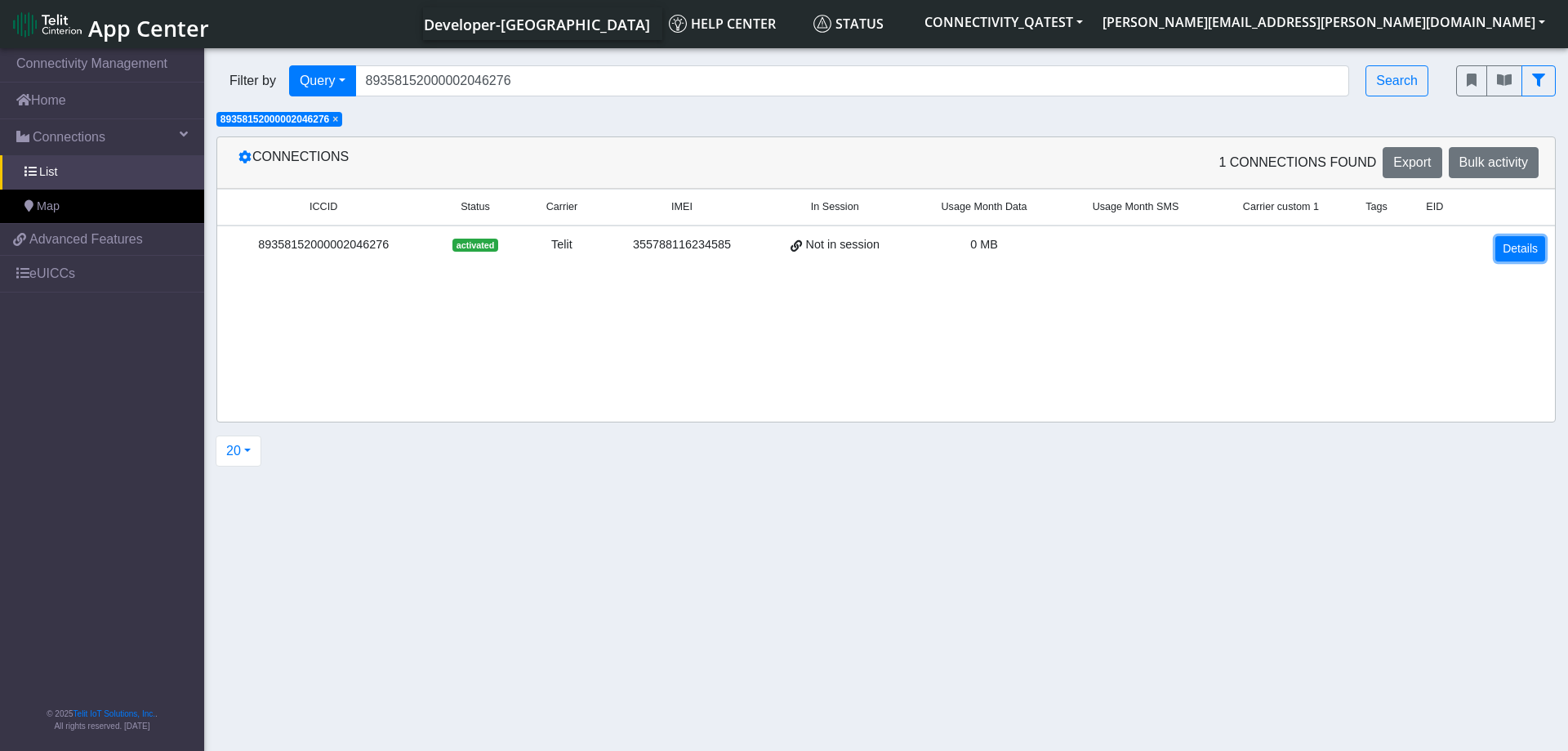
click at [1519, 241] on link "Details" at bounding box center [1520, 249] width 50 height 25
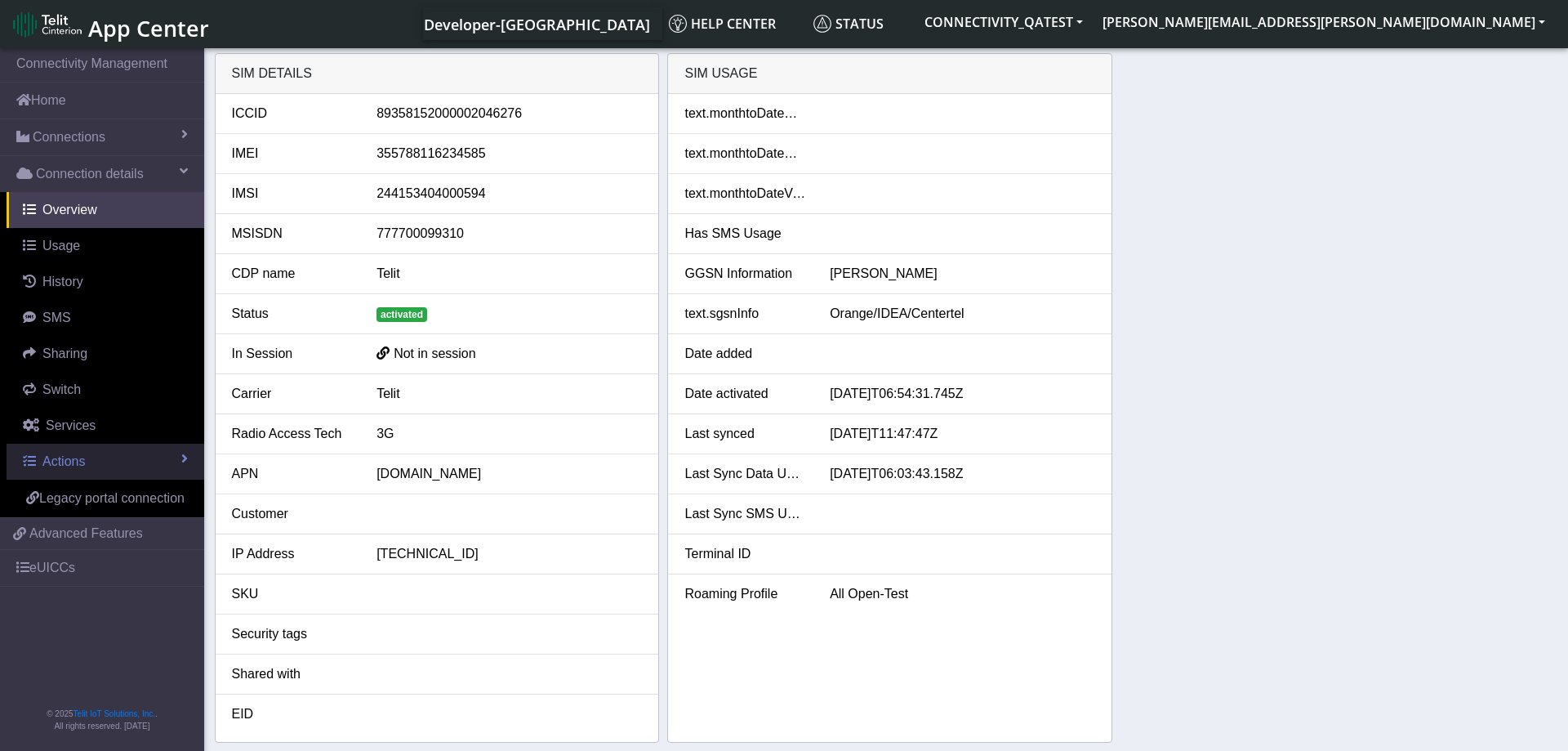
click at [158, 452] on link "Actions" at bounding box center [105, 461] width 198 height 36
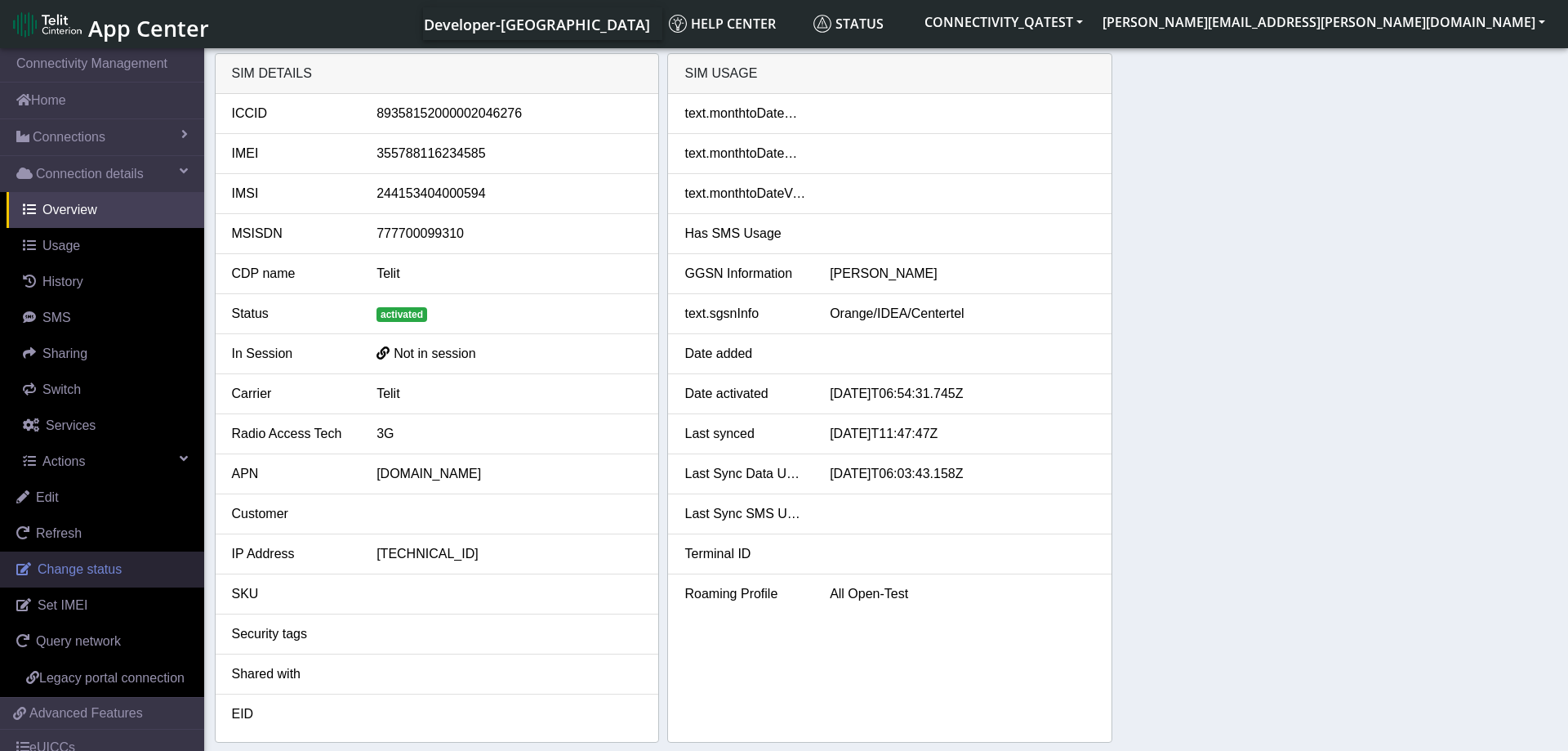
click at [87, 562] on span "Change status" at bounding box center [80, 568] width 84 height 14
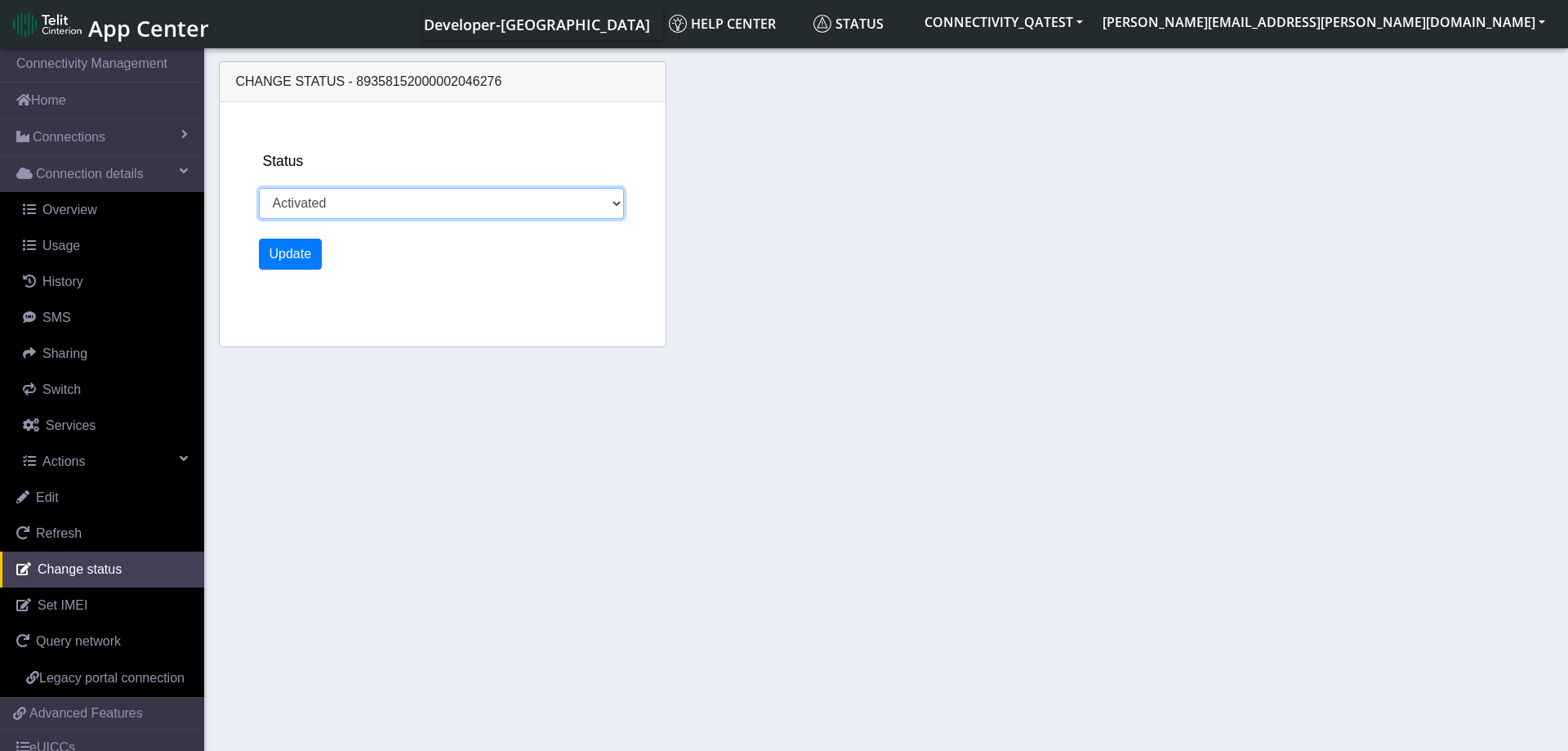
click at [259, 188] on select "Activated Deactivated Blocked" at bounding box center [441, 203] width 366 height 31
select select "blocked"
click option "Blocked" at bounding box center [0, 0] width 0 height 0
click at [286, 249] on button "Update" at bounding box center [290, 254] width 64 height 31
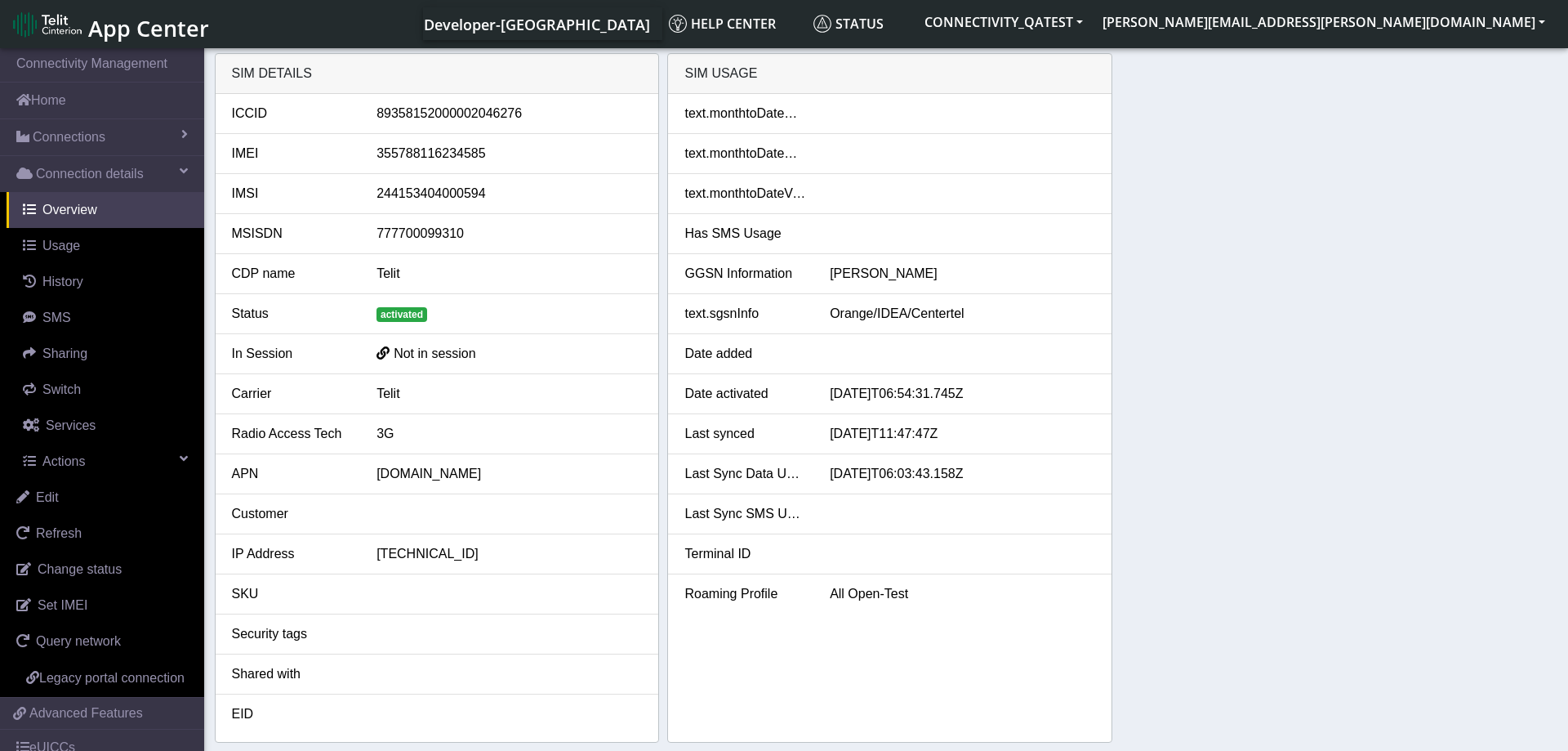
click at [1405, 399] on div "SIM details ICCID 89358152000002046276 IMEI 355788116234585 IMSI 24415340400059…" at bounding box center [887, 397] width 1344 height 689
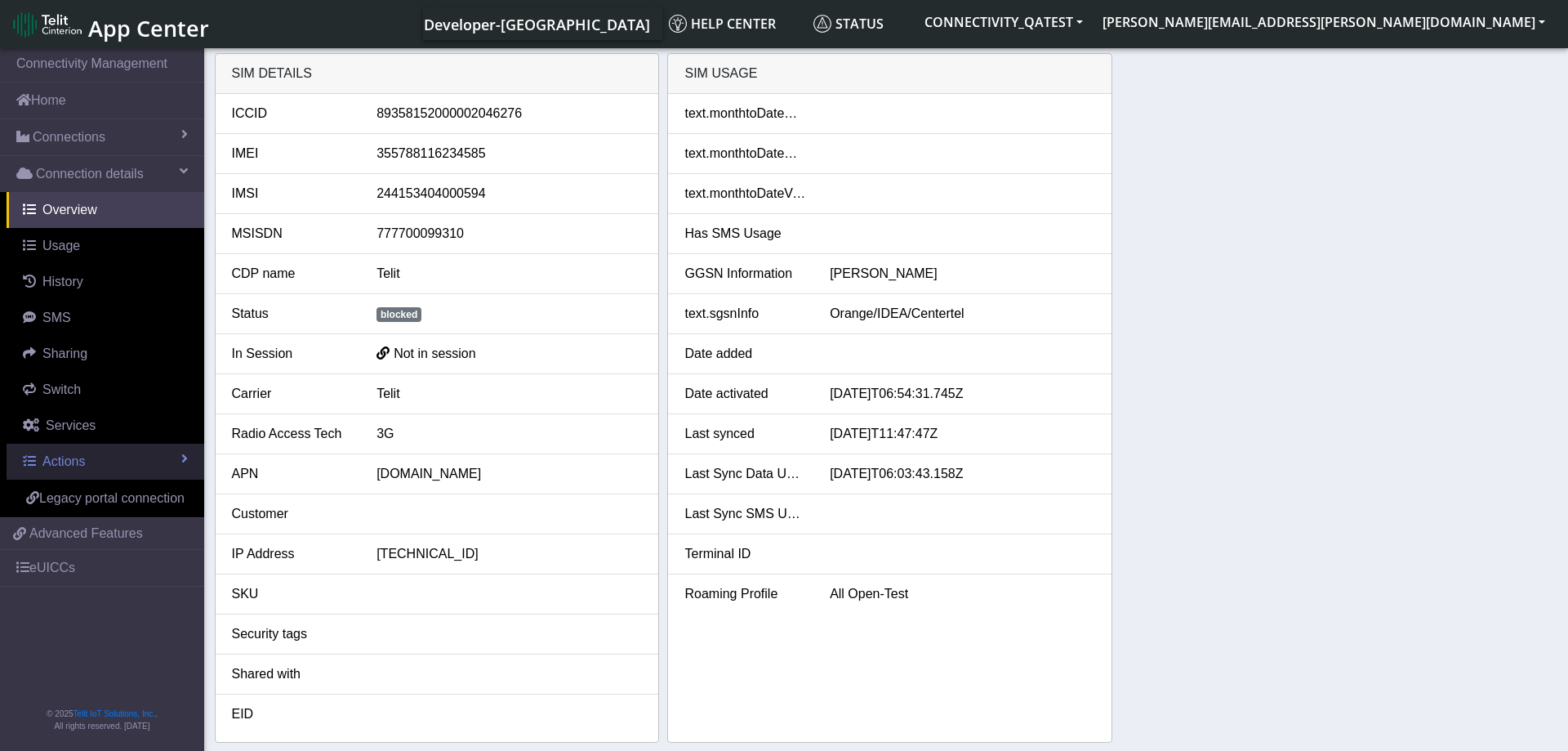
click at [116, 454] on link "Actions" at bounding box center [105, 461] width 198 height 36
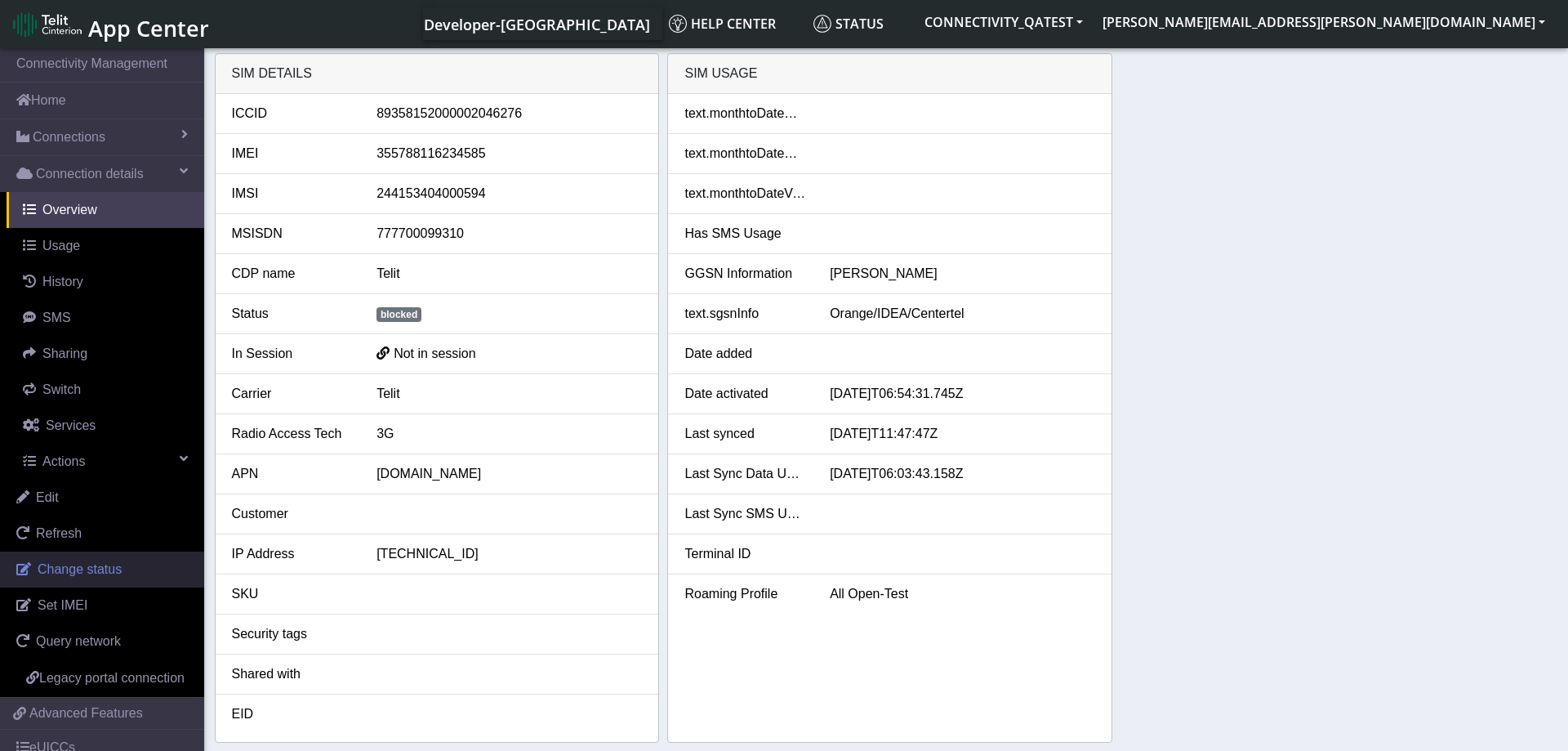
click at [110, 563] on span "Change status" at bounding box center [80, 568] width 84 height 14
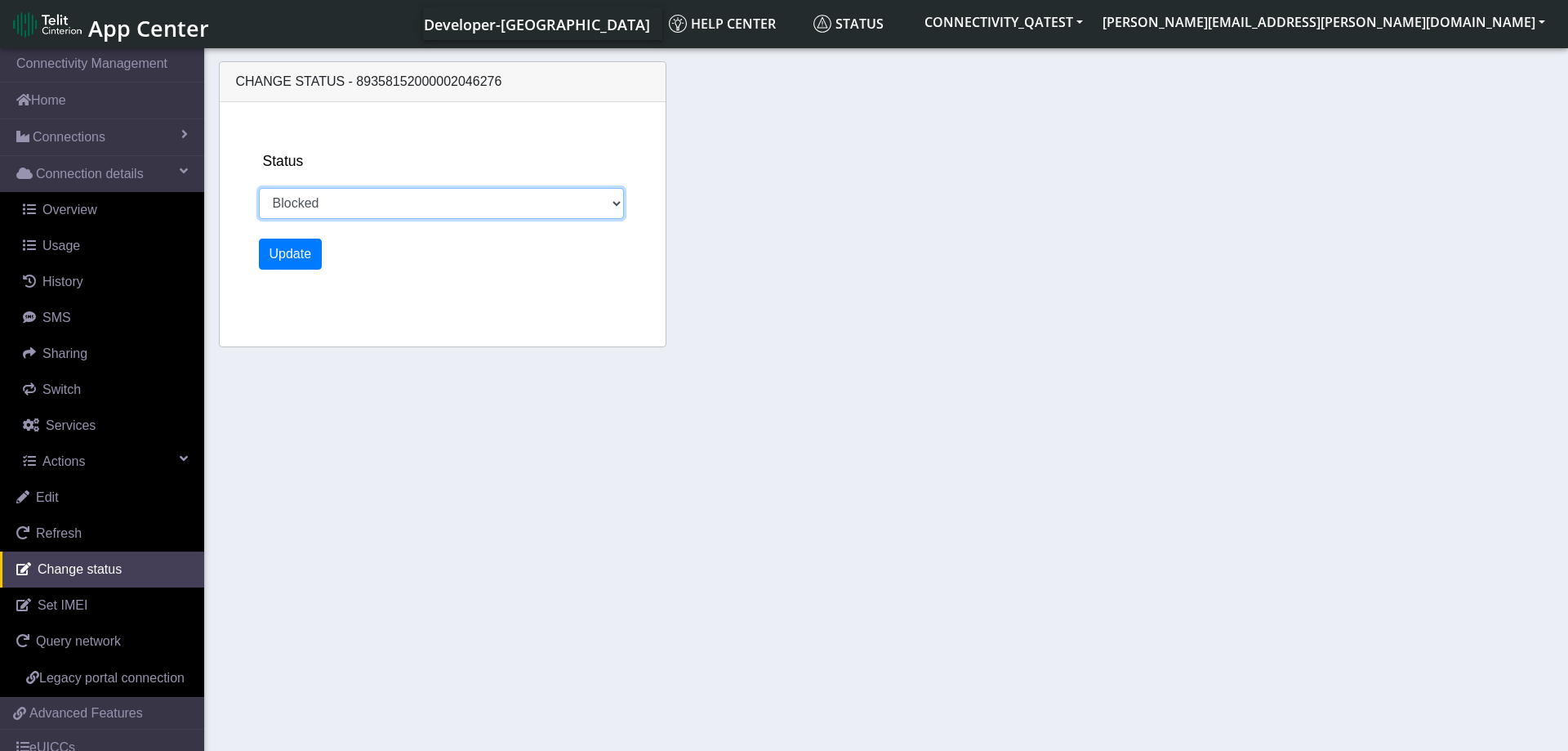
click at [259, 188] on select "Activated Deactivated Blocked" at bounding box center [441, 203] width 366 height 31
select select "activated"
click option "Activated" at bounding box center [0, 0] width 0 height 0
click at [285, 251] on button "Update" at bounding box center [290, 254] width 64 height 31
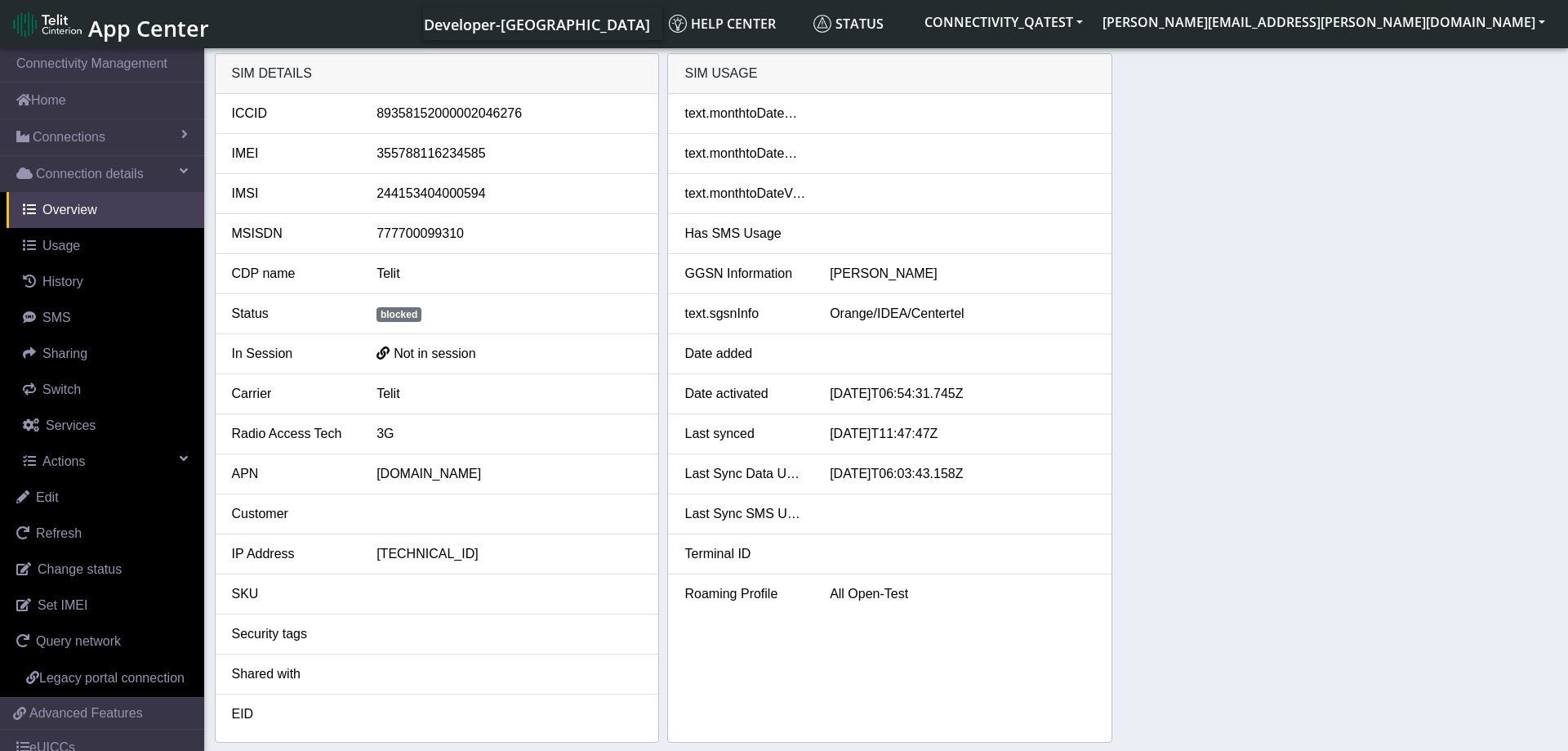
click at [1363, 370] on div "SIM details ICCID 89358152000002046276 IMEI 355788116234585 IMSI 24415340400059…" at bounding box center [887, 397] width 1344 height 689
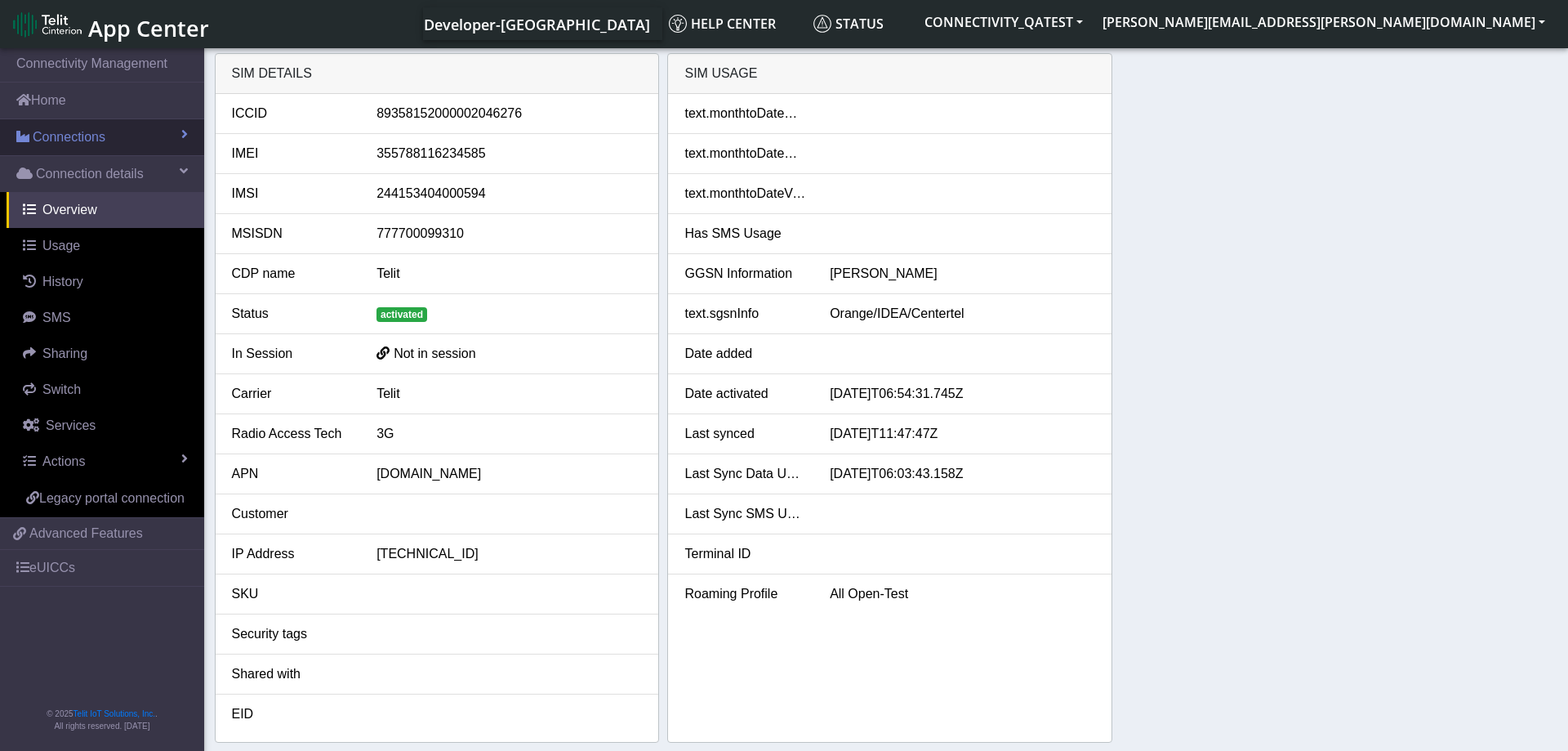
click at [94, 122] on link "Connections" at bounding box center [102, 136] width 204 height 36
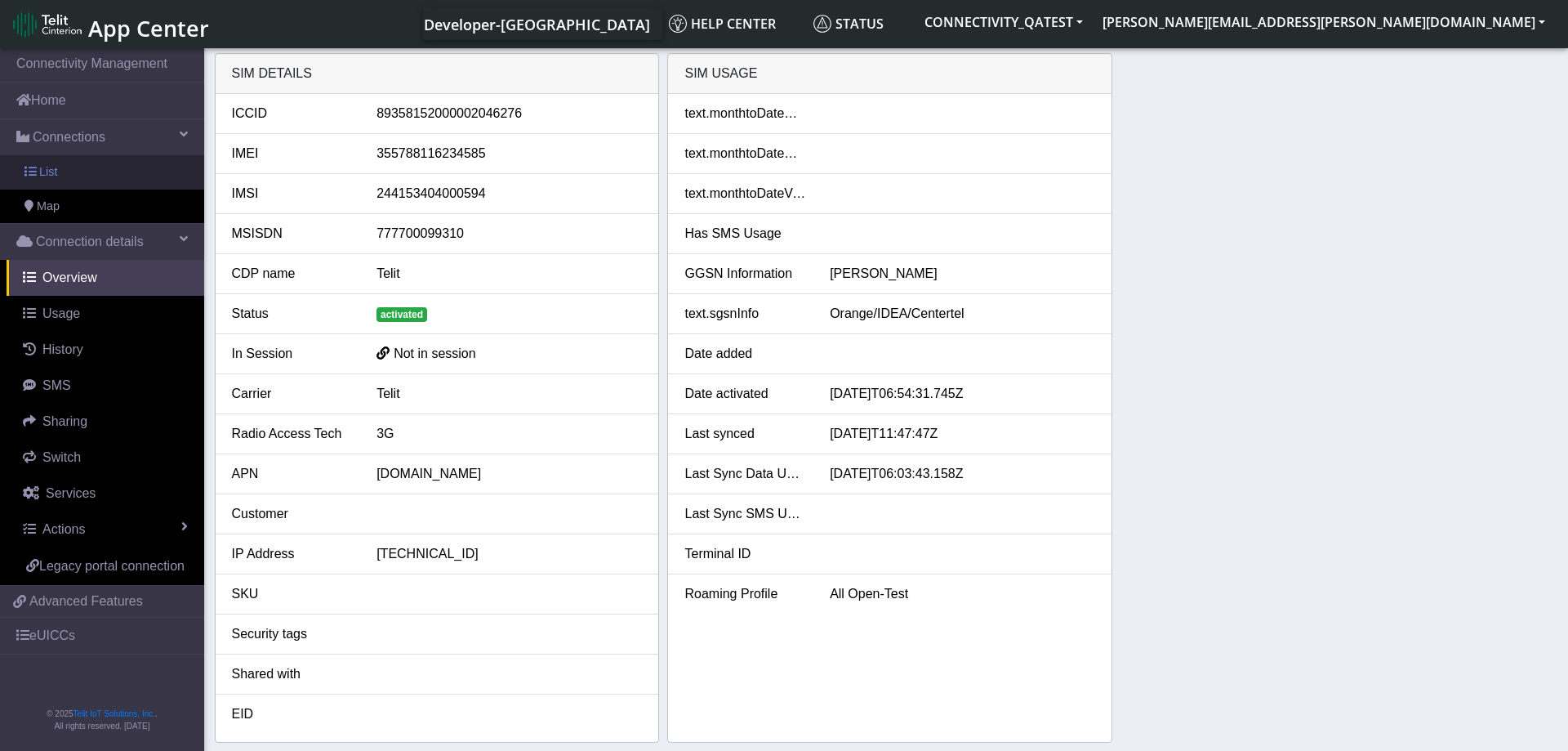
click at [87, 172] on link "List" at bounding box center [102, 172] width 204 height 34
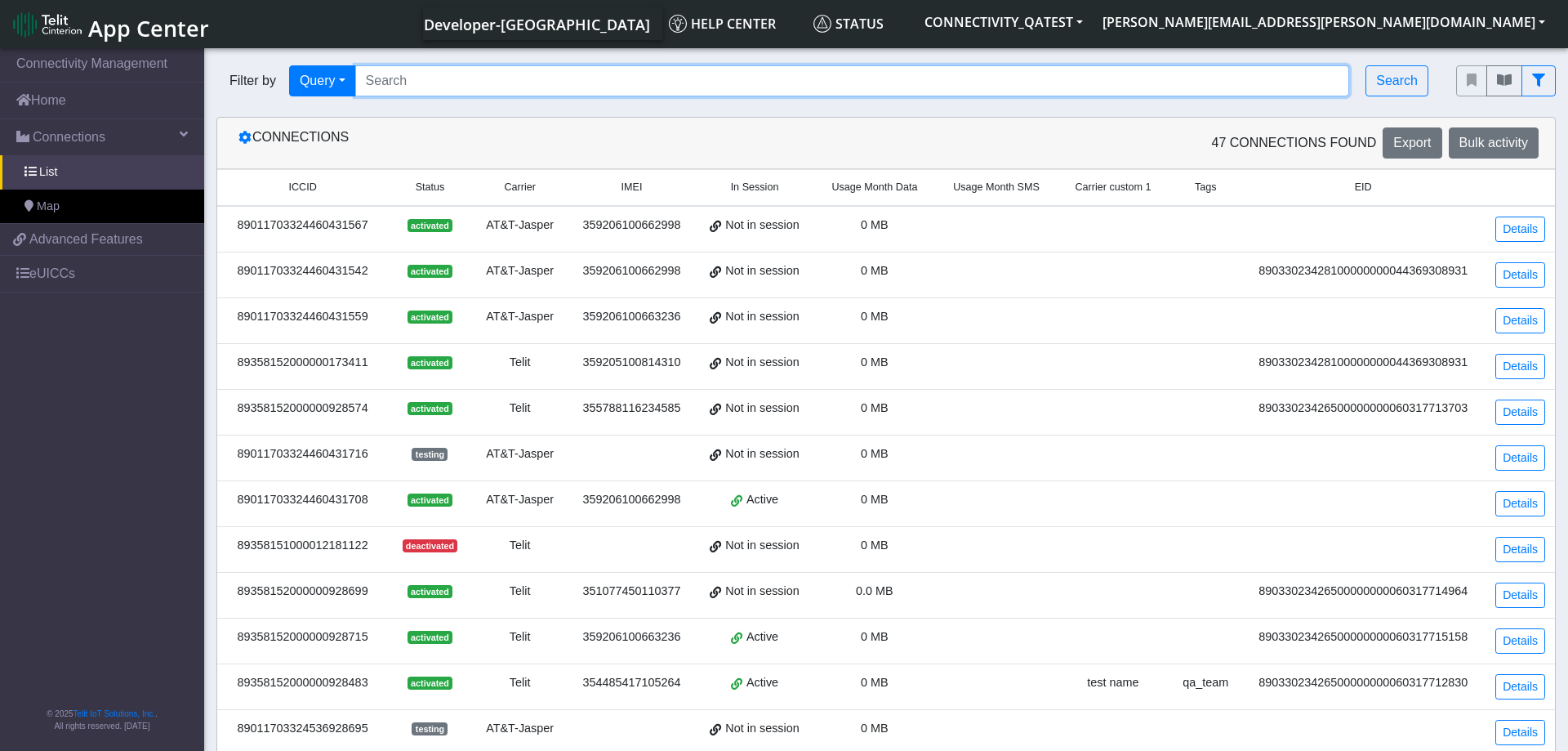
click at [715, 82] on input "Search..." at bounding box center [852, 80] width 995 height 31
paste input "89358152000003996917"
type input "89358152000003996917"
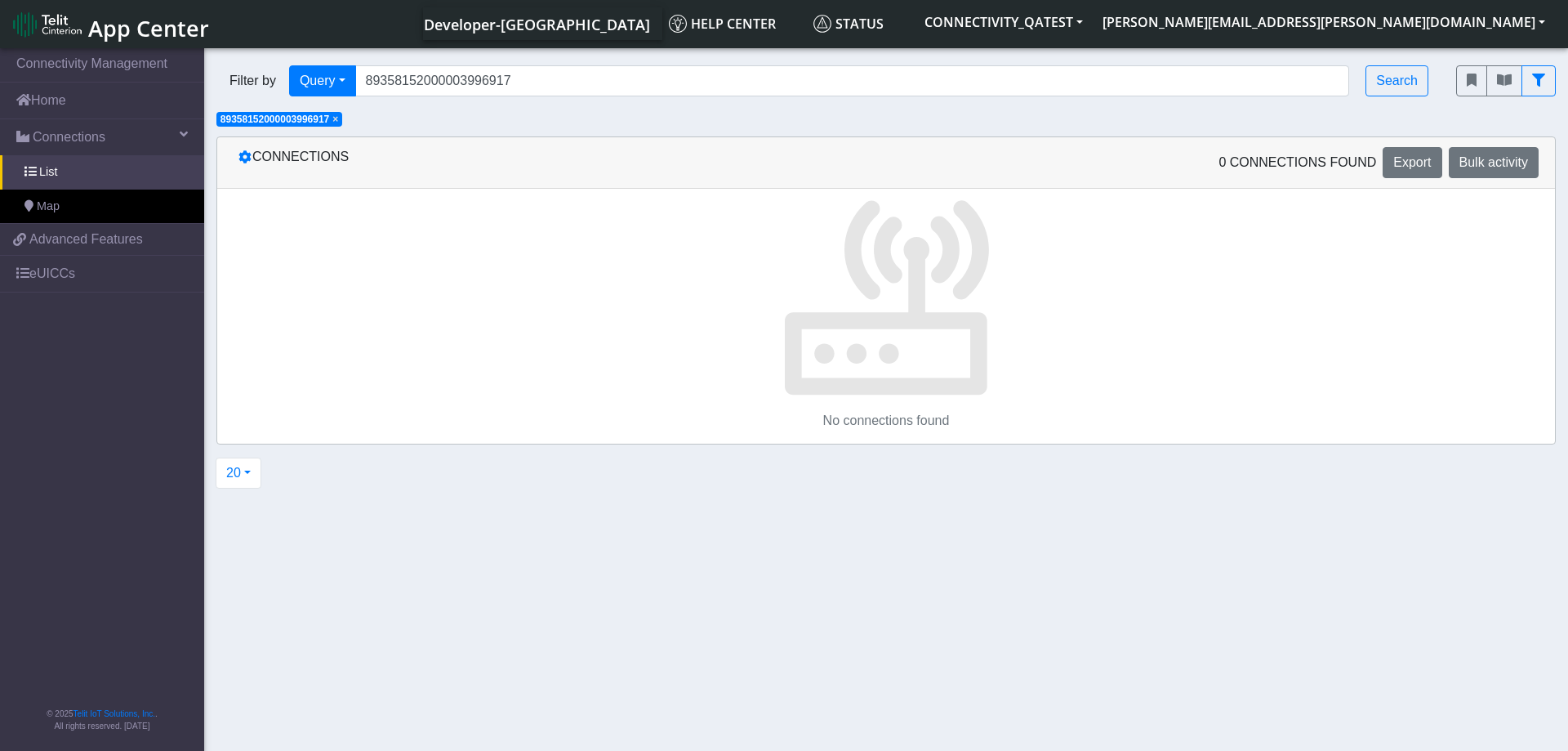
click at [523, 372] on p at bounding box center [887, 293] width 1338 height 209
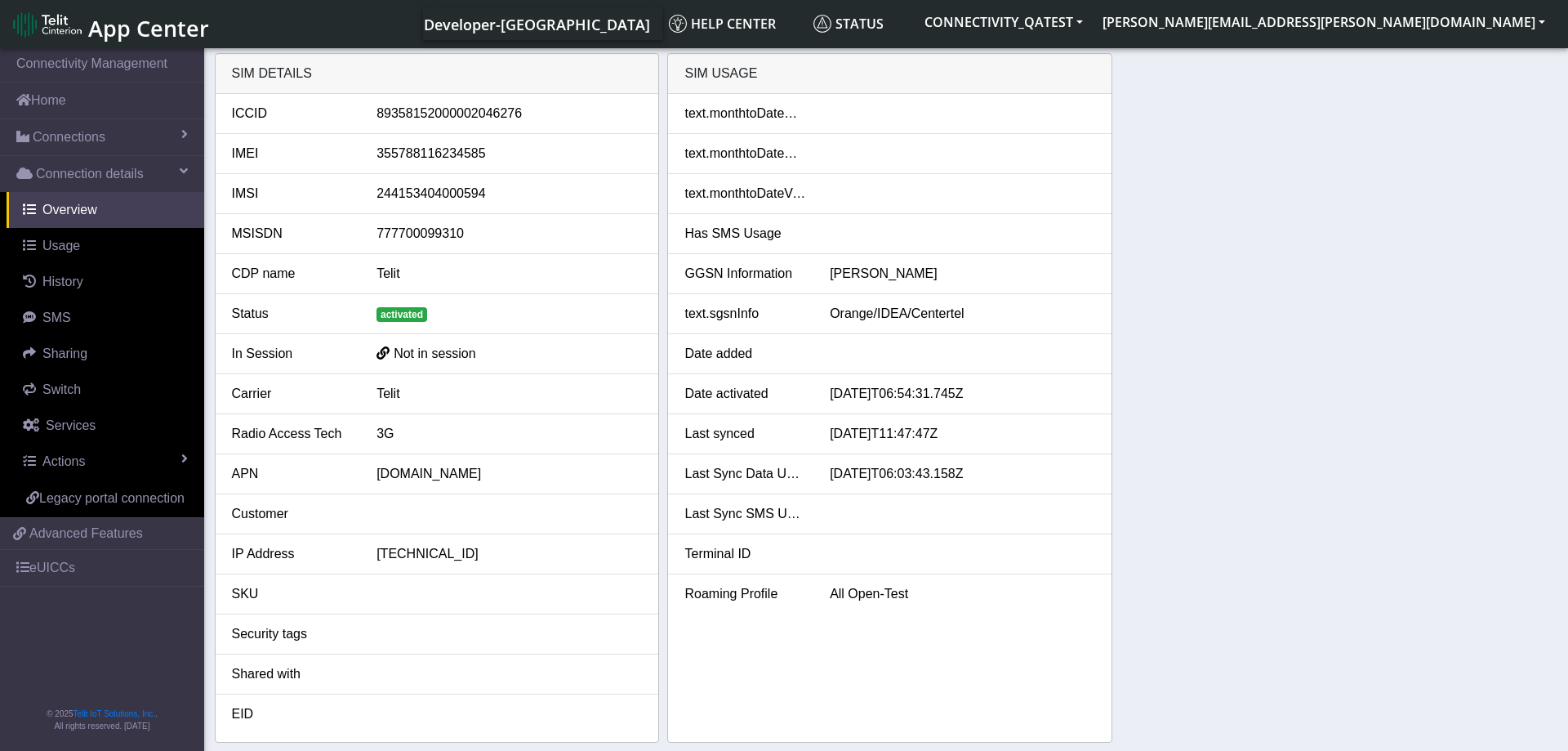
click at [1313, 332] on div "SIM details ICCID 89358152000002046276 IMEI 355788116234585 IMSI 24415340400059…" at bounding box center [887, 397] width 1344 height 689
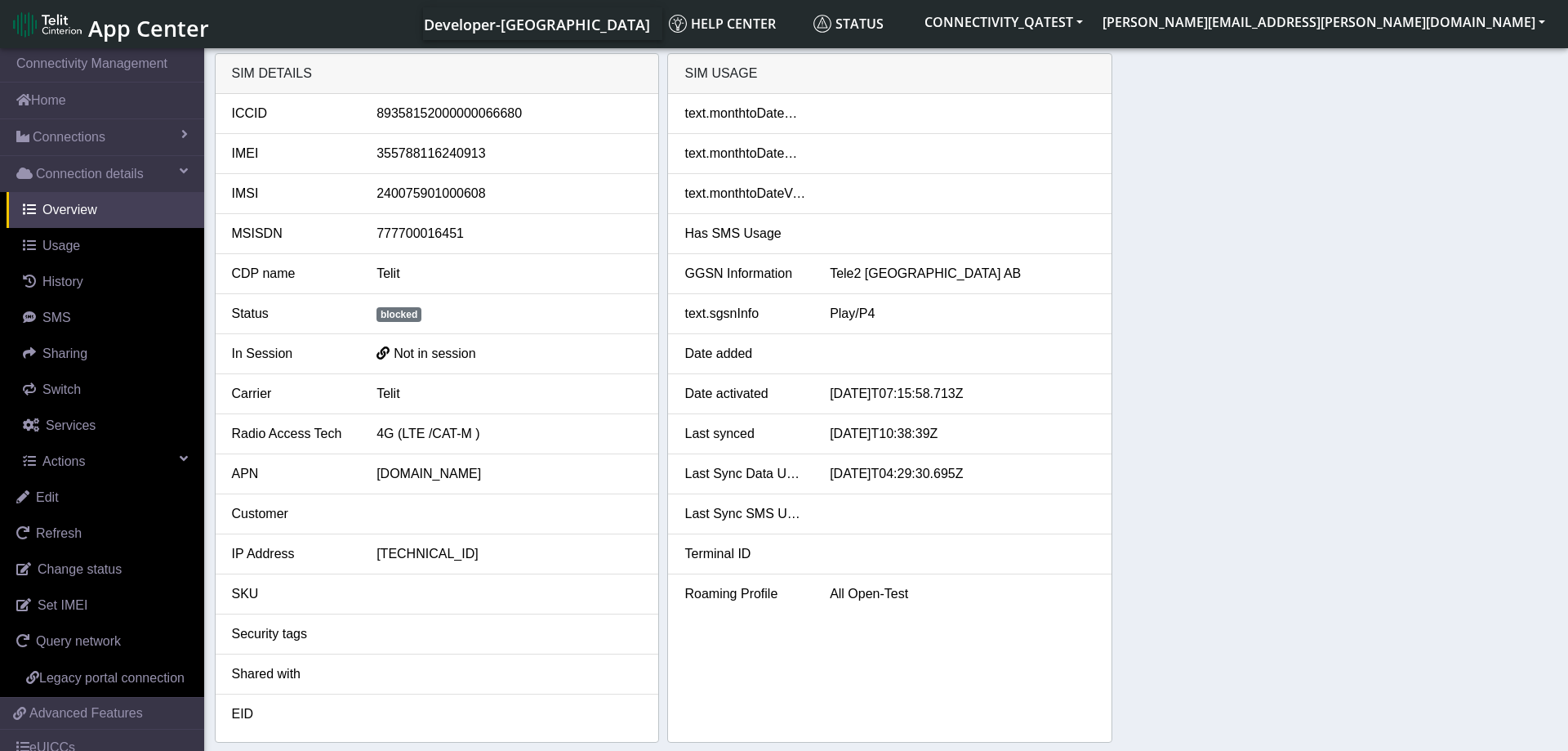
click at [1156, 255] on div "SIM details ICCID [TECHNICAL_ID] IMEI [TECHNICAL_ID] IMSI [TECHNICAL_ID] MSISDN…" at bounding box center [887, 397] width 1344 height 689
